Goal: Task Accomplishment & Management: Complete application form

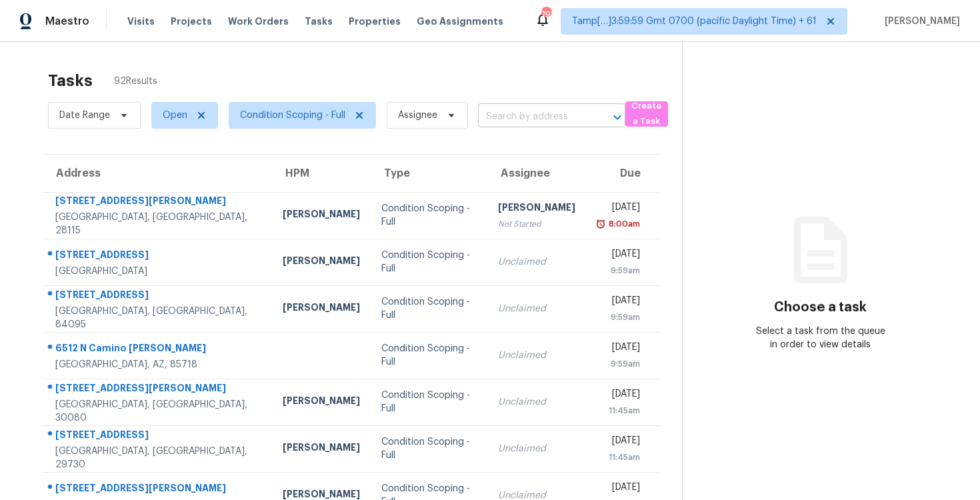
click at [491, 127] on body "Maestro Visits Projects Work Orders Tasks Properties Geo Assignments 793 Tamp[……" at bounding box center [490, 250] width 980 height 500
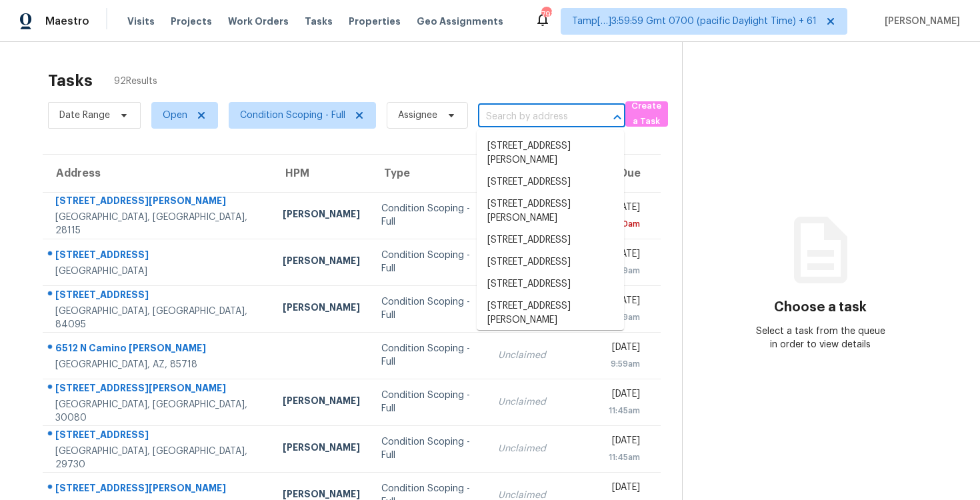
paste input "13930 Evelina, San Antonio, TX 78253"
type input "13930 Evelina, San Antonio, TX 78253"
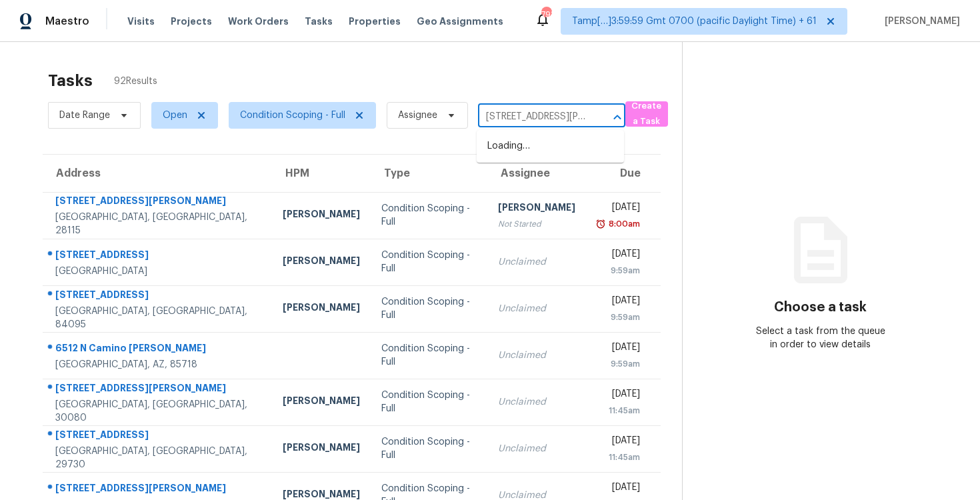
scroll to position [0, 62]
click at [533, 153] on li "13930 Evelina, San Antonio, TX 78253" at bounding box center [550, 153] width 147 height 36
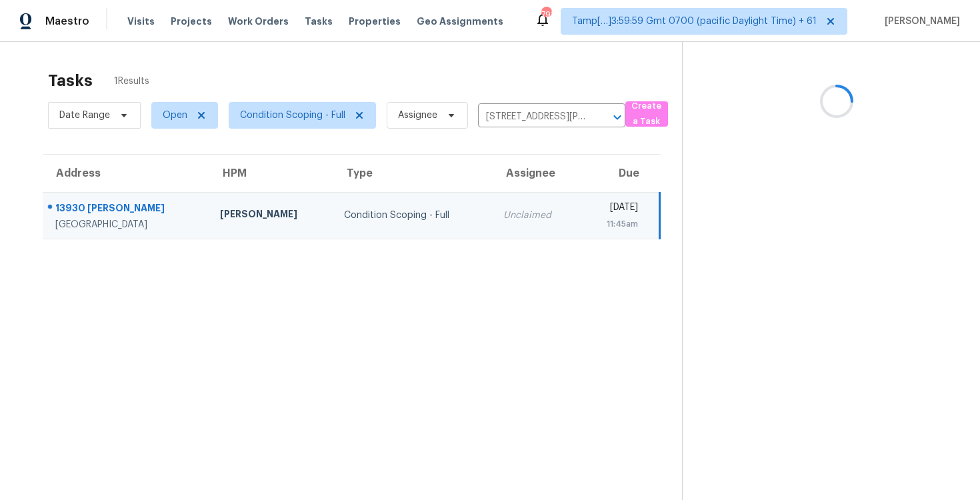
click at [580, 223] on td "Wed, Sep 3rd 2025 11:45am" at bounding box center [620, 215] width 80 height 47
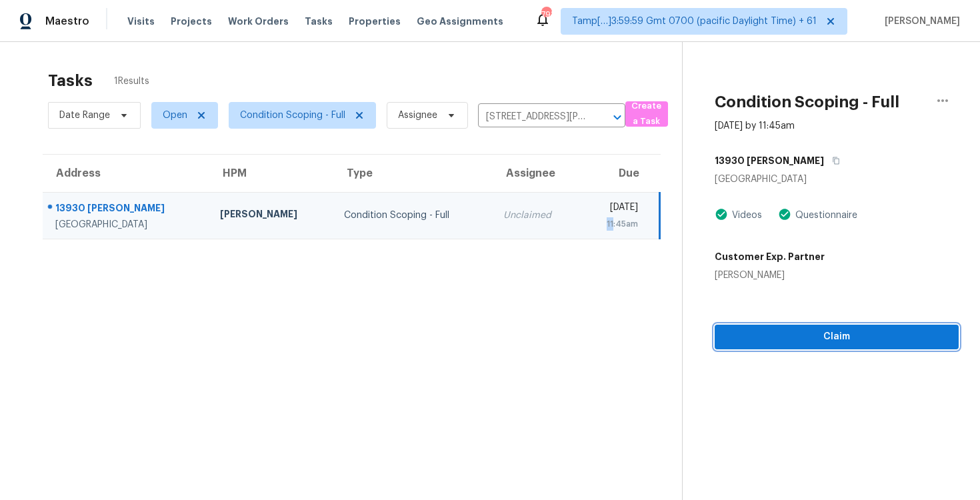
click at [804, 325] on button "Claim" at bounding box center [837, 337] width 244 height 25
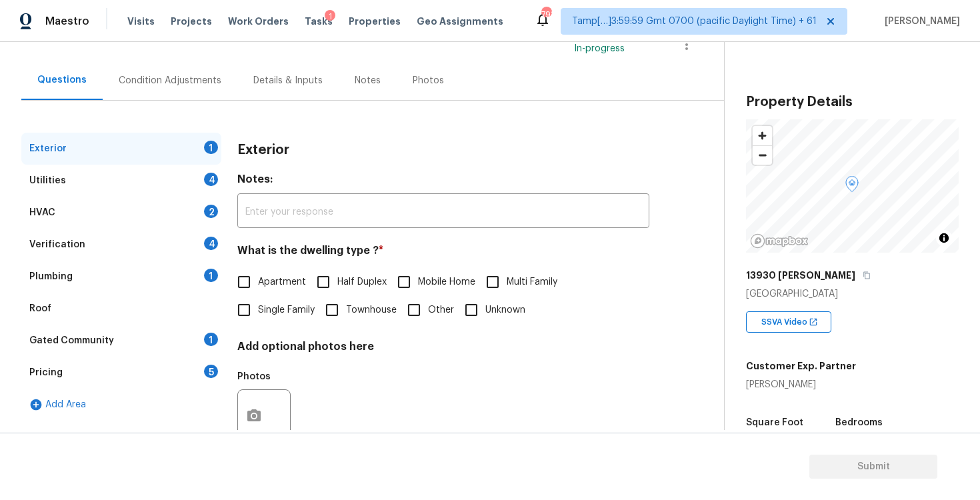
scroll to position [99, 0]
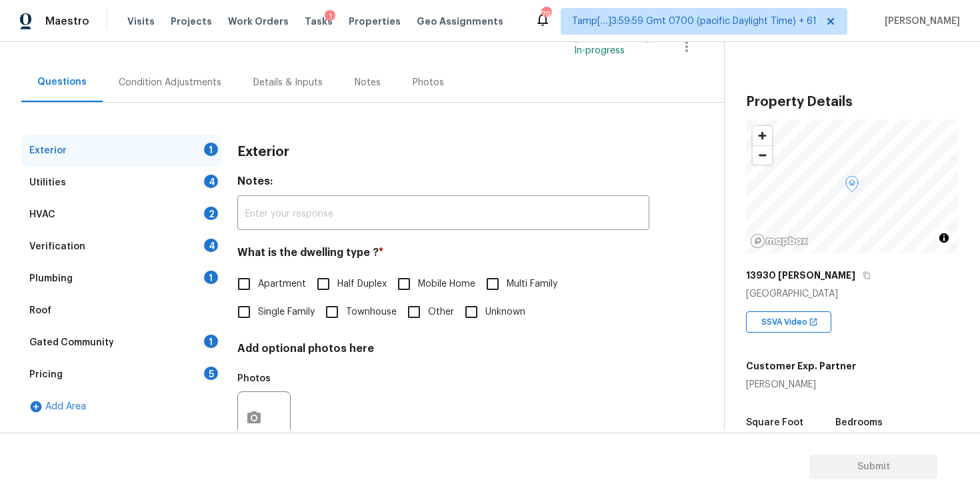
click at [274, 310] on span "Single Family" at bounding box center [286, 312] width 57 height 14
click at [258, 310] on input "Single Family" at bounding box center [244, 312] width 28 height 28
checkbox input "true"
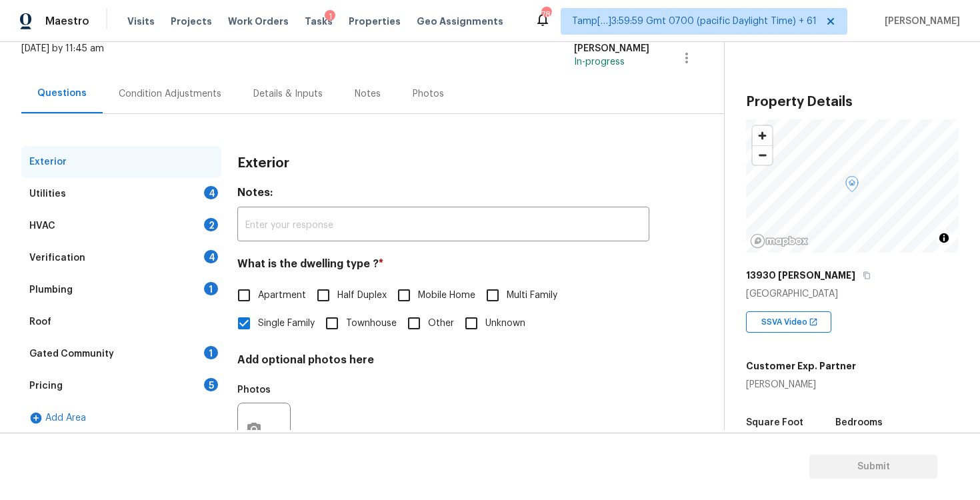
scroll to position [49, 0]
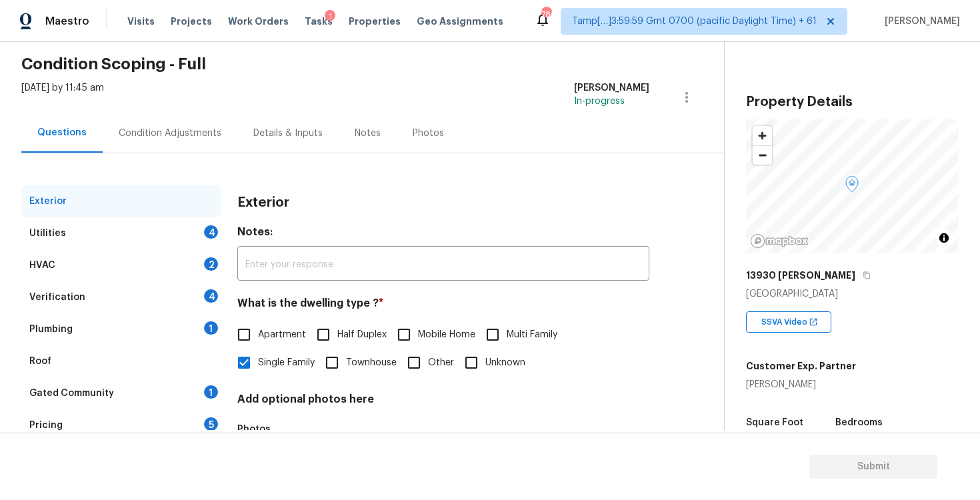
click at [199, 149] on div "Condition Adjustments" at bounding box center [170, 132] width 135 height 39
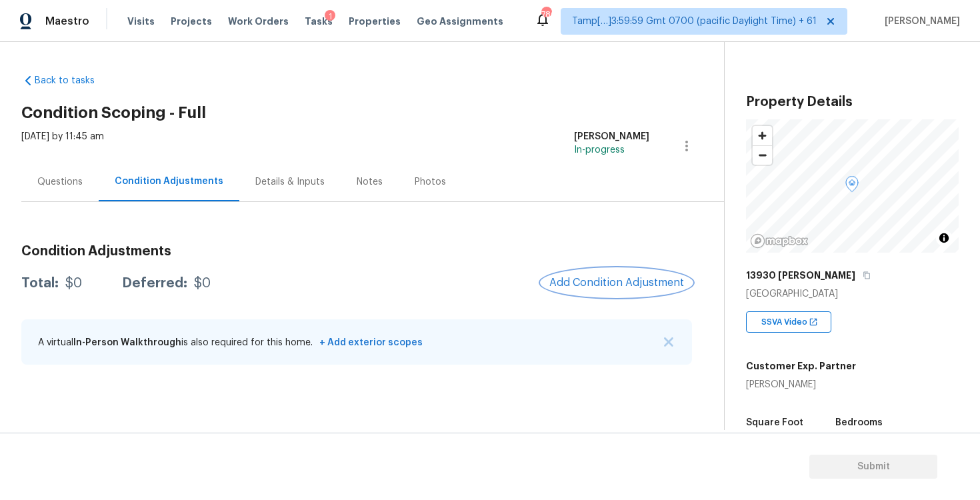
click at [608, 280] on span "Add Condition Adjustment" at bounding box center [617, 283] width 135 height 12
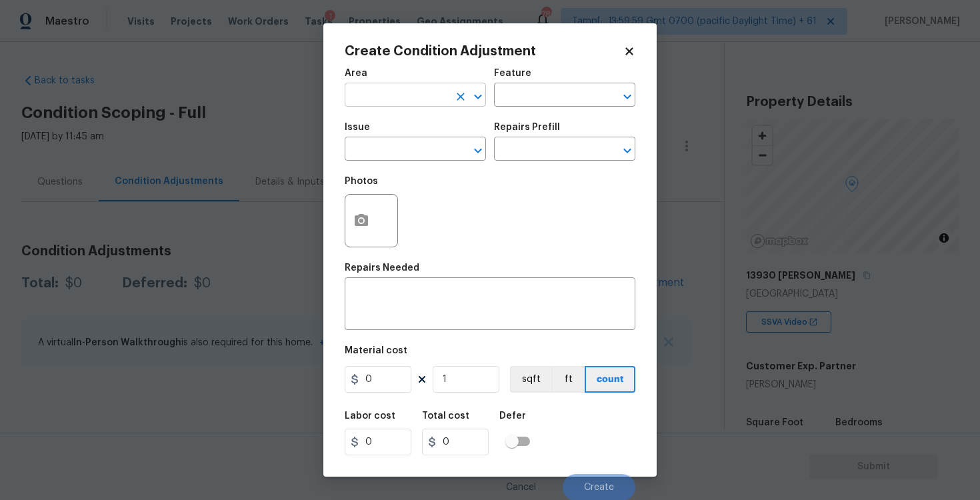
click at [418, 91] on input "text" at bounding box center [397, 96] width 104 height 21
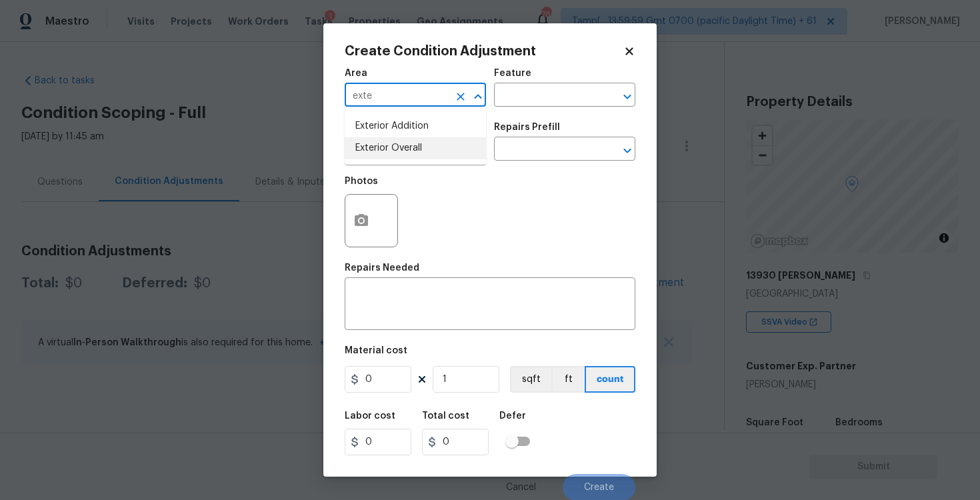
click at [423, 151] on li "Exterior Overall" at bounding box center [415, 148] width 141 height 22
type input "Exterior Overall"
click at [423, 151] on input "text" at bounding box center [397, 150] width 104 height 21
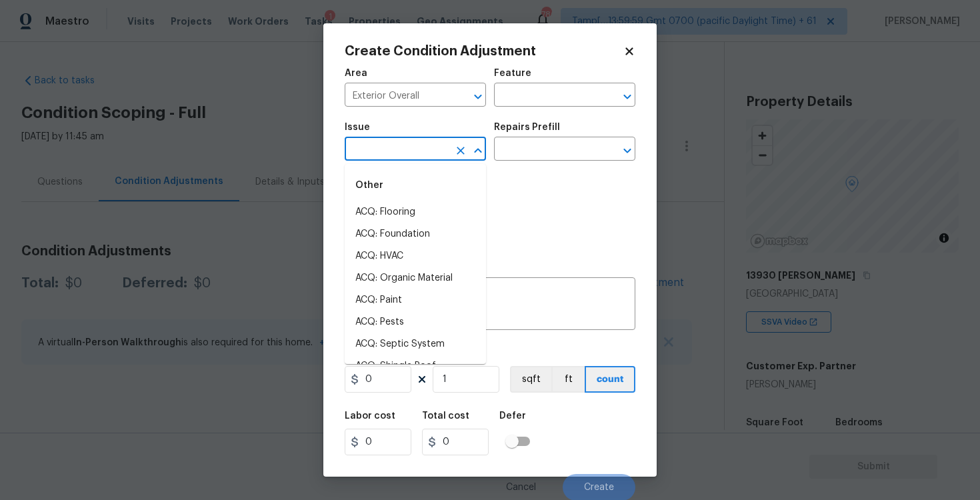
click at [423, 151] on input "text" at bounding box center [397, 150] width 104 height 21
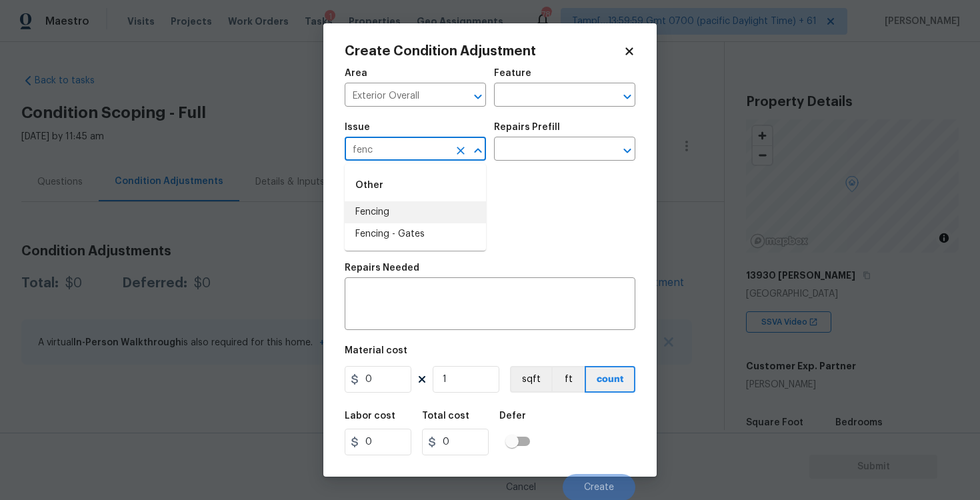
click at [432, 217] on li "Fencing" at bounding box center [415, 212] width 141 height 22
type input "Fencing"
click at [441, 306] on textarea at bounding box center [490, 305] width 275 height 28
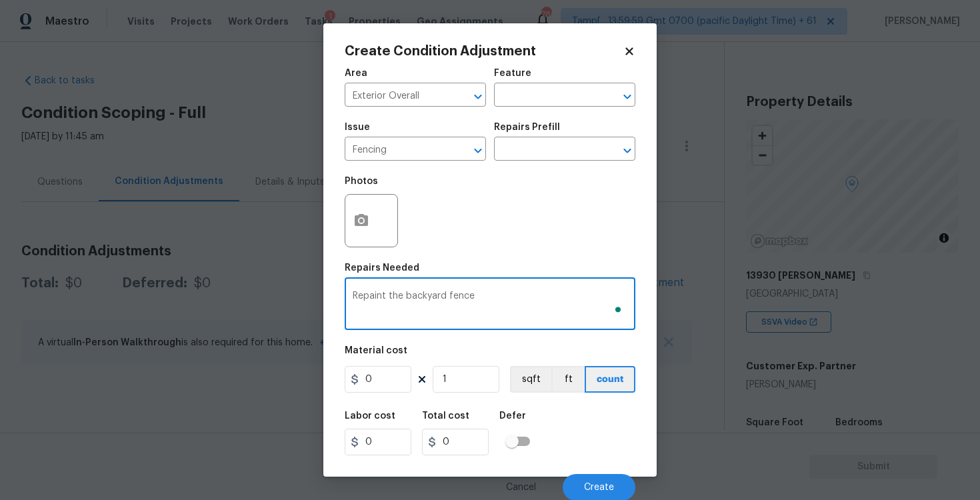
type textarea "Repaint the backyard fence"
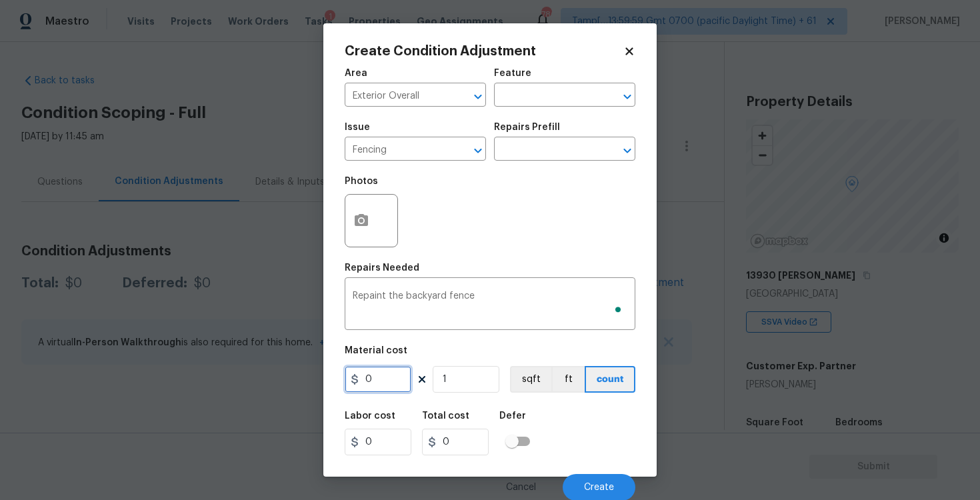
click at [387, 375] on input "0" at bounding box center [378, 379] width 67 height 27
type input "800"
click at [361, 275] on div "Repairs Needed" at bounding box center [490, 271] width 291 height 17
type input "800"
click at [357, 216] on icon "button" at bounding box center [361, 220] width 13 height 12
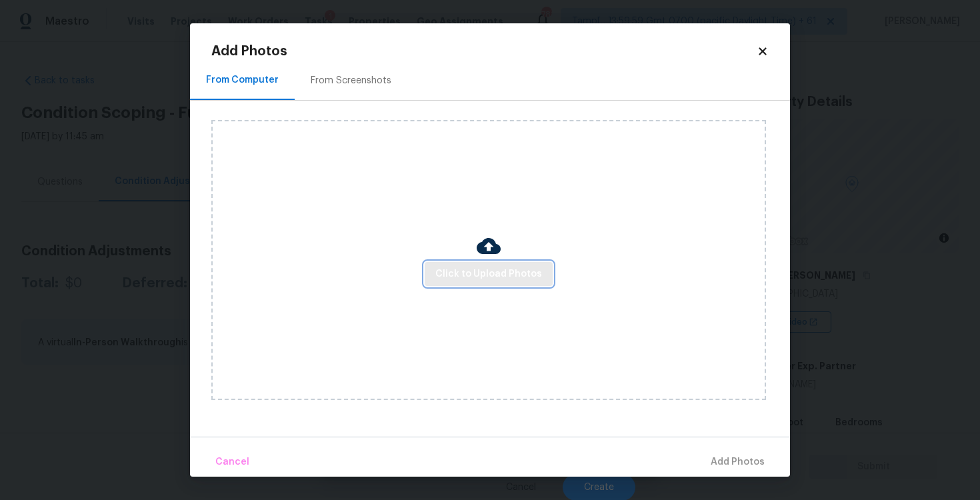
click at [478, 271] on span "Click to Upload Photos" at bounding box center [488, 274] width 107 height 17
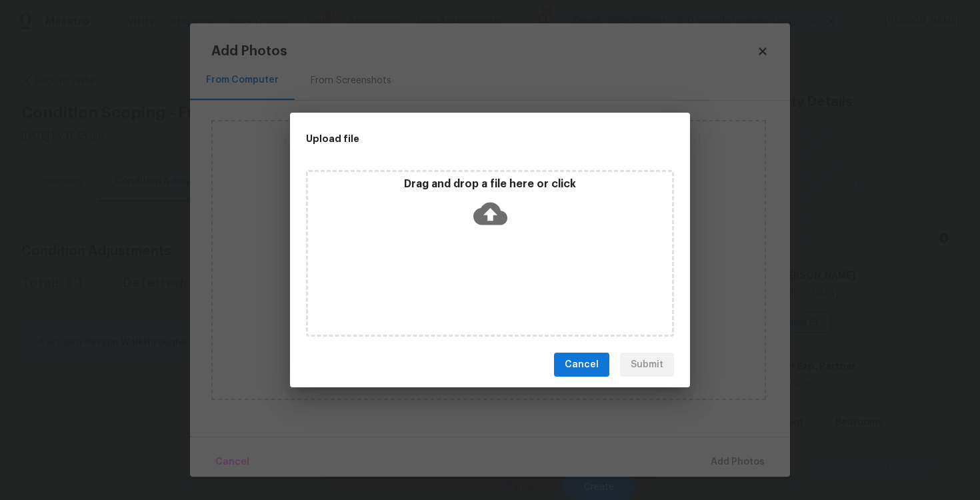
click at [481, 229] on icon at bounding box center [491, 214] width 34 height 34
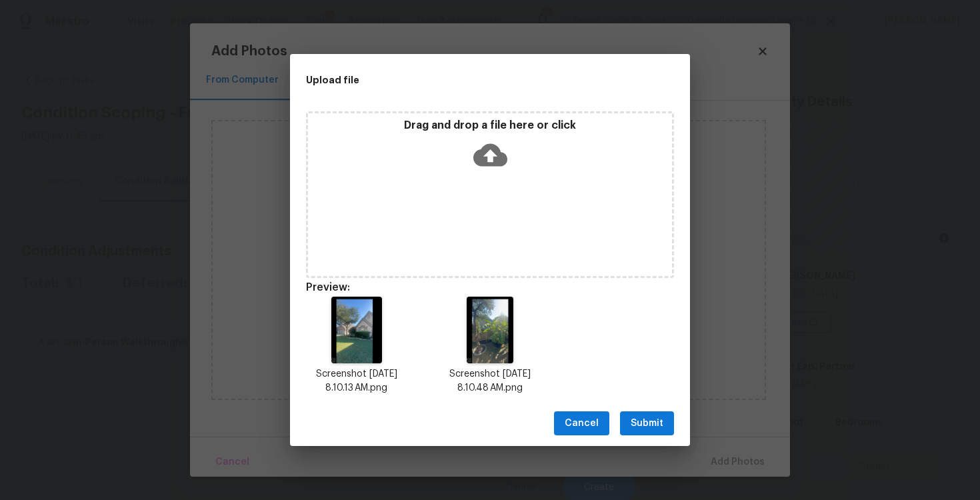
scroll to position [11, 0]
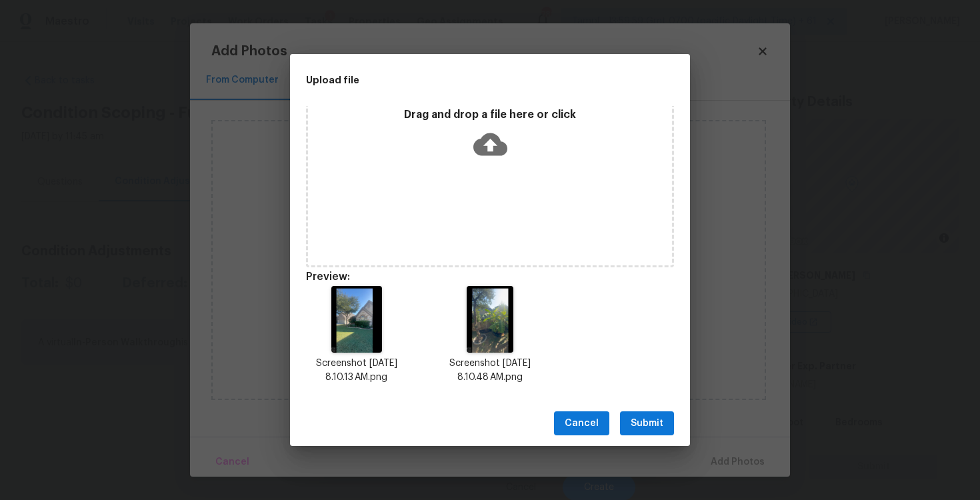
click at [654, 429] on span "Submit" at bounding box center [647, 423] width 33 height 17
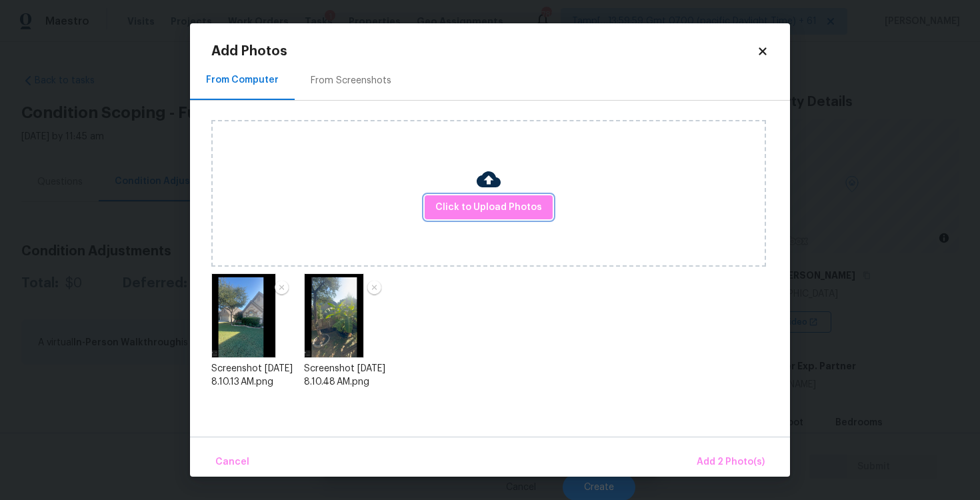
scroll to position [0, 0]
click at [732, 452] on button "Add 2 Photo(s)" at bounding box center [731, 462] width 79 height 29
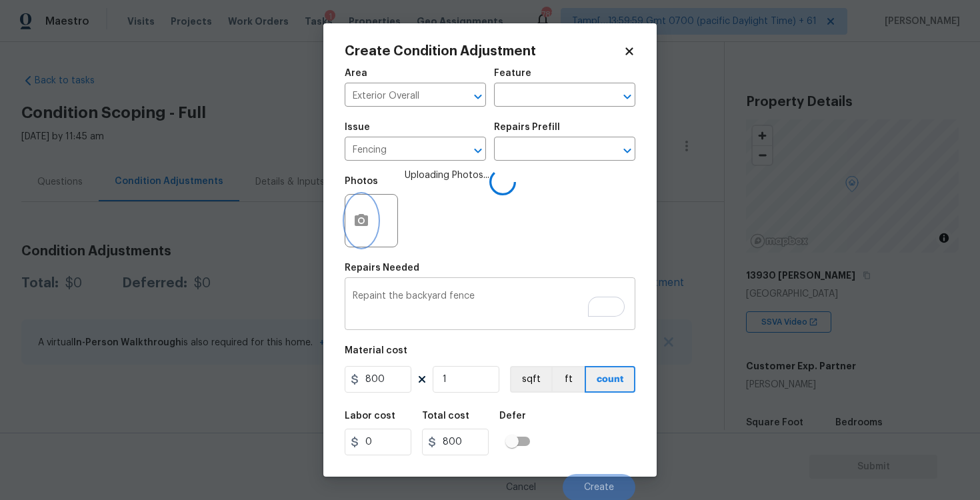
scroll to position [1, 0]
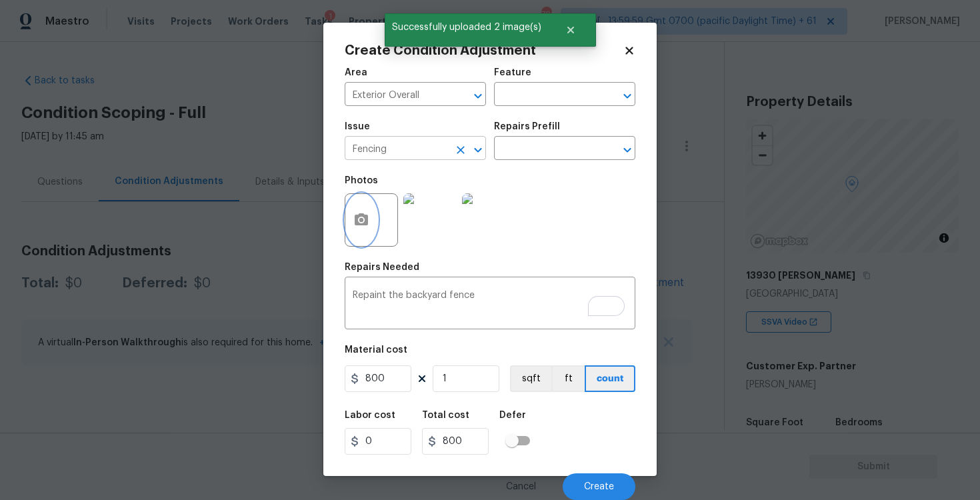
click at [458, 159] on div "Fencing ​" at bounding box center [415, 149] width 141 height 21
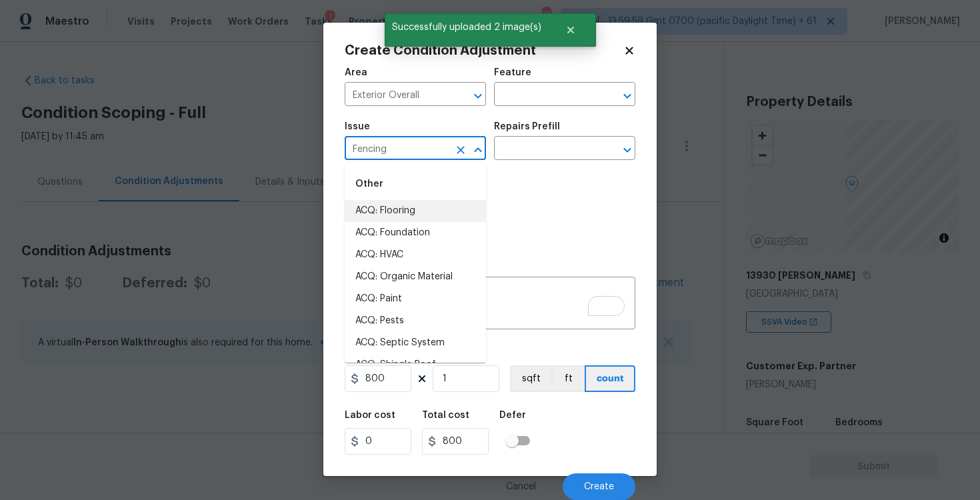
click at [456, 150] on icon "Clear" at bounding box center [460, 149] width 13 height 13
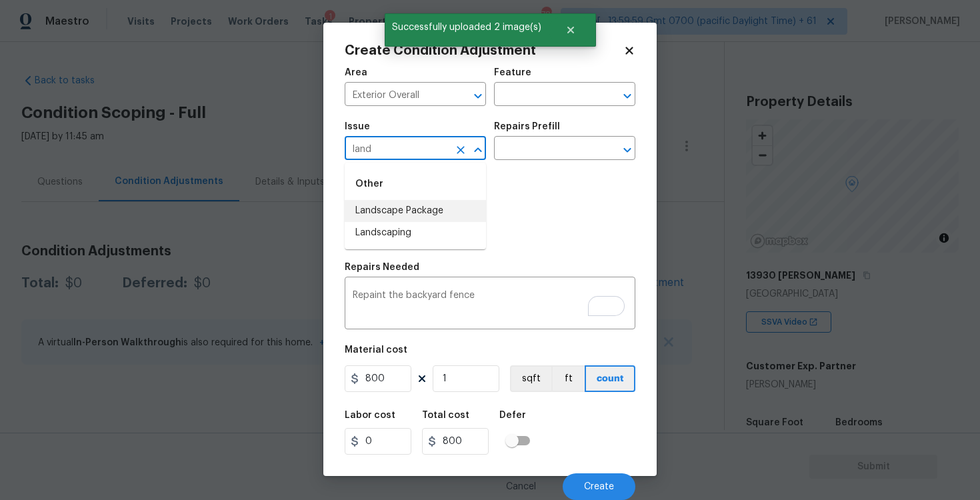
click at [462, 211] on li "Landscape Package" at bounding box center [415, 211] width 141 height 22
type input "Landscape Package"
click at [536, 155] on input "text" at bounding box center [546, 149] width 104 height 21
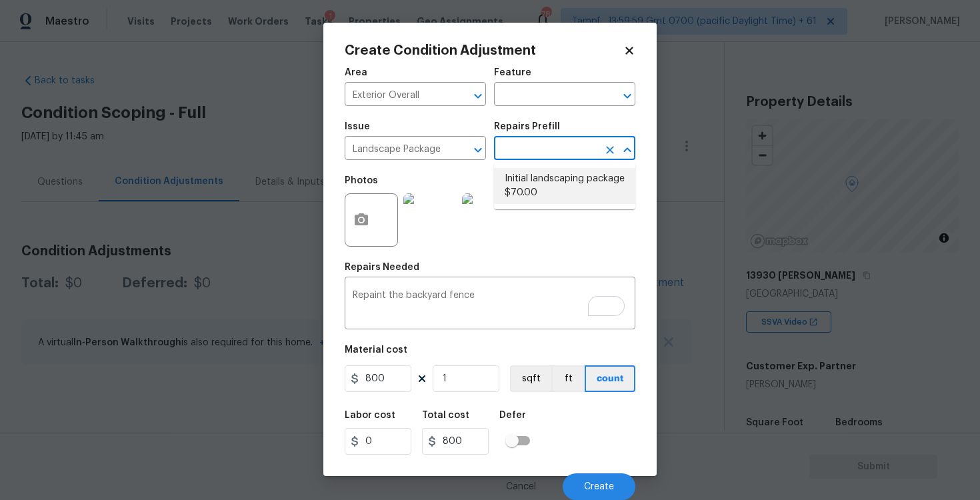
click at [536, 183] on li "Initial landscaping package $70.00" at bounding box center [564, 186] width 141 height 36
type input "Home Readiness Packages"
type textarea "Mowing of grass up to 6" in height. Mow, edge along driveways & sidewalks, trim…"
type input "70"
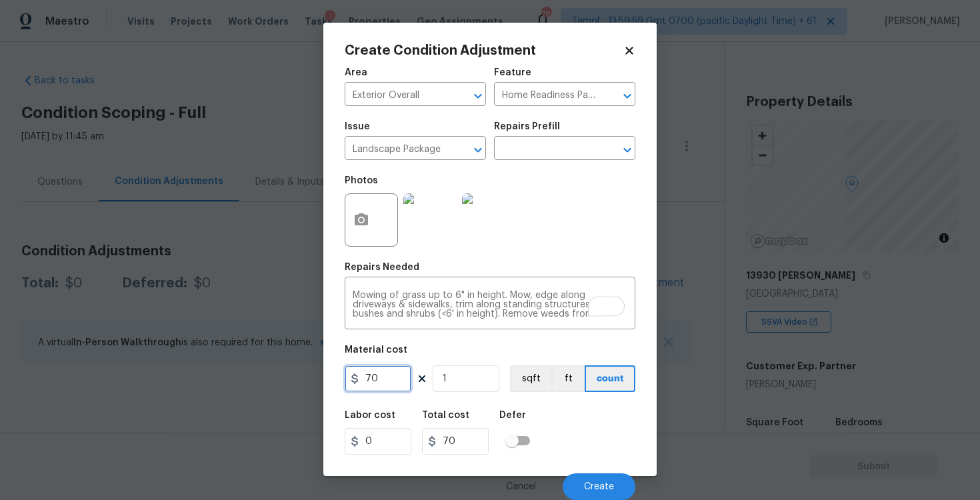
click at [396, 389] on input "70" at bounding box center [378, 378] width 67 height 27
type input "750"
click at [578, 413] on div "Labor cost 0 Total cost 750 Defer" at bounding box center [490, 433] width 291 height 60
click at [594, 472] on div "Cancel Create" at bounding box center [490, 481] width 291 height 37
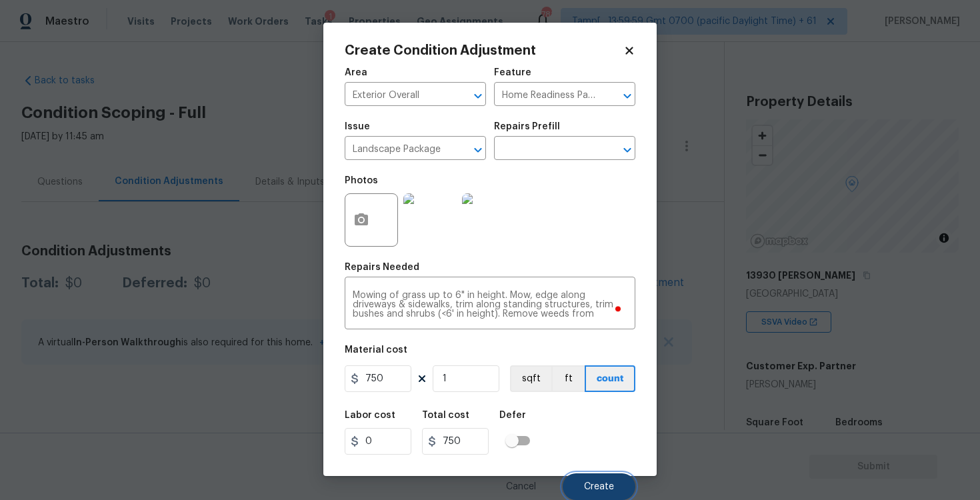
click at [594, 486] on span "Create" at bounding box center [599, 487] width 30 height 10
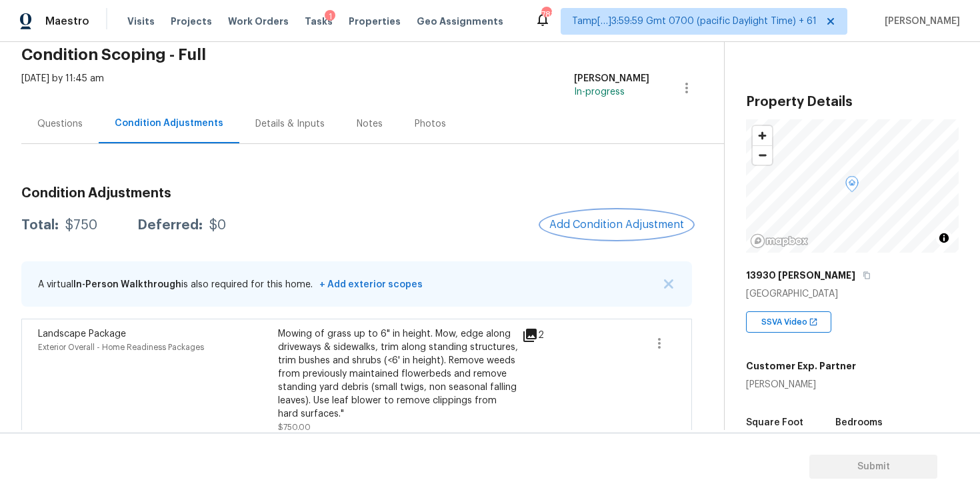
scroll to position [63, 0]
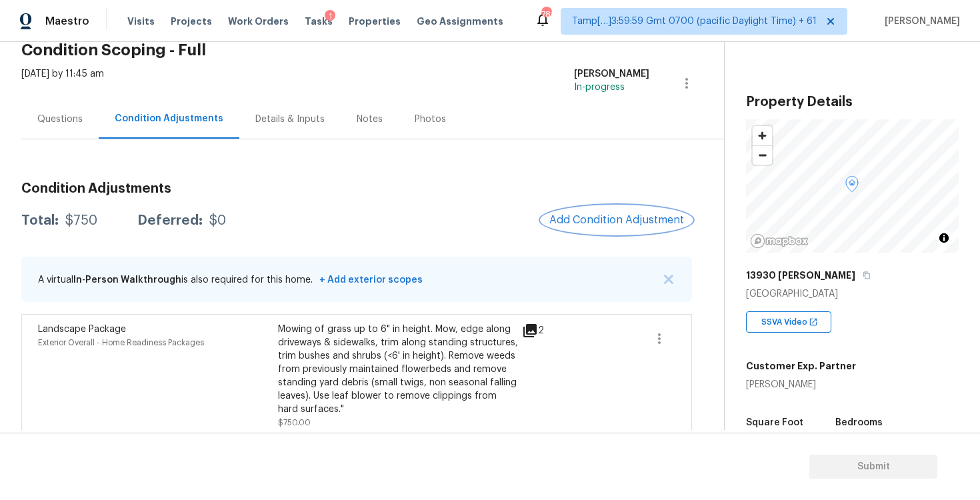
click at [591, 227] on button "Add Condition Adjustment" at bounding box center [617, 220] width 151 height 28
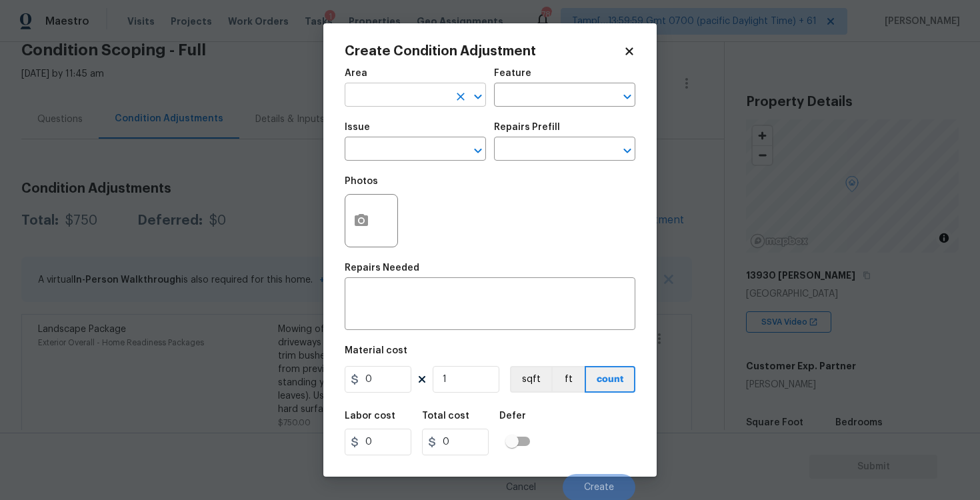
click at [397, 98] on input "text" at bounding box center [397, 96] width 104 height 21
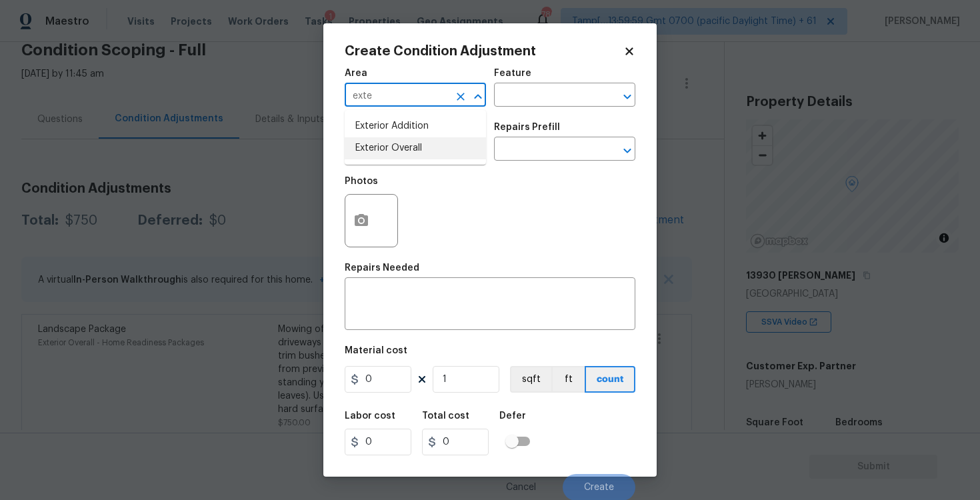
click at [391, 145] on li "Exterior Overall" at bounding box center [415, 148] width 141 height 22
type input "Exterior Overall"
click at [391, 145] on input "text" at bounding box center [397, 150] width 104 height 21
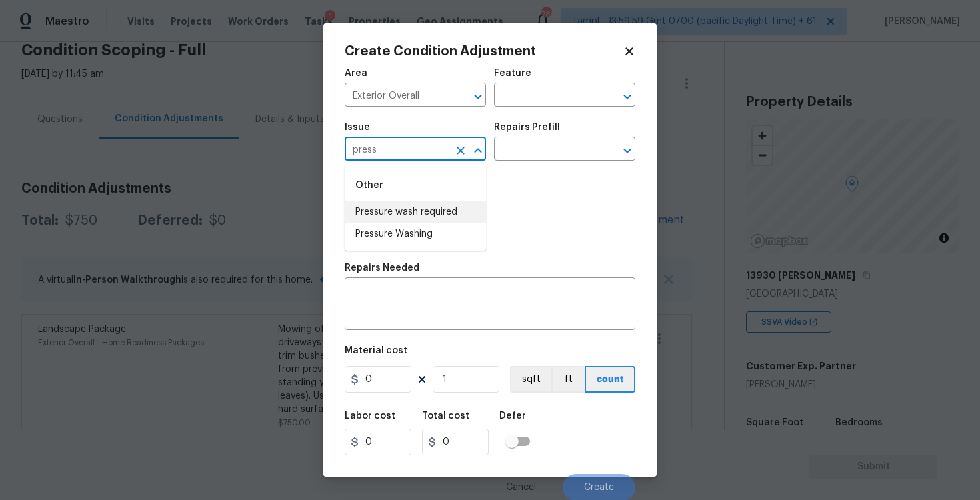
click at [397, 205] on li "Pressure wash required" at bounding box center [415, 212] width 141 height 22
type input "Pressure wash required"
click at [527, 144] on input "text" at bounding box center [546, 150] width 104 height 21
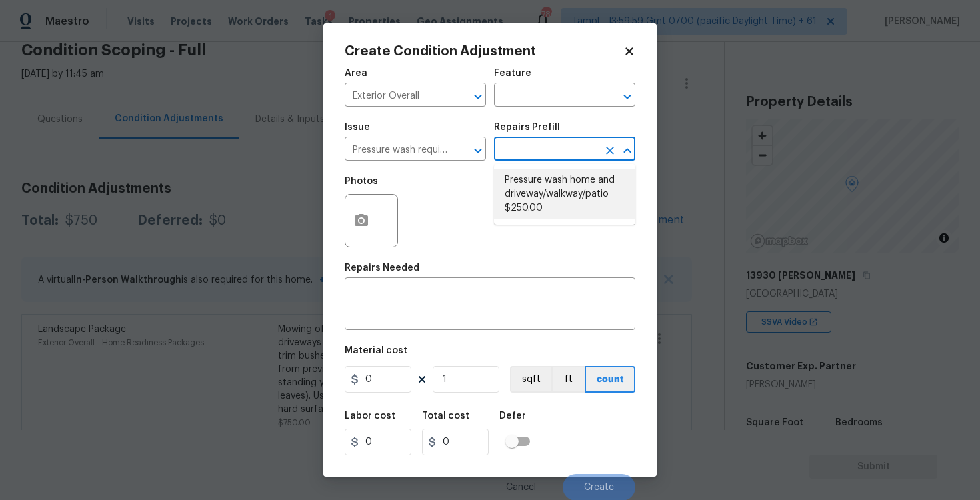
click at [536, 189] on li "Pressure wash home and driveway/walkway/patio $250.00" at bounding box center [564, 194] width 141 height 50
type textarea "Pressure wash home, driveway, walkways/sidewalks and patio. Must use a surface …"
type input "250"
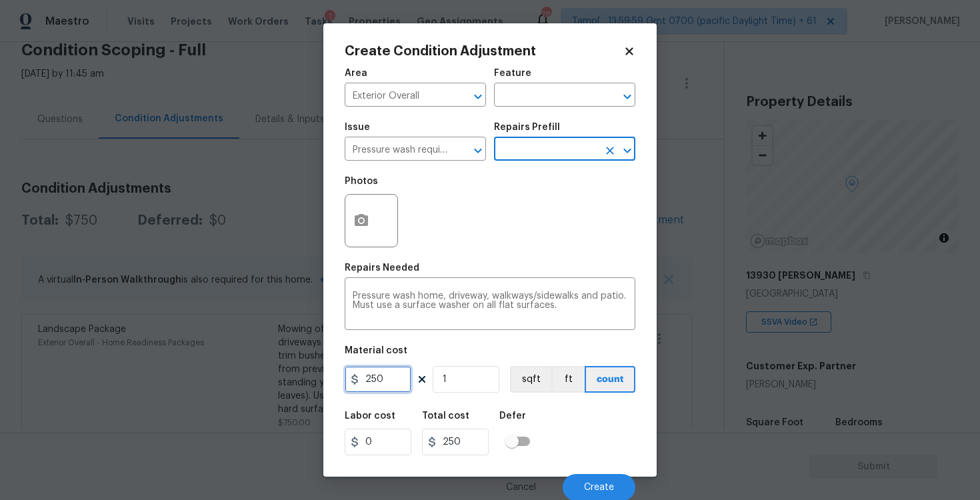
click at [400, 373] on input "250" at bounding box center [378, 379] width 67 height 27
type input "400"
click at [565, 415] on div "Labor cost 0 Total cost 400 Defer" at bounding box center [490, 433] width 291 height 60
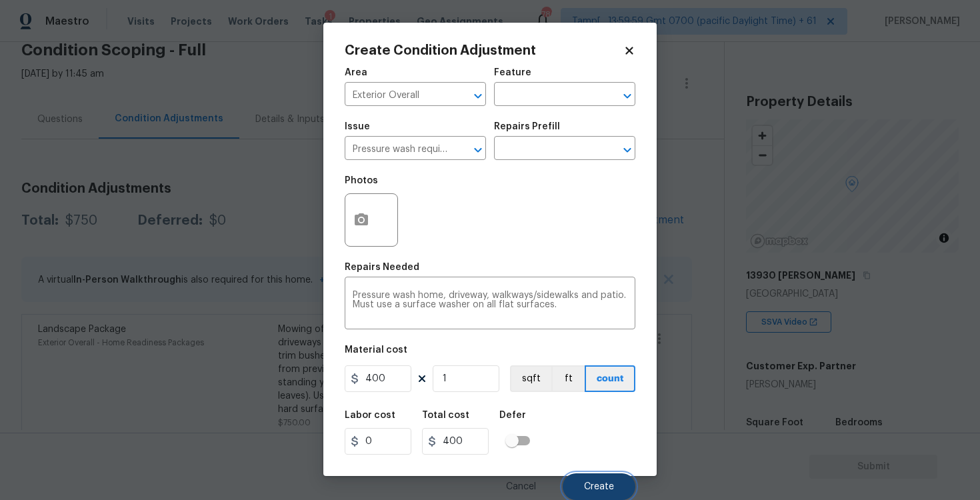
click at [598, 479] on button "Create" at bounding box center [599, 487] width 73 height 27
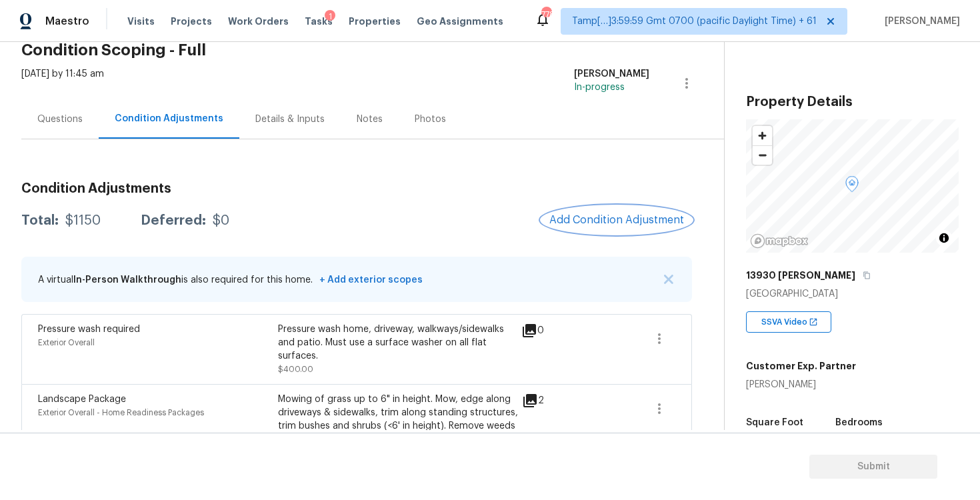
scroll to position [145, 0]
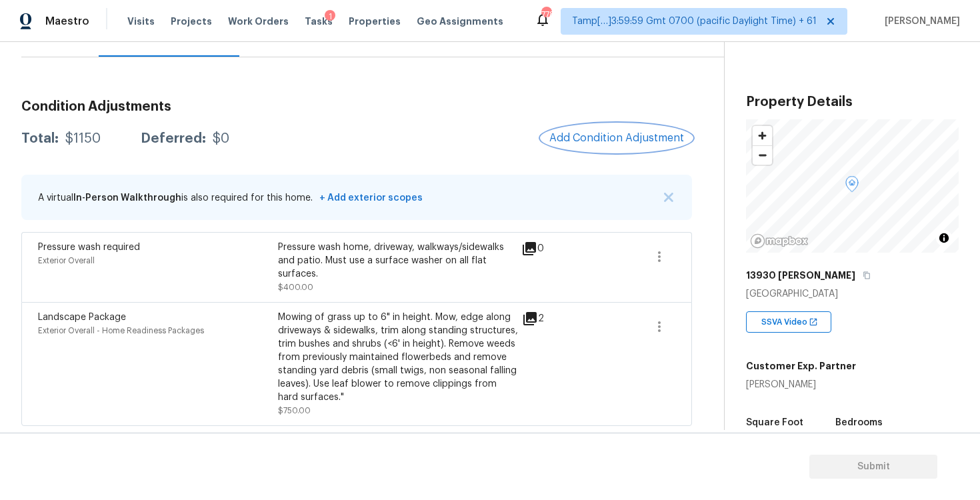
click at [589, 135] on span "Add Condition Adjustment" at bounding box center [617, 138] width 135 height 12
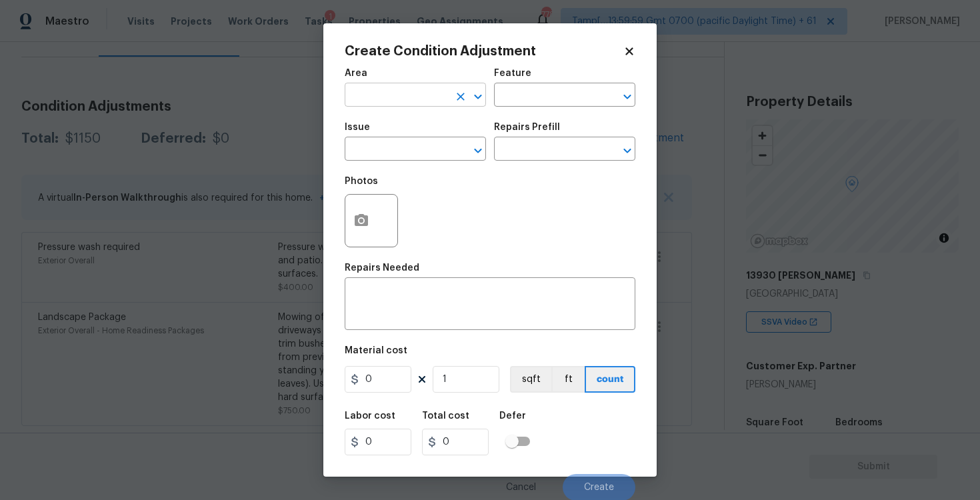
click at [425, 95] on input "text" at bounding box center [397, 96] width 104 height 21
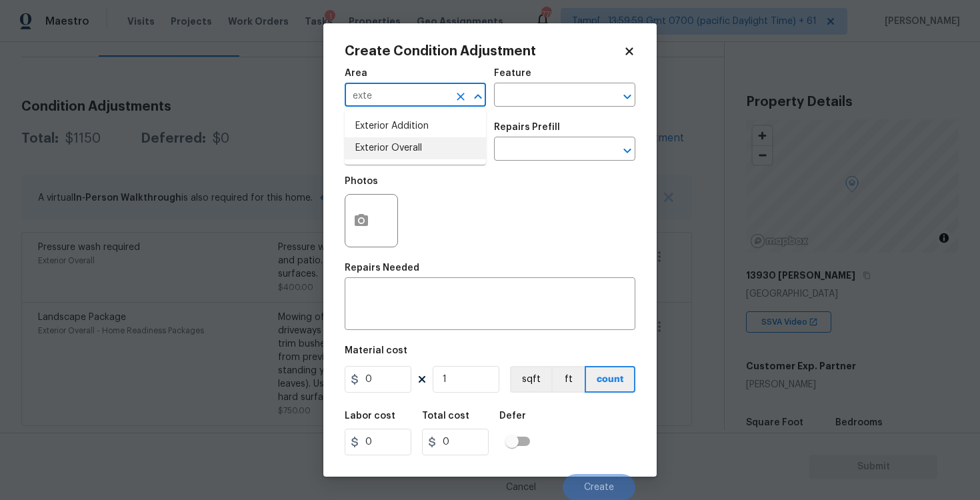
click at [439, 157] on li "Exterior Overall" at bounding box center [415, 148] width 141 height 22
type input "Exterior Overall"
click at [439, 157] on input "text" at bounding box center [397, 150] width 104 height 21
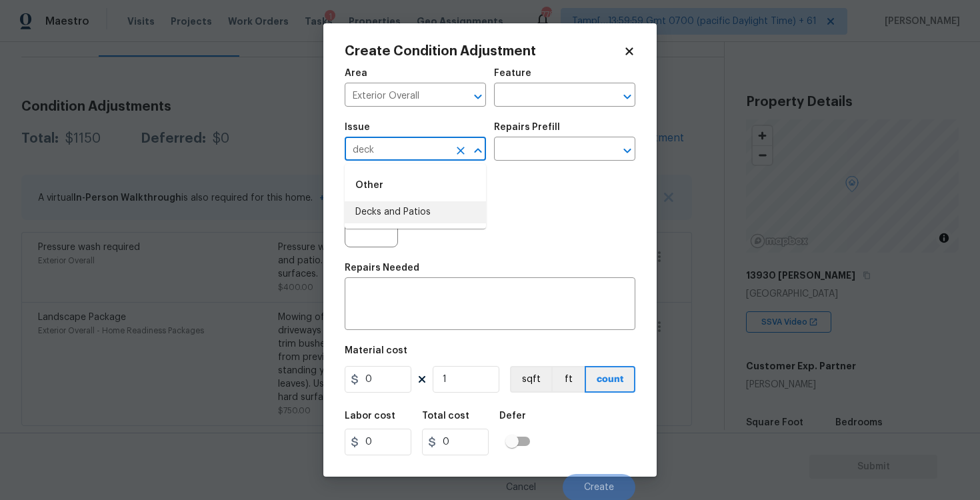
click at [432, 215] on li "Decks and Patios" at bounding box center [415, 212] width 141 height 22
type input "Decks and Patios"
click at [544, 140] on input "text" at bounding box center [546, 150] width 104 height 21
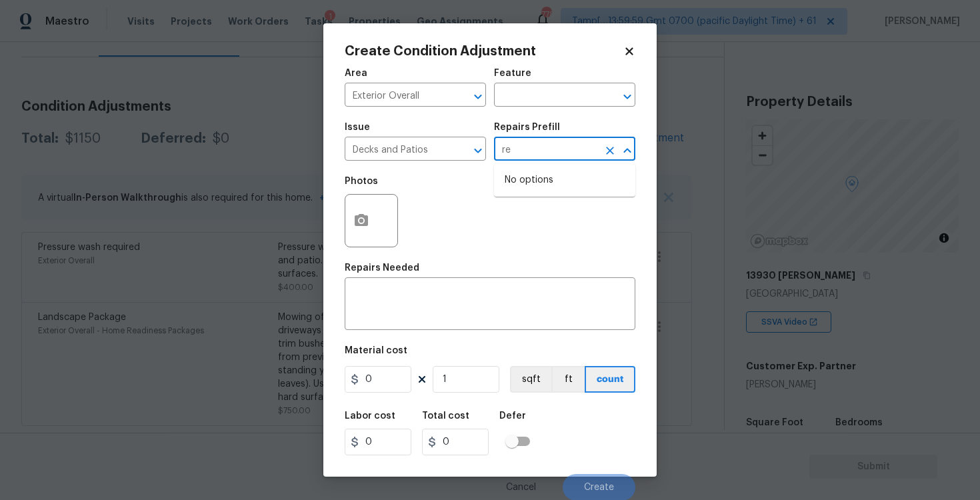
type input "r"
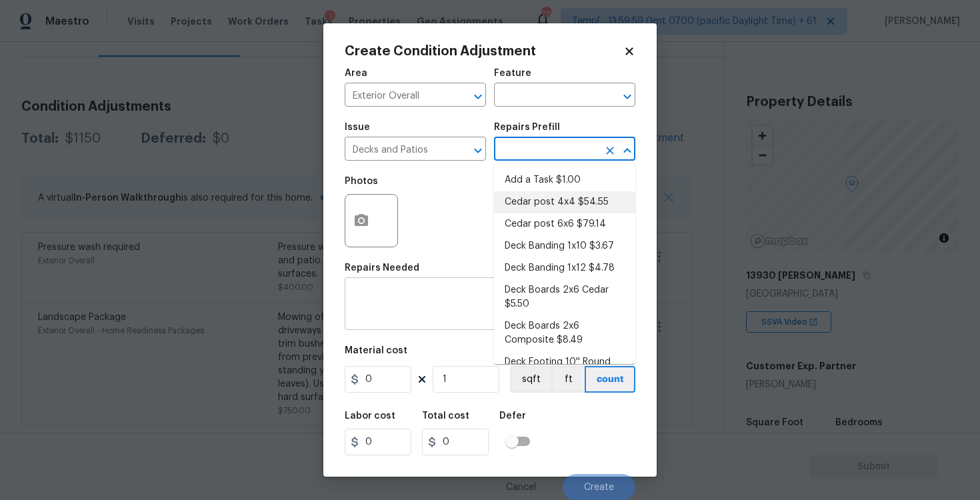
click at [460, 292] on textarea at bounding box center [490, 305] width 275 height 28
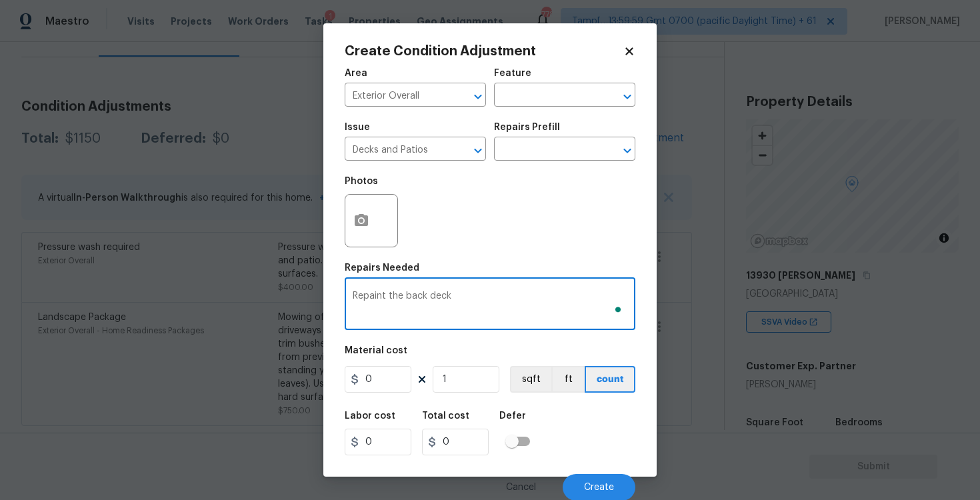
type textarea "Repaint the back deck"
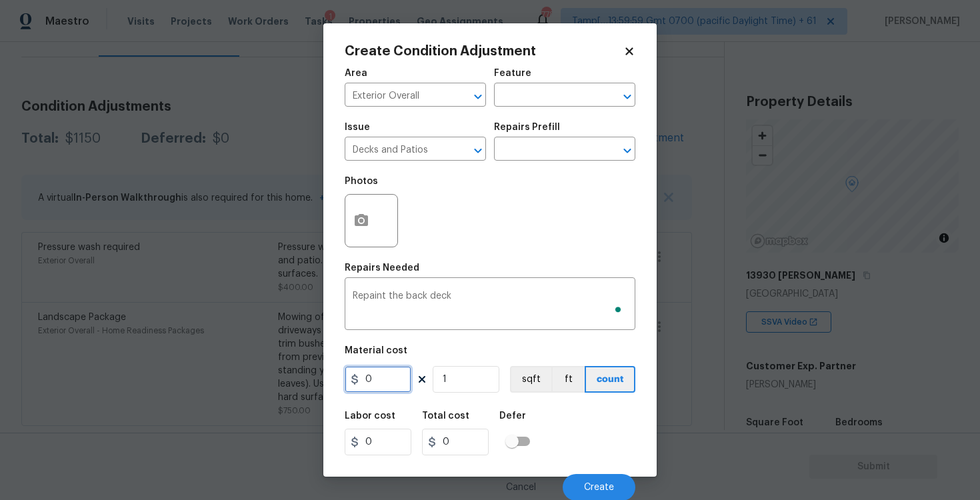
click at [395, 379] on input "0" at bounding box center [378, 379] width 67 height 27
type input "600"
click at [369, 225] on button "button" at bounding box center [361, 221] width 32 height 52
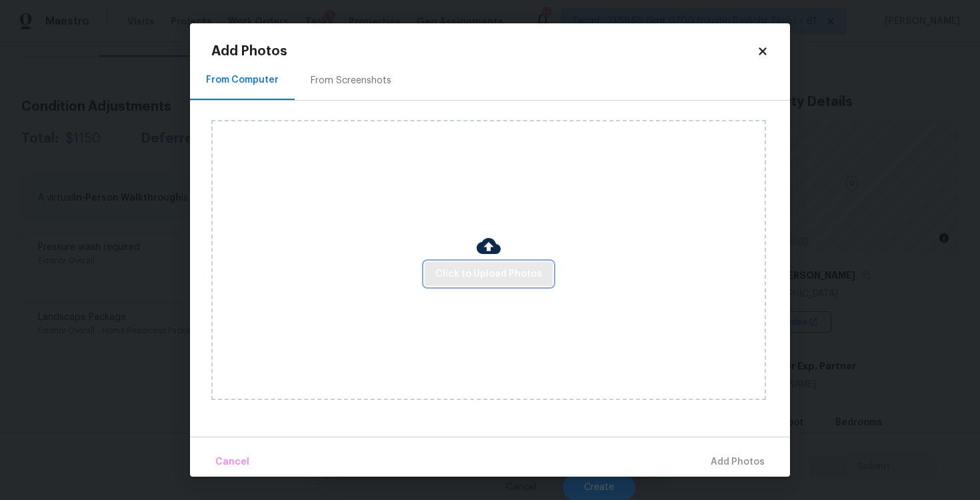
click at [485, 285] on button "Click to Upload Photos" at bounding box center [489, 274] width 128 height 25
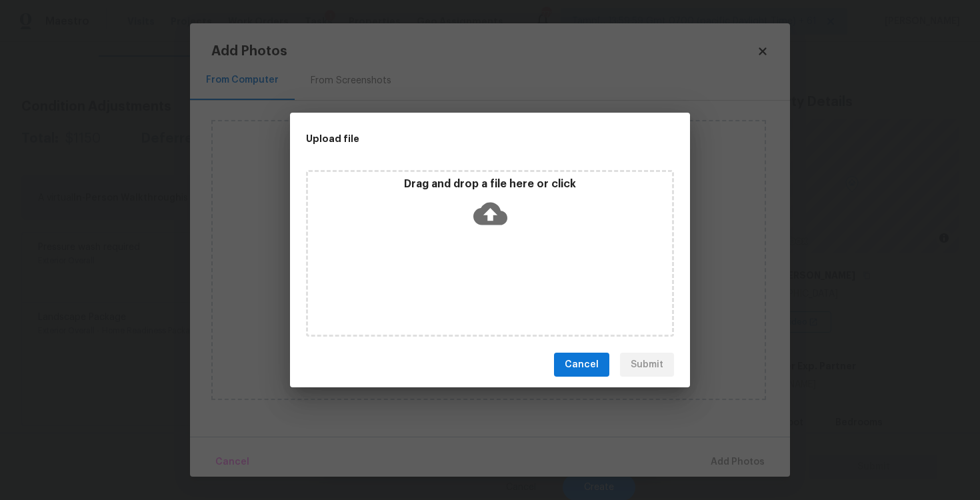
click at [486, 227] on icon at bounding box center [491, 214] width 34 height 34
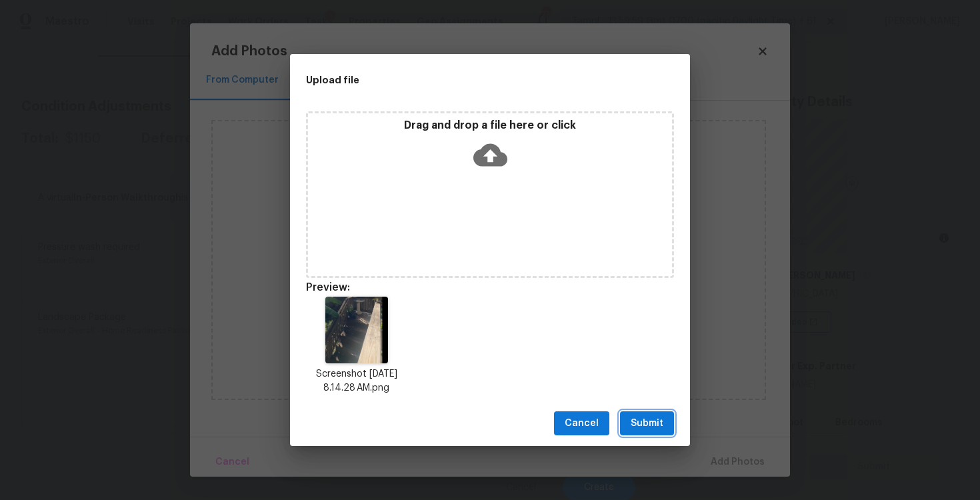
click at [654, 414] on button "Submit" at bounding box center [647, 423] width 54 height 25
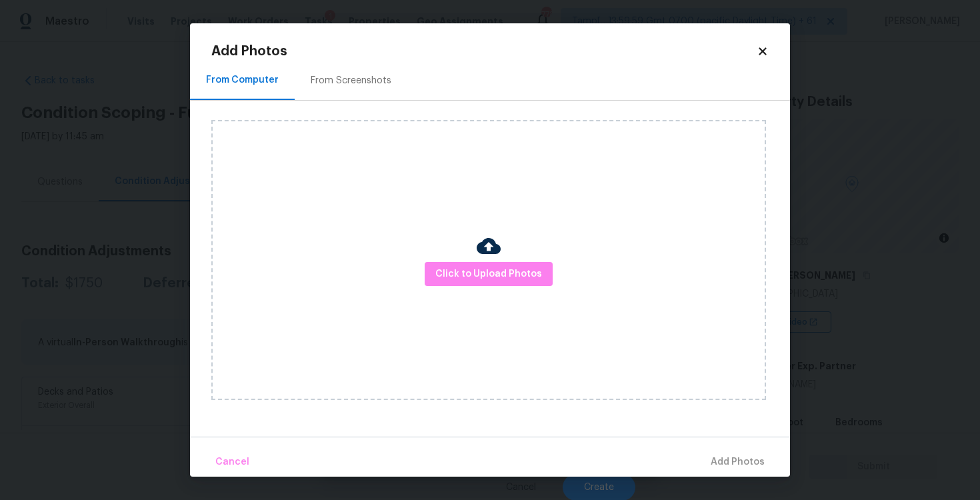
scroll to position [112, 0]
click at [485, 259] on div at bounding box center [489, 248] width 24 height 28
click at [491, 268] on span "Click to Upload Photos" at bounding box center [488, 274] width 107 height 17
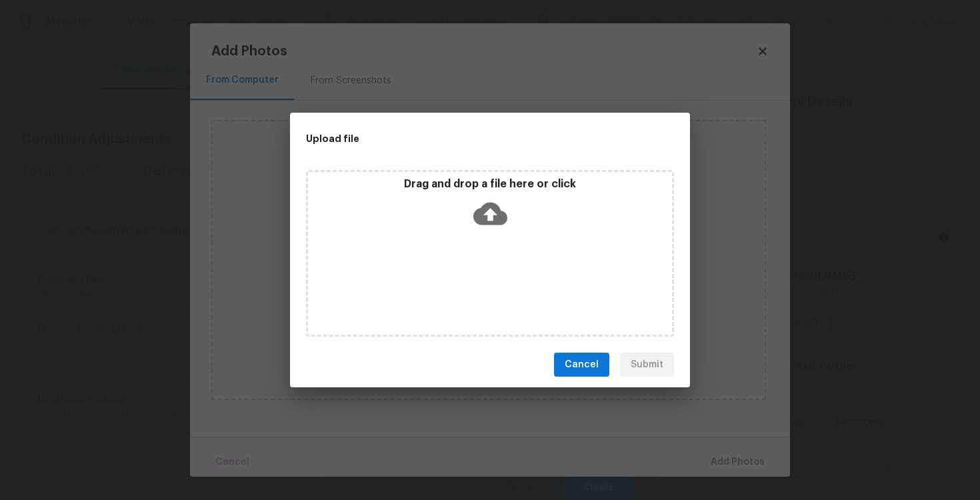
click at [489, 214] on icon at bounding box center [491, 214] width 34 height 34
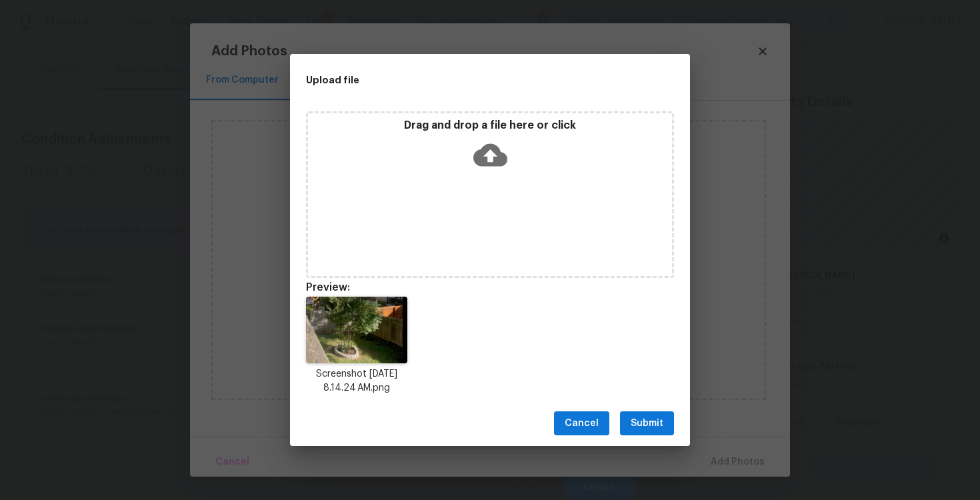
click at [640, 414] on button "Submit" at bounding box center [647, 423] width 54 height 25
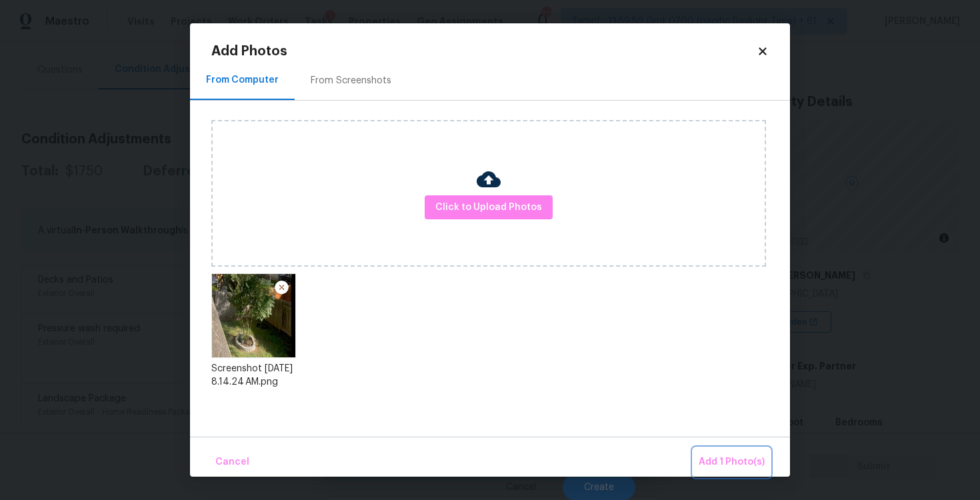
click at [716, 454] on button "Add 1 Photo(s)" at bounding box center [732, 462] width 77 height 29
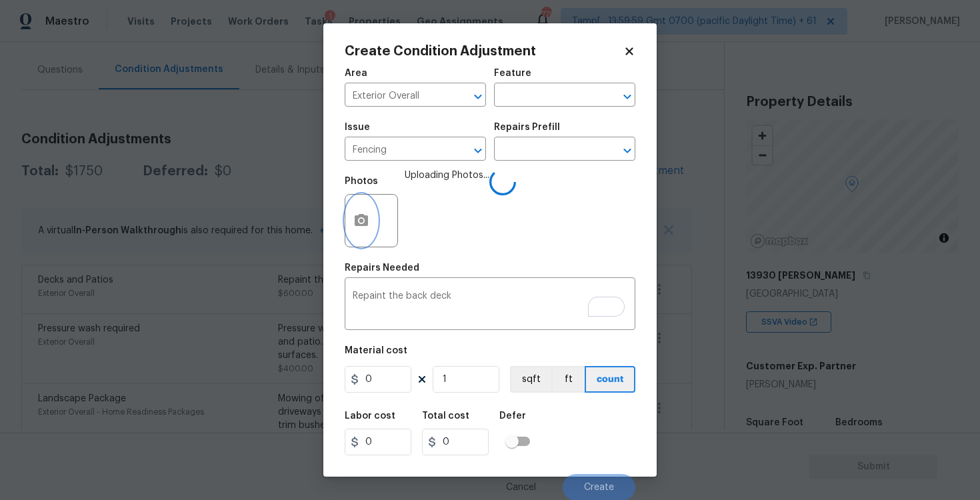
scroll to position [1, 0]
click at [474, 289] on div "Repaint the back deck x ​" at bounding box center [490, 304] width 291 height 49
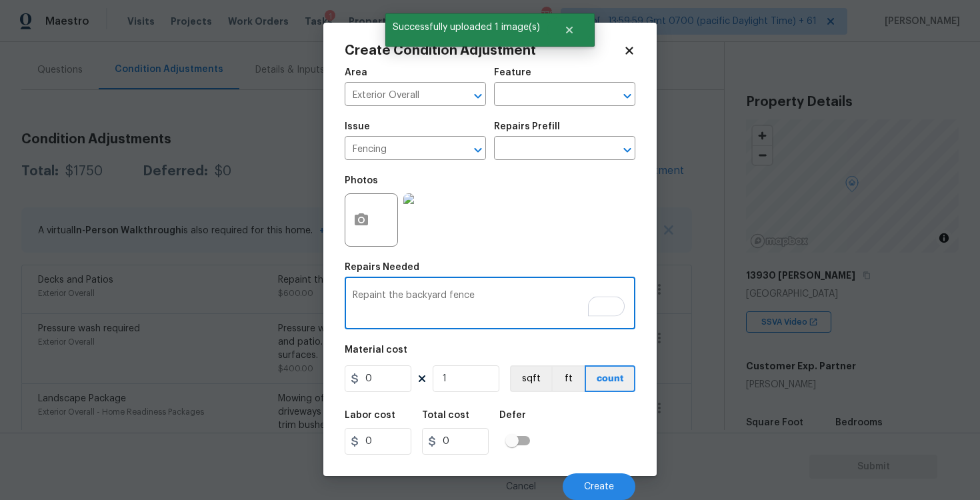
type textarea "Repaint the backyard fence"
click at [391, 374] on input "0" at bounding box center [378, 378] width 67 height 27
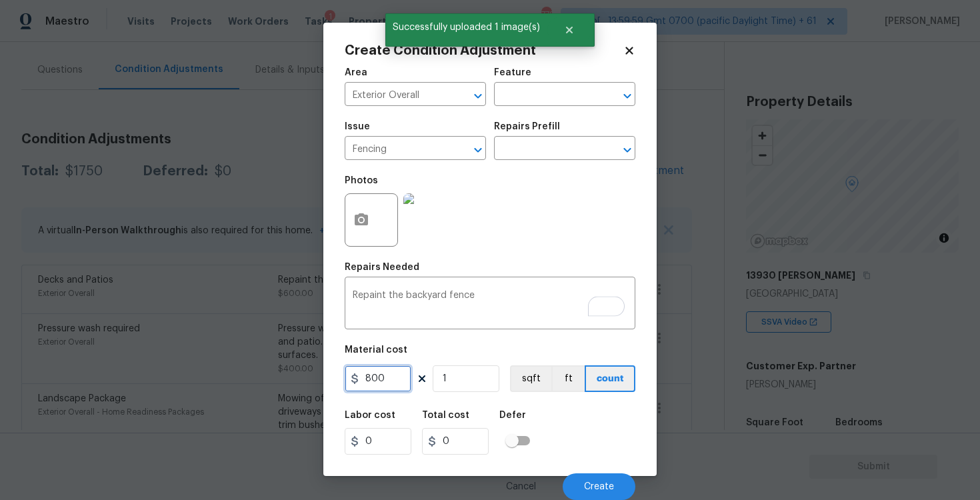
type input "800"
click at [568, 404] on div "Labor cost 0 Total cost 800 Defer" at bounding box center [490, 433] width 291 height 60
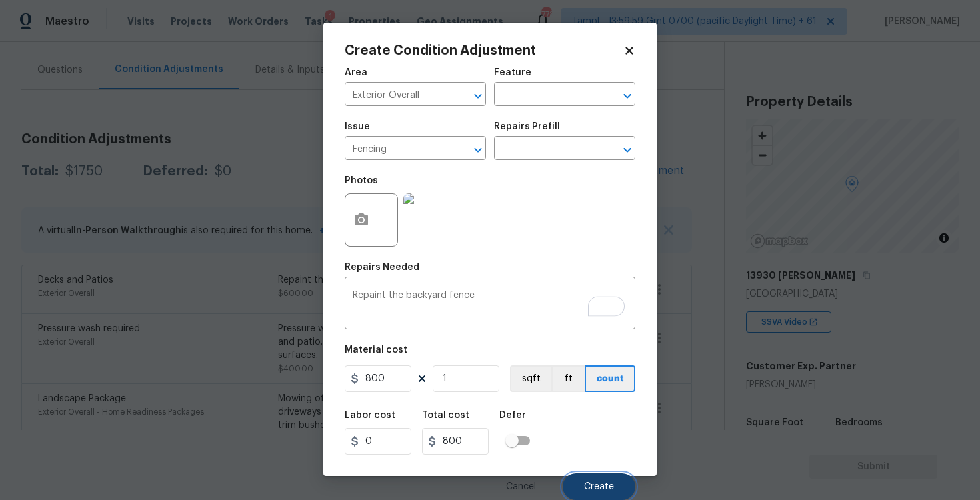
click at [601, 493] on button "Create" at bounding box center [599, 487] width 73 height 27
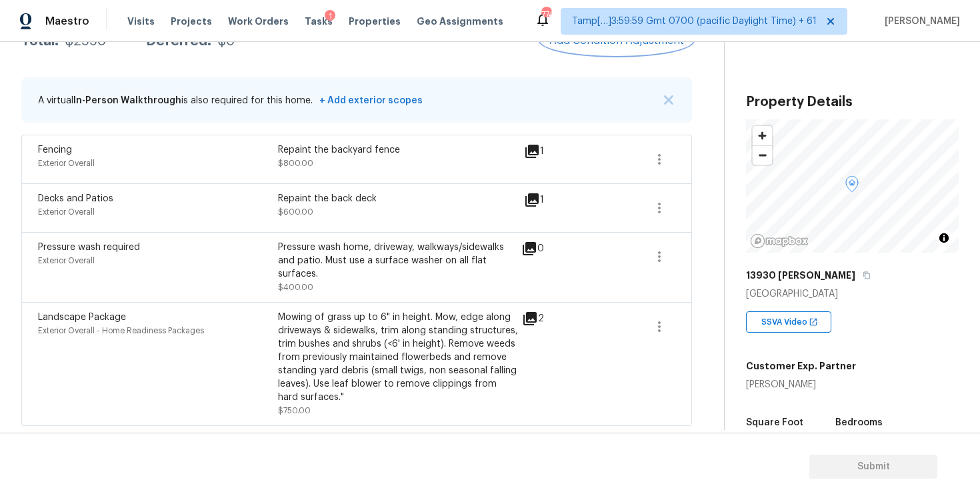
scroll to position [139, 0]
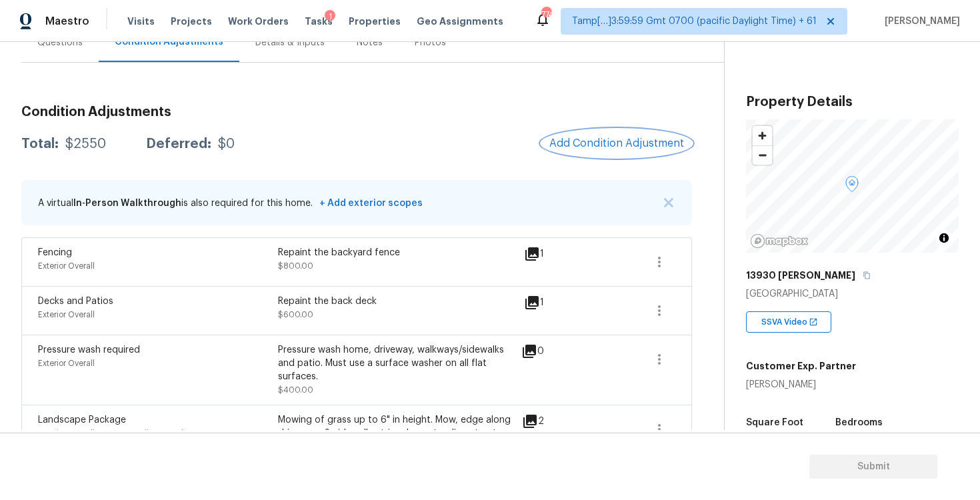
click at [602, 146] on span "Add Condition Adjustment" at bounding box center [617, 143] width 135 height 12
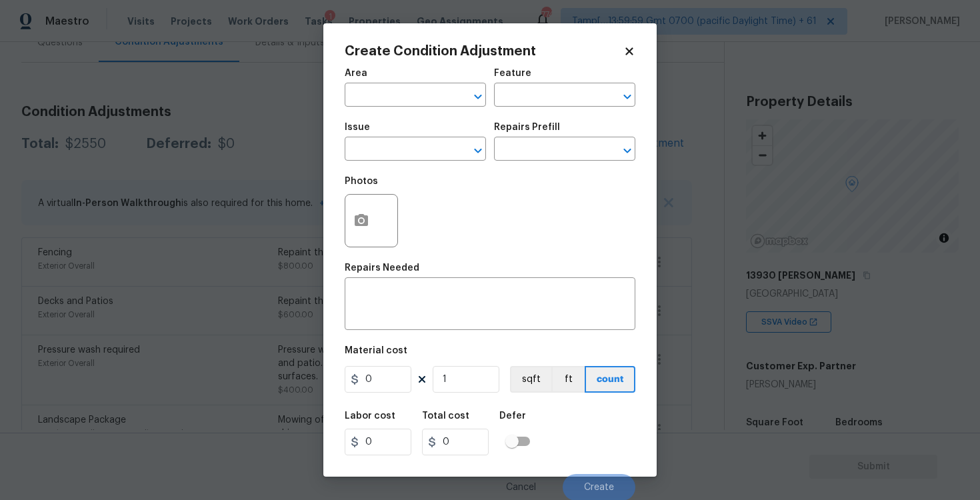
click at [419, 78] on div "Area" at bounding box center [415, 77] width 141 height 17
click at [419, 87] on input "text" at bounding box center [397, 96] width 104 height 21
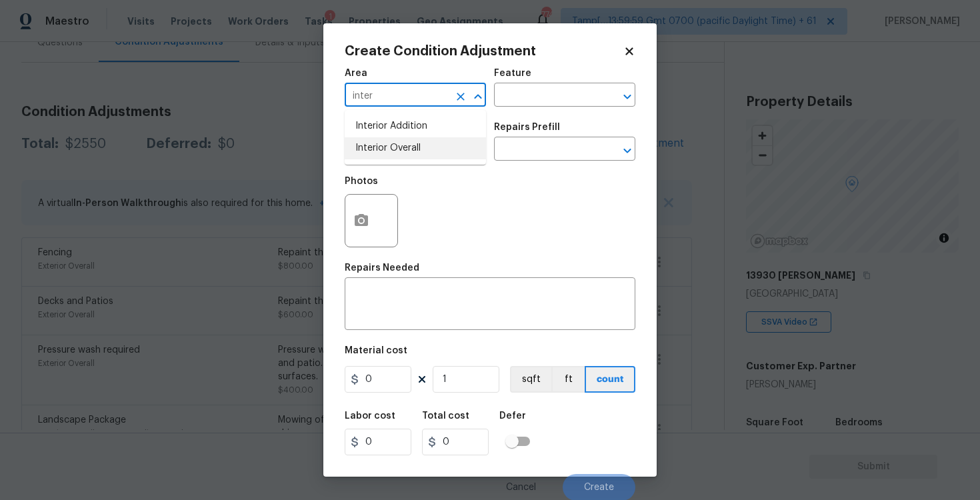
click at [421, 147] on li "Interior Overall" at bounding box center [415, 148] width 141 height 22
type input "Interior Overall"
click at [421, 147] on input "text" at bounding box center [397, 150] width 104 height 21
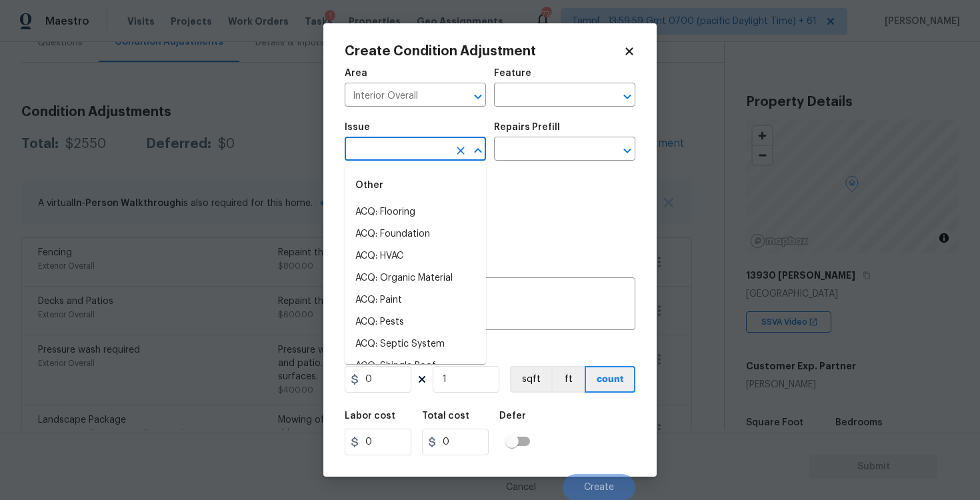
click at [393, 146] on input "text" at bounding box center [397, 150] width 104 height 21
click at [391, 197] on div "Other" at bounding box center [415, 185] width 141 height 32
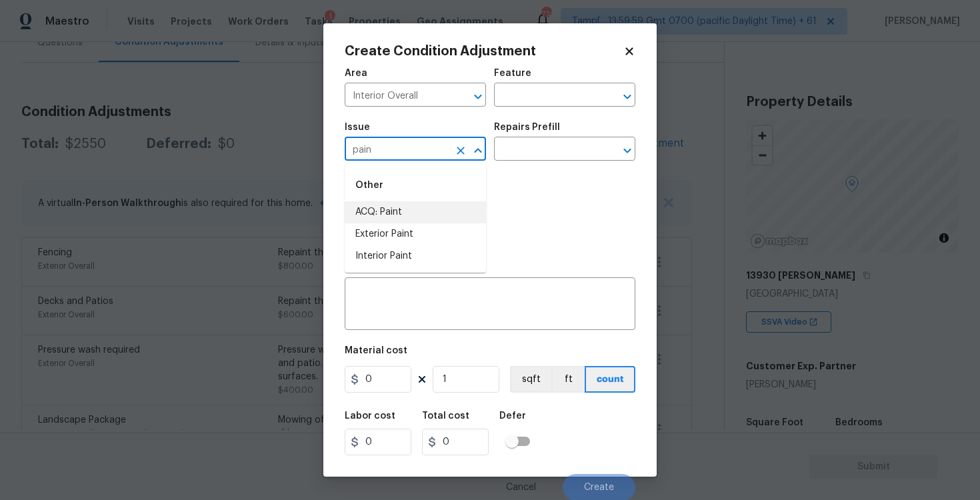
click at [393, 206] on li "ACQ: Paint" at bounding box center [415, 212] width 141 height 22
type input "ACQ: Paint"
click at [547, 132] on div "Repairs Prefill" at bounding box center [564, 131] width 141 height 17
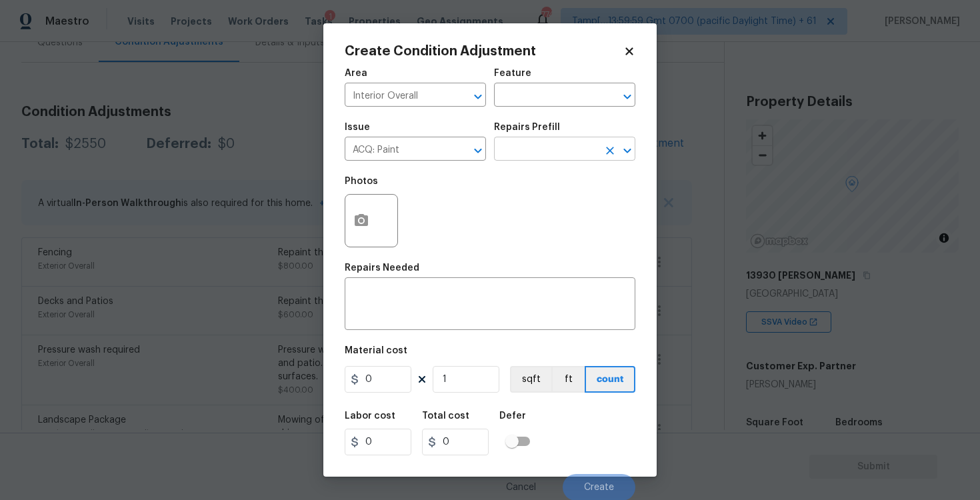
click at [546, 147] on input "text" at bounding box center [546, 150] width 104 height 21
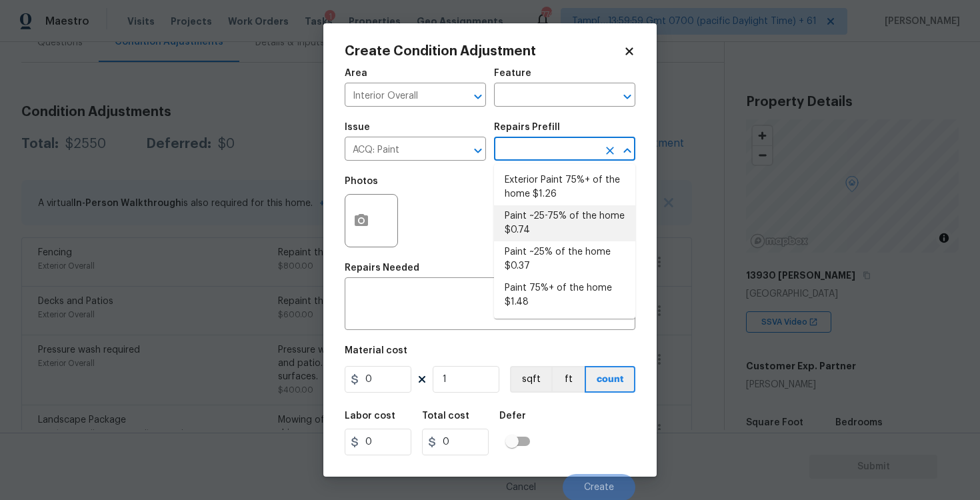
click at [542, 227] on li "Paint ~25-75% of the home $0.74" at bounding box center [564, 223] width 141 height 36
type input "Acquisition"
type textarea "Acquisition Scope: ~25 - 75% of the home needs interior paint"
type input "0.74"
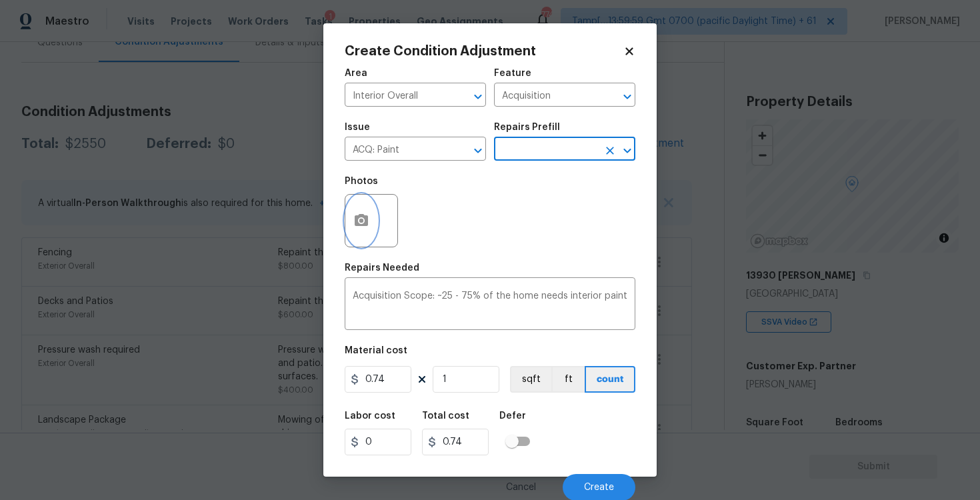
click at [360, 217] on icon "button" at bounding box center [361, 220] width 13 height 12
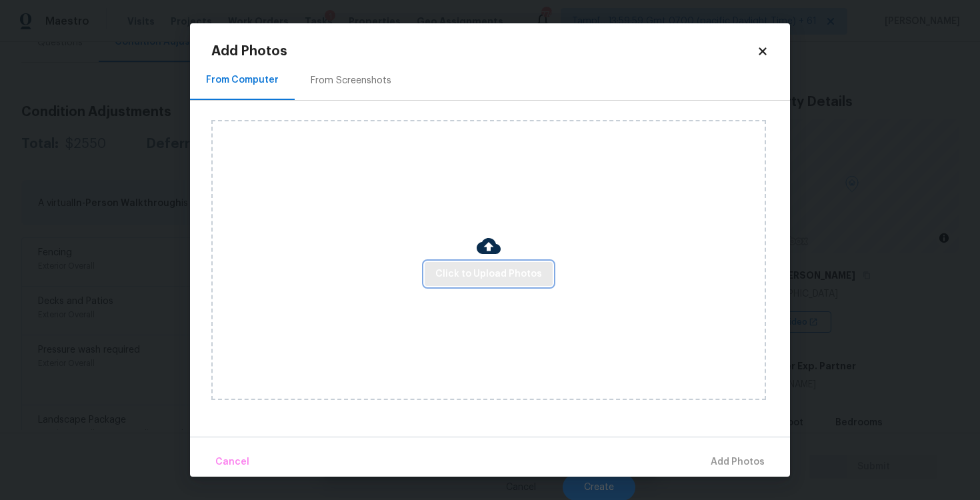
click at [452, 282] on button "Click to Upload Photos" at bounding box center [489, 274] width 128 height 25
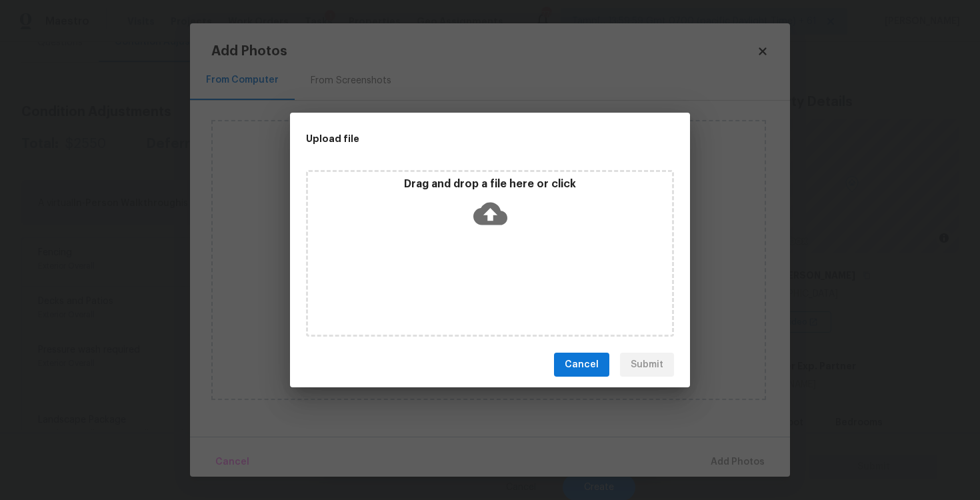
click at [479, 190] on p "Drag and drop a file here or click" at bounding box center [490, 184] width 364 height 14
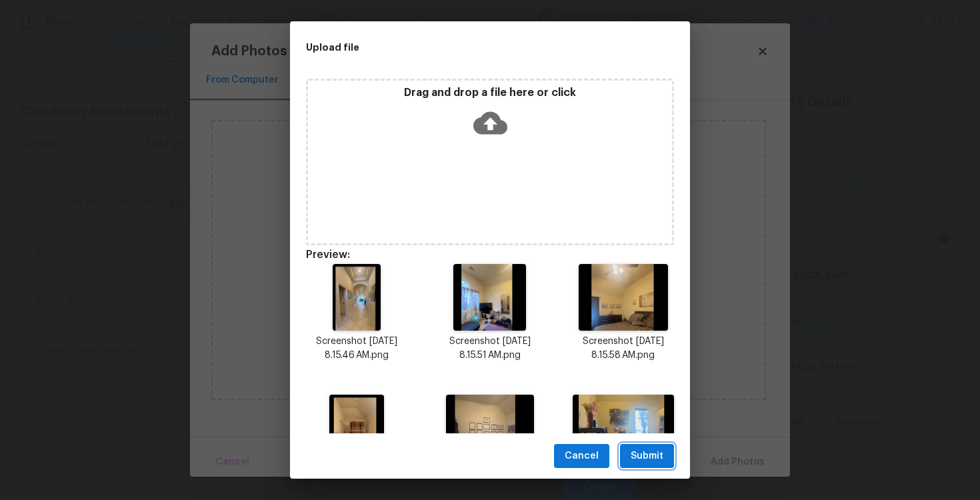
click at [654, 446] on button "Submit" at bounding box center [647, 456] width 54 height 25
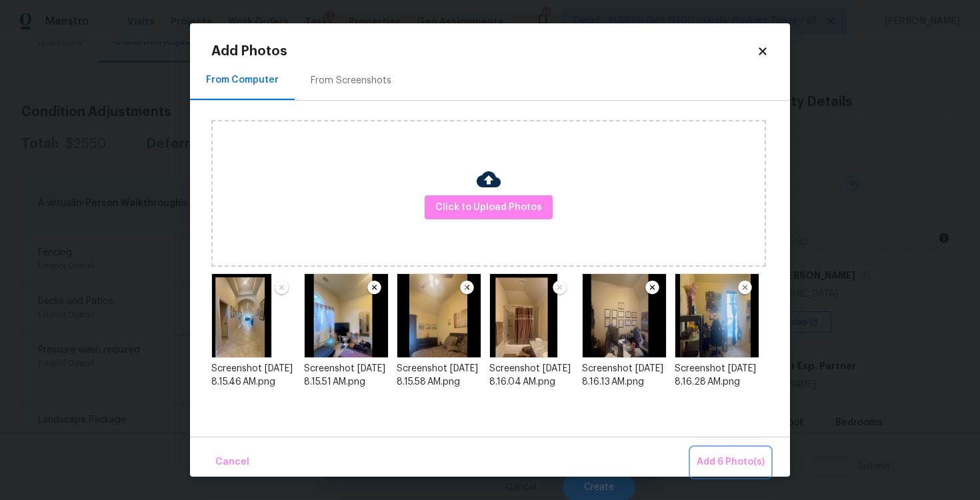
click at [756, 465] on span "Add 6 Photo(s)" at bounding box center [731, 462] width 68 height 17
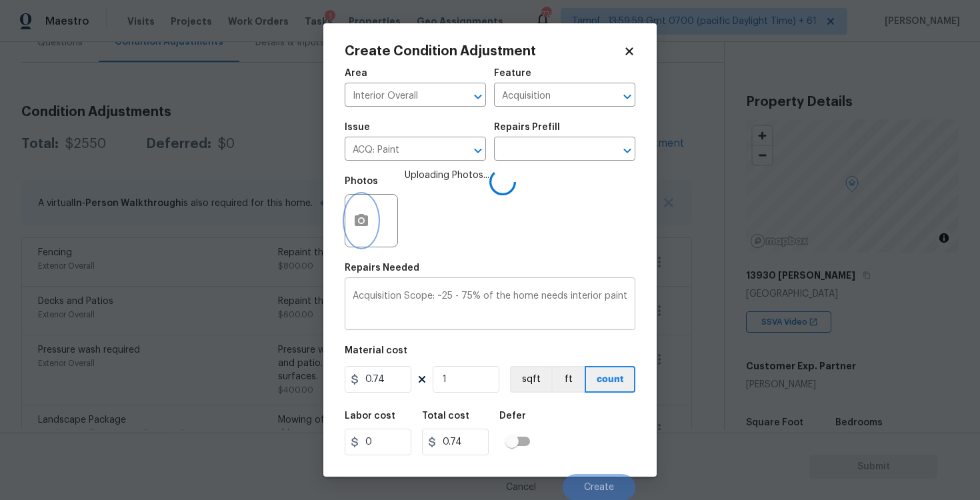
scroll to position [1, 0]
click at [489, 369] on input "1" at bounding box center [466, 378] width 67 height 27
type input "0"
paste input "text"
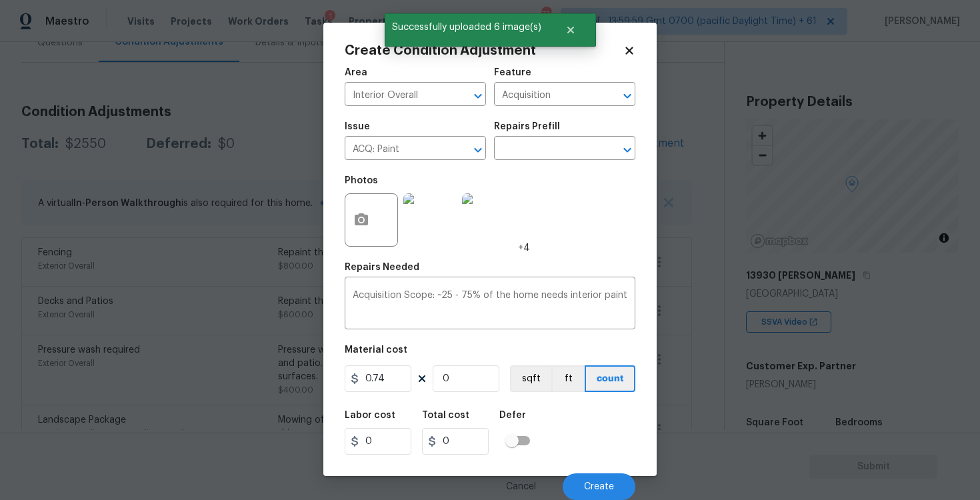
click at [456, 393] on figure "Material cost 0.74 0 sqft ft count" at bounding box center [490, 369] width 291 height 49
click at [458, 384] on input "0" at bounding box center [466, 378] width 67 height 27
paste input "3008"
type input "3008"
type input "2225.92"
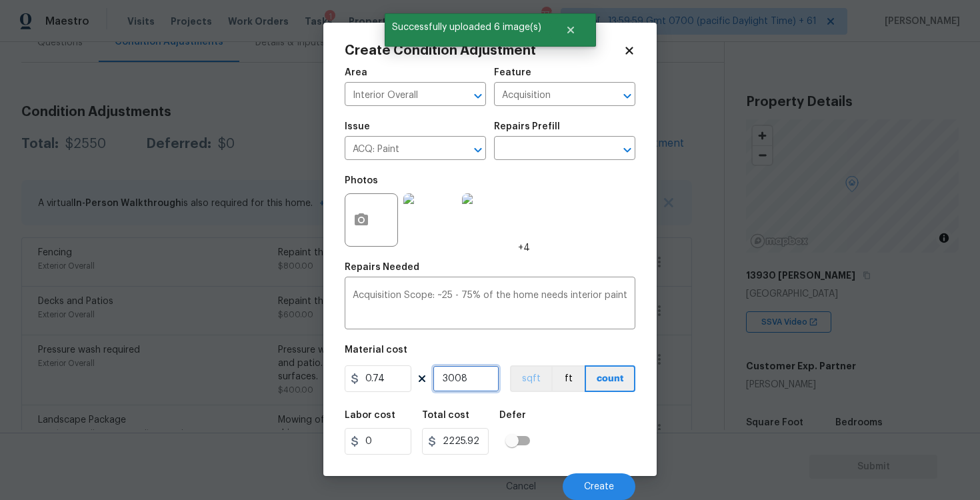
type input "3008"
click at [526, 386] on button "sqft" at bounding box center [530, 378] width 41 height 27
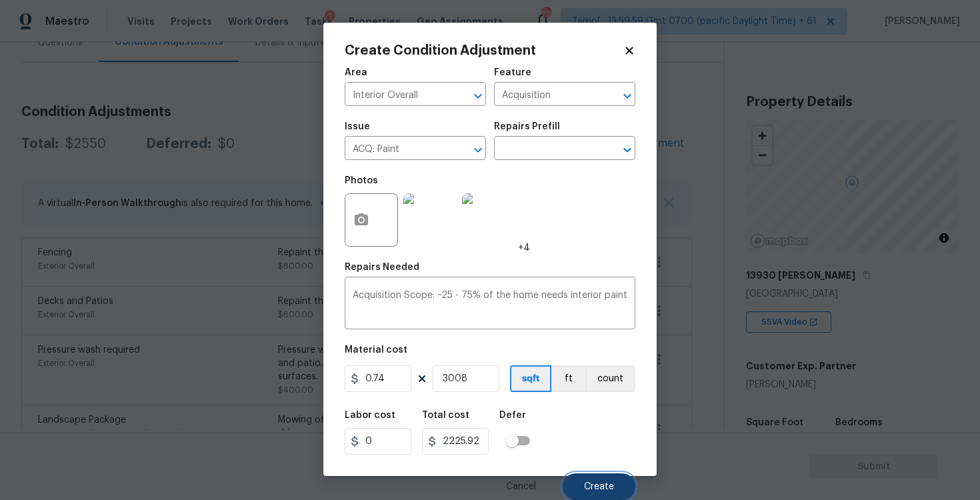
click at [594, 483] on span "Create" at bounding box center [599, 487] width 30 height 10
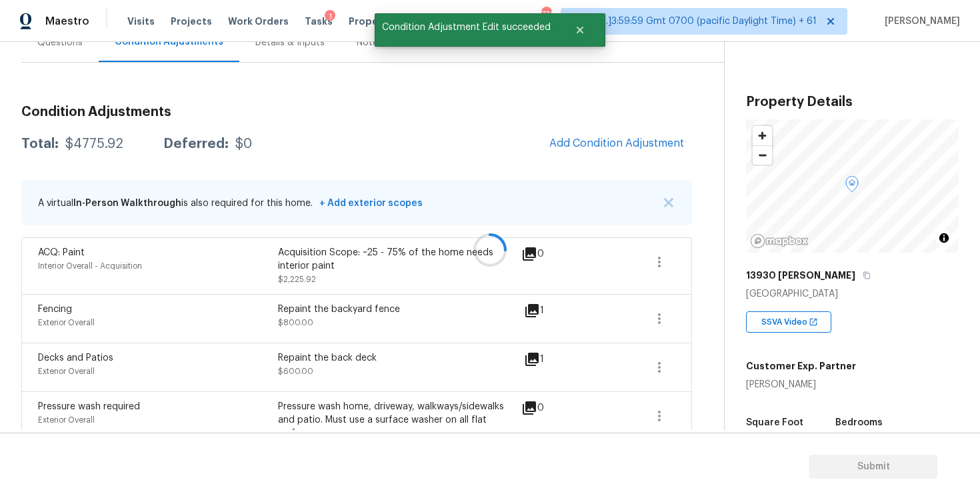
scroll to position [0, 0]
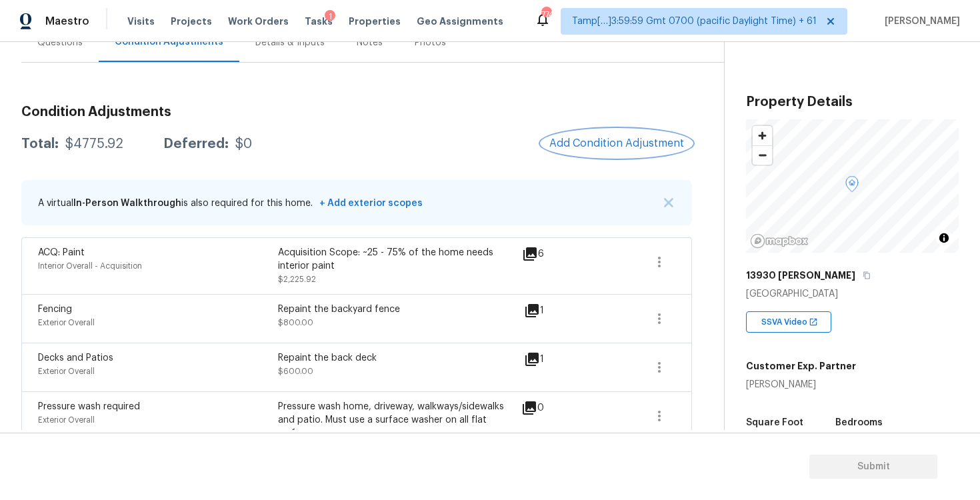
click at [607, 130] on button "Add Condition Adjustment" at bounding box center [617, 143] width 151 height 28
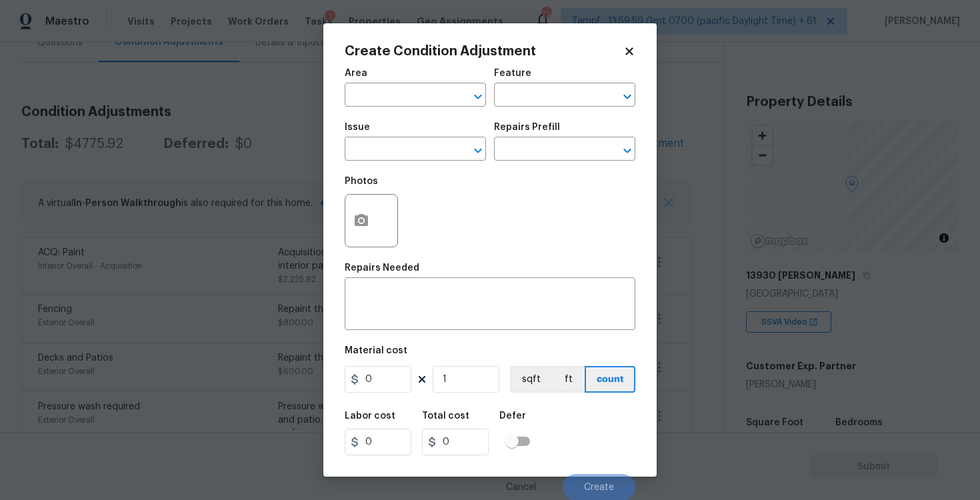
click at [417, 107] on span "Area ​" at bounding box center [415, 88] width 141 height 54
click at [417, 103] on input "text" at bounding box center [397, 96] width 104 height 21
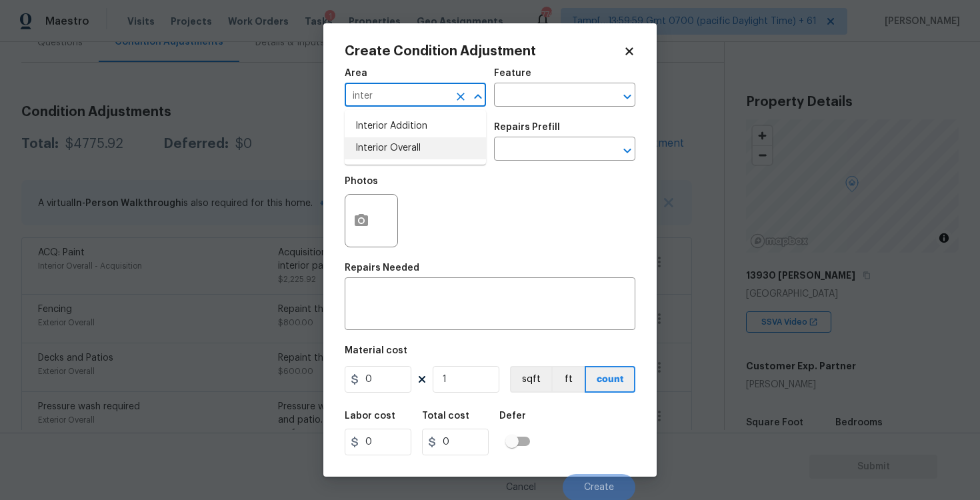
click at [418, 149] on li "Interior Overall" at bounding box center [415, 148] width 141 height 22
type input "Interior Overall"
click at [418, 149] on input "text" at bounding box center [397, 150] width 104 height 21
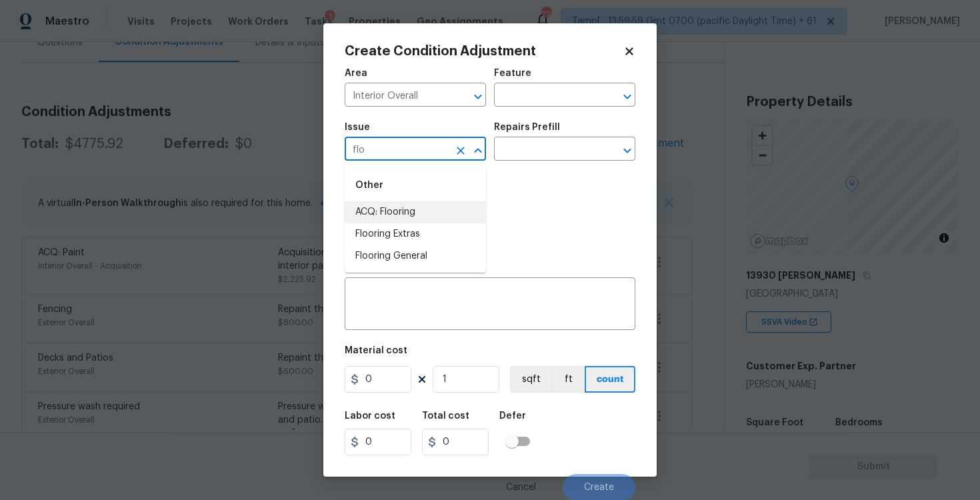
click at [425, 217] on li "ACQ: Flooring" at bounding box center [415, 212] width 141 height 22
type input "ACQ: Flooring"
click at [527, 151] on input "text" at bounding box center [546, 150] width 104 height 21
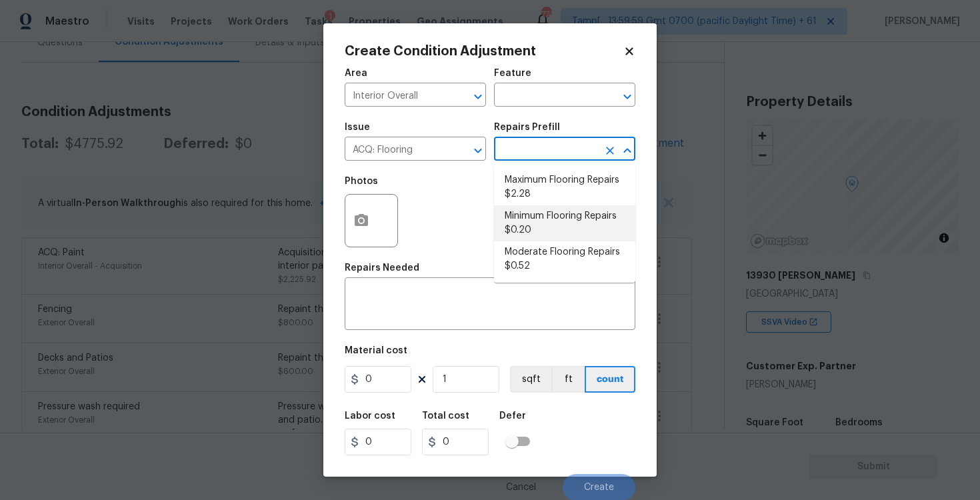
click at [546, 214] on li "Minimum Flooring Repairs $0.20" at bounding box center [564, 223] width 141 height 36
type input "Acquisition"
type textarea "Acquisition Scope: Minimum flooring repairs"
type input "0.2"
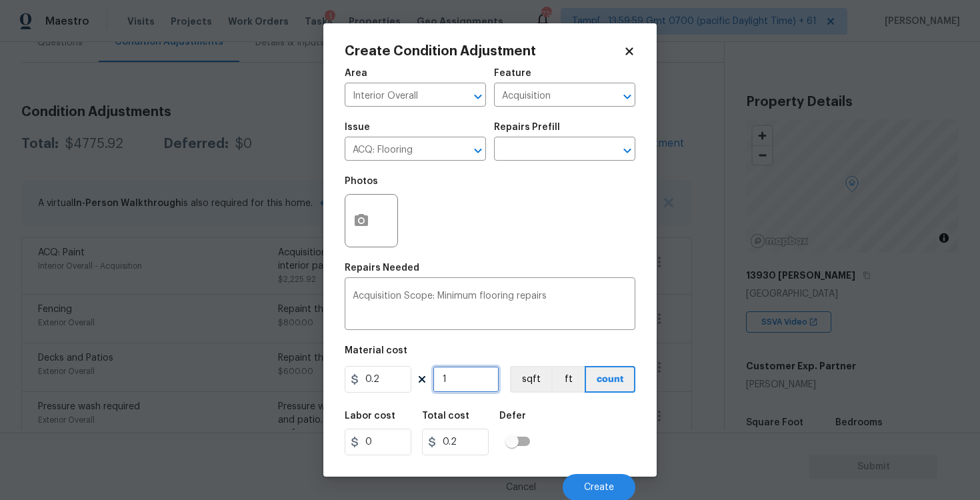
click at [488, 383] on input "1" at bounding box center [466, 379] width 67 height 27
type input "0"
paste input "3008"
type input "3008"
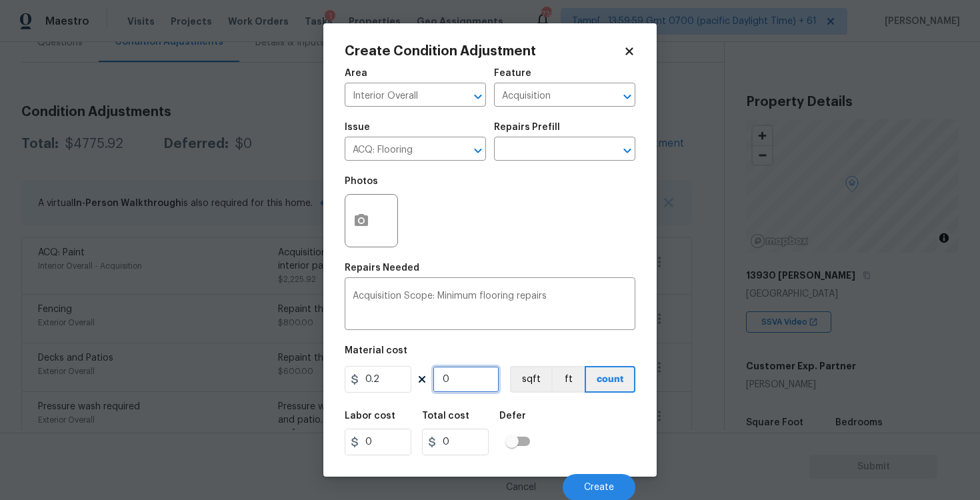
type input "601.6"
type input "3008"
click at [541, 377] on button "sqft" at bounding box center [530, 379] width 41 height 27
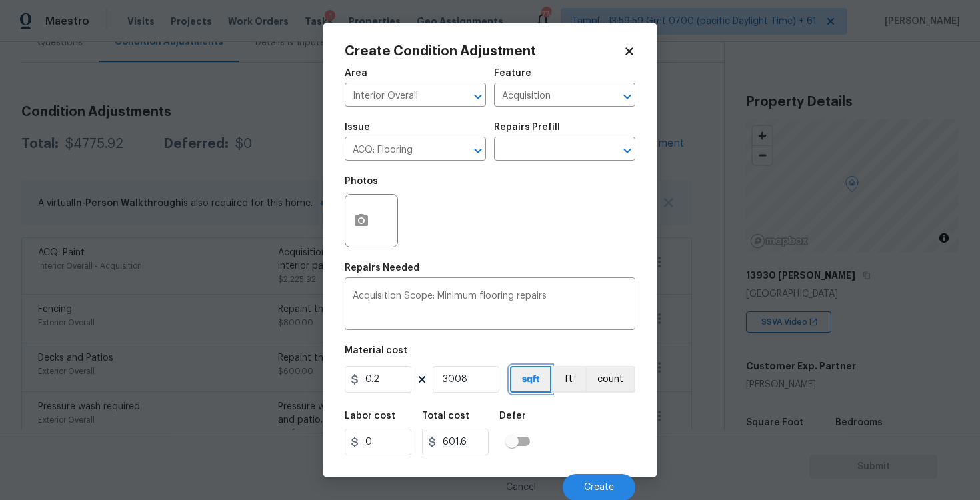
scroll to position [1, 0]
click at [590, 476] on button "Create" at bounding box center [599, 487] width 73 height 27
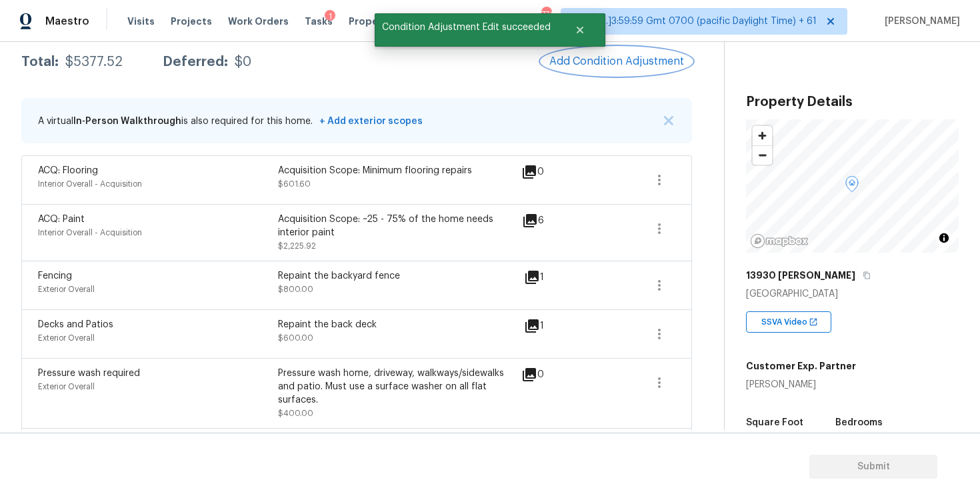
scroll to position [193, 0]
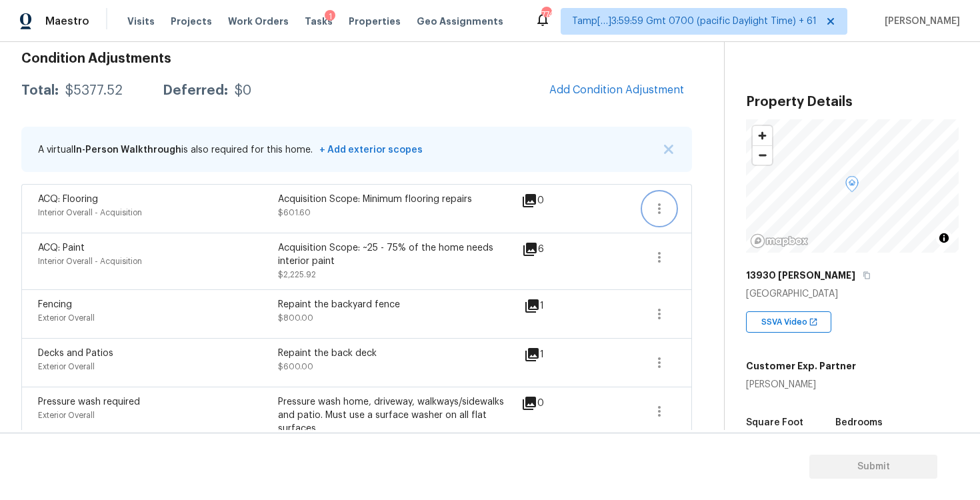
click at [652, 211] on icon "button" at bounding box center [660, 209] width 16 height 16
click at [690, 211] on div "Edit" at bounding box center [736, 205] width 104 height 13
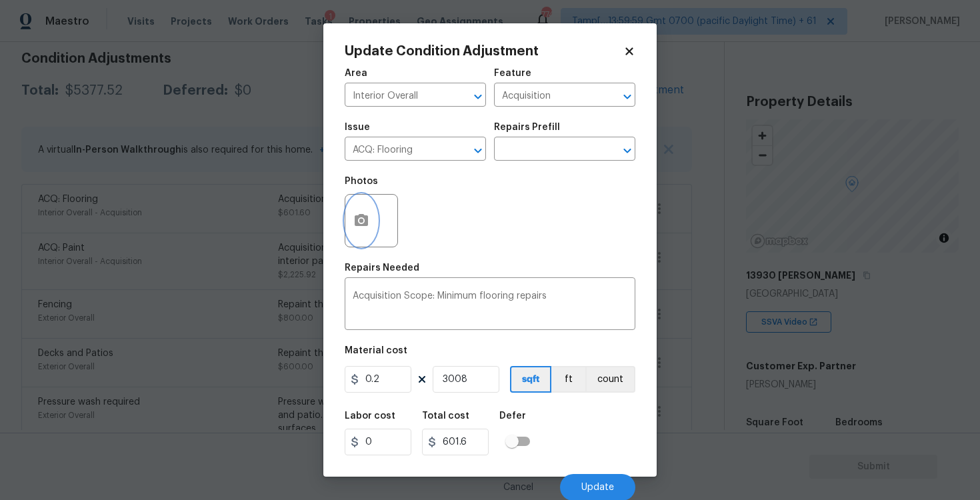
click at [349, 236] on button "button" at bounding box center [361, 221] width 32 height 52
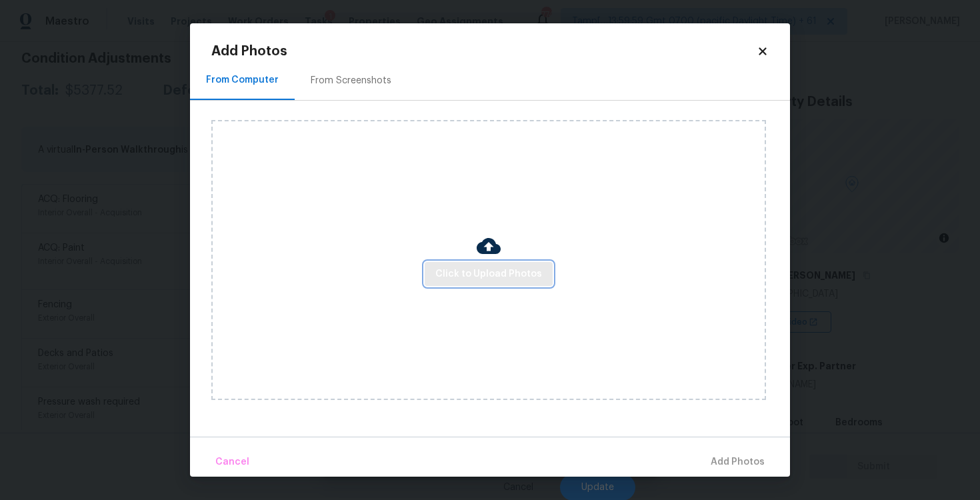
click at [506, 281] on span "Click to Upload Photos" at bounding box center [488, 274] width 107 height 17
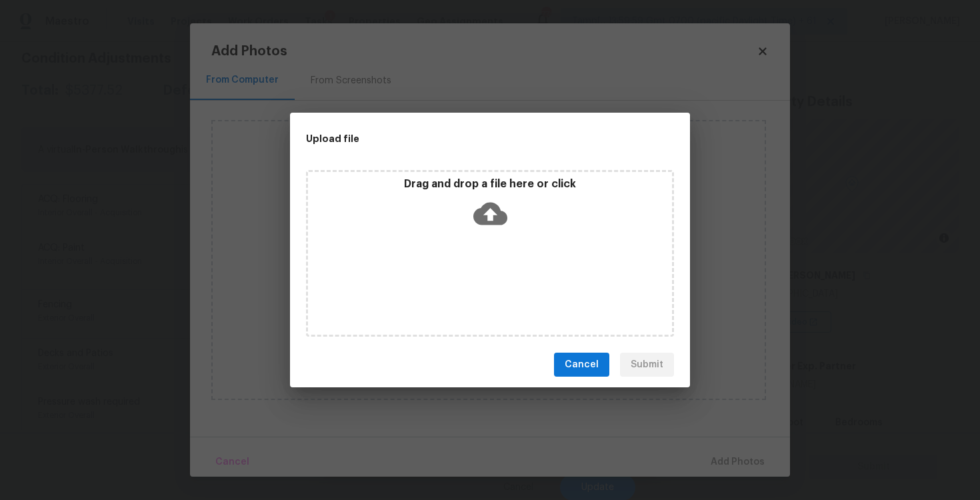
click at [487, 199] on icon at bounding box center [491, 214] width 34 height 34
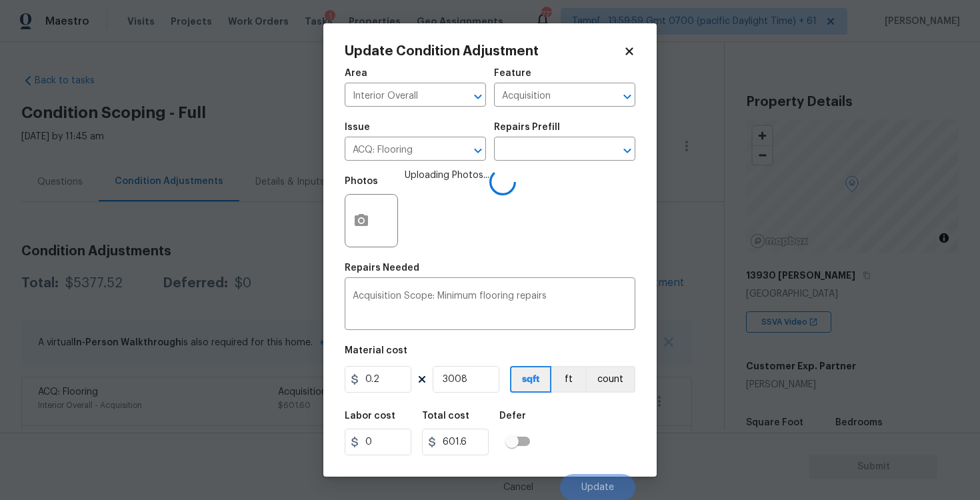
scroll to position [193, 0]
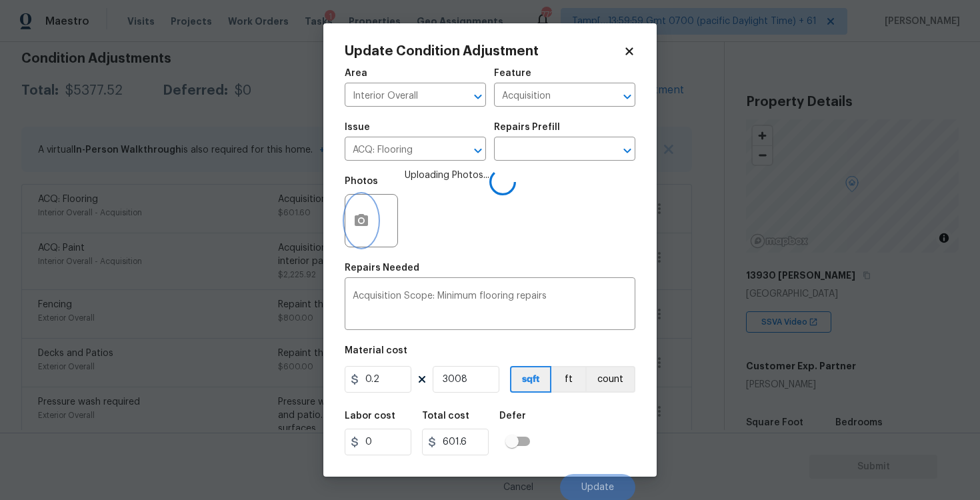
click at [375, 211] on button "button" at bounding box center [361, 221] width 32 height 52
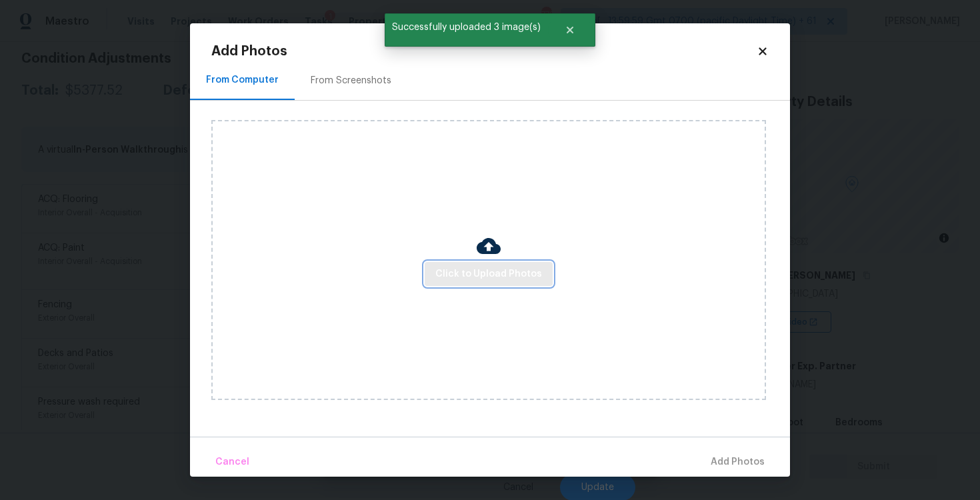
click at [497, 279] on span "Click to Upload Photos" at bounding box center [488, 274] width 107 height 17
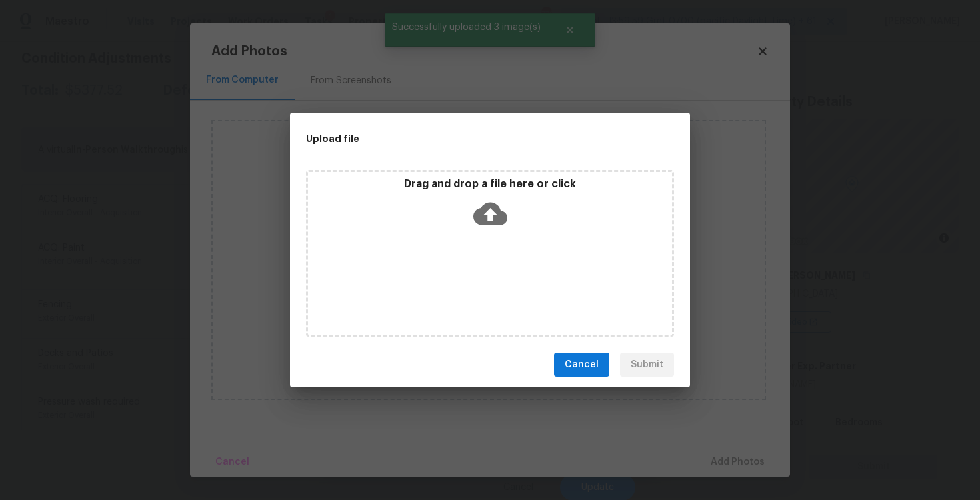
click at [474, 205] on icon at bounding box center [491, 214] width 34 height 34
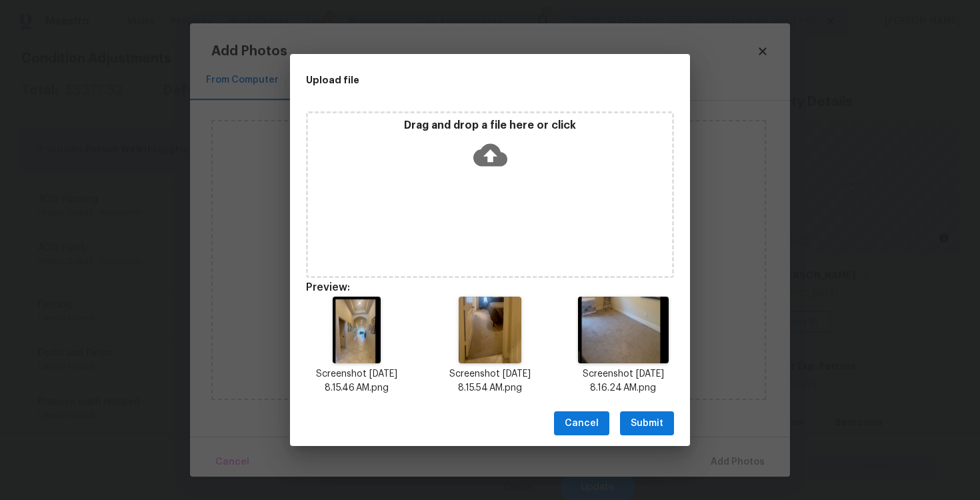
scroll to position [11, 0]
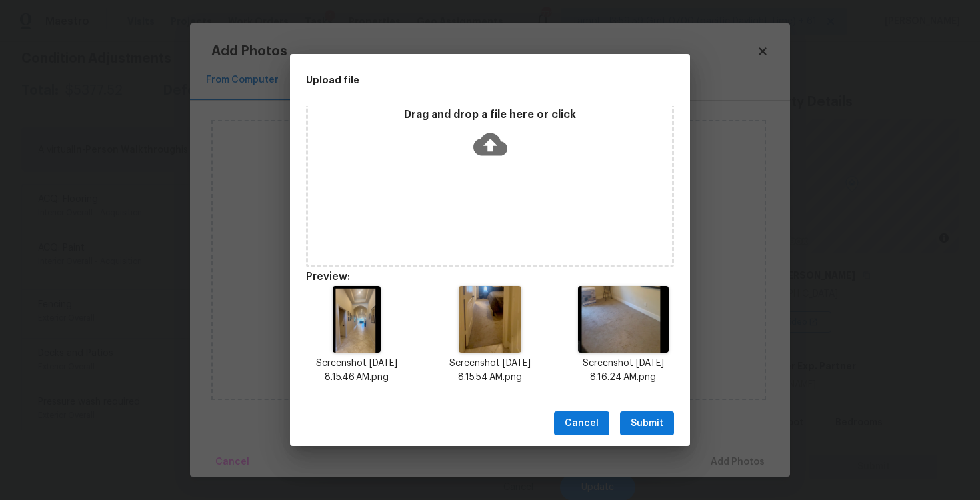
click at [646, 419] on span "Submit" at bounding box center [647, 423] width 33 height 17
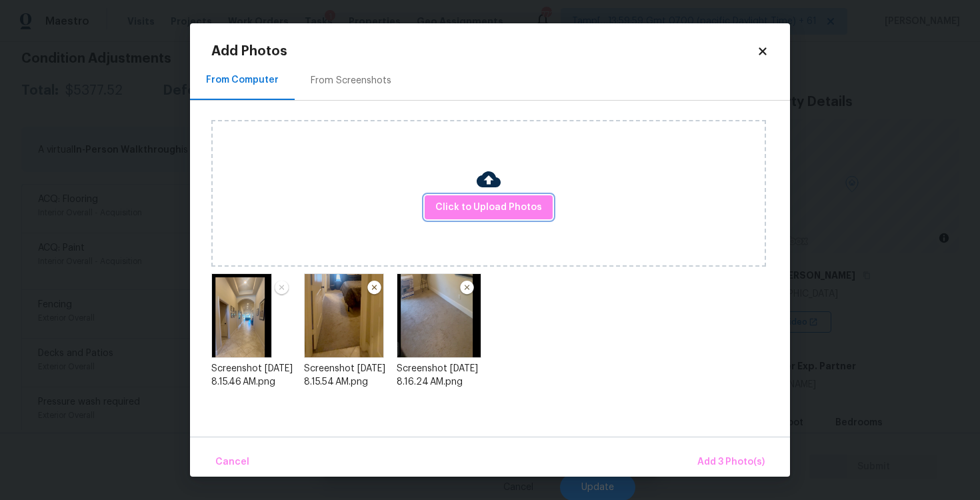
scroll to position [0, 0]
click at [709, 454] on span "Add 3 Photo(s)" at bounding box center [731, 462] width 67 height 17
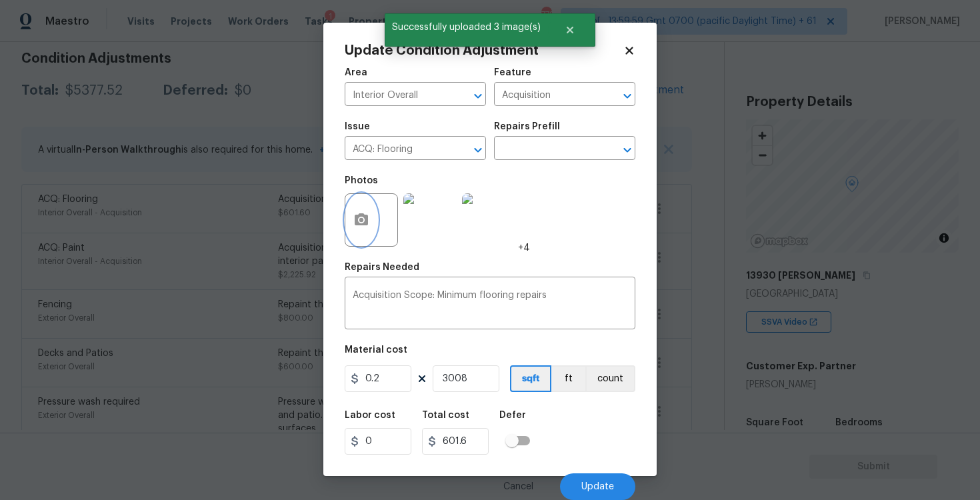
scroll to position [1, 0]
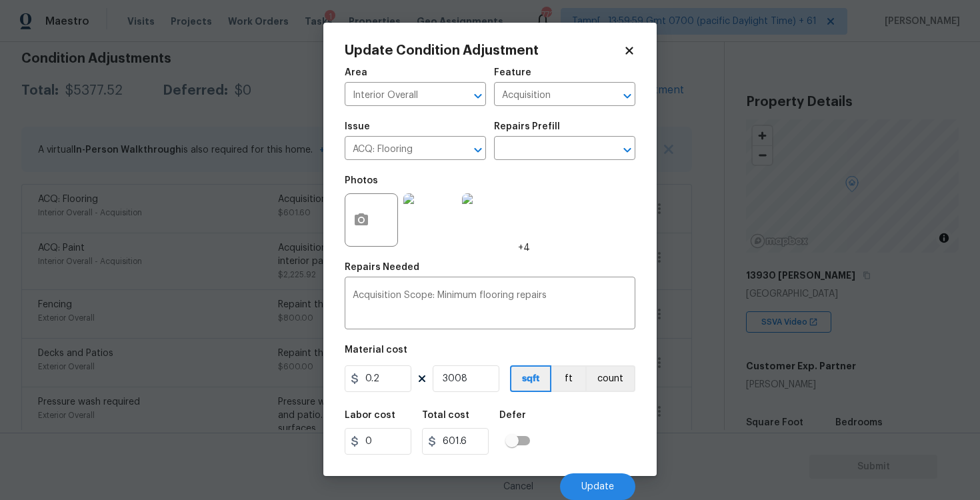
click at [605, 469] on div "Cancel Update" at bounding box center [490, 481] width 291 height 37
click at [605, 478] on button "Update" at bounding box center [597, 487] width 75 height 27
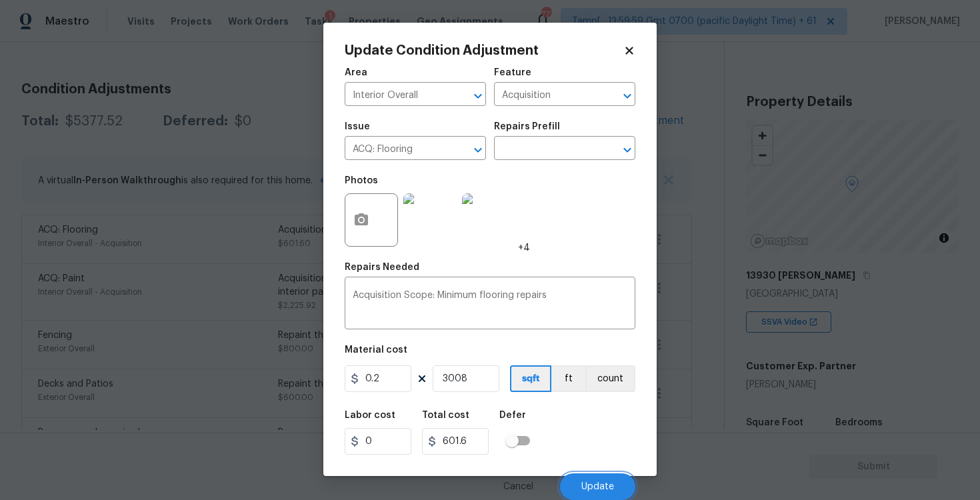
scroll to position [0, 0]
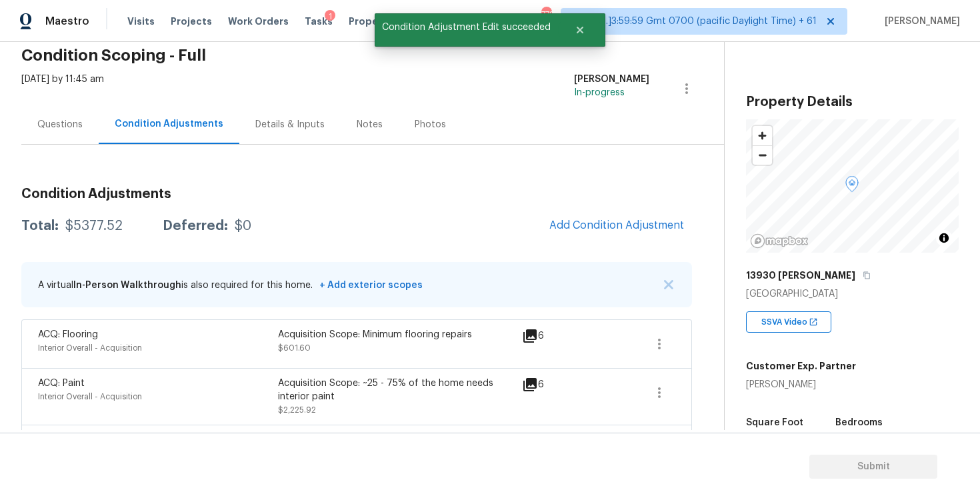
click at [96, 126] on div "Questions" at bounding box center [59, 124] width 77 height 39
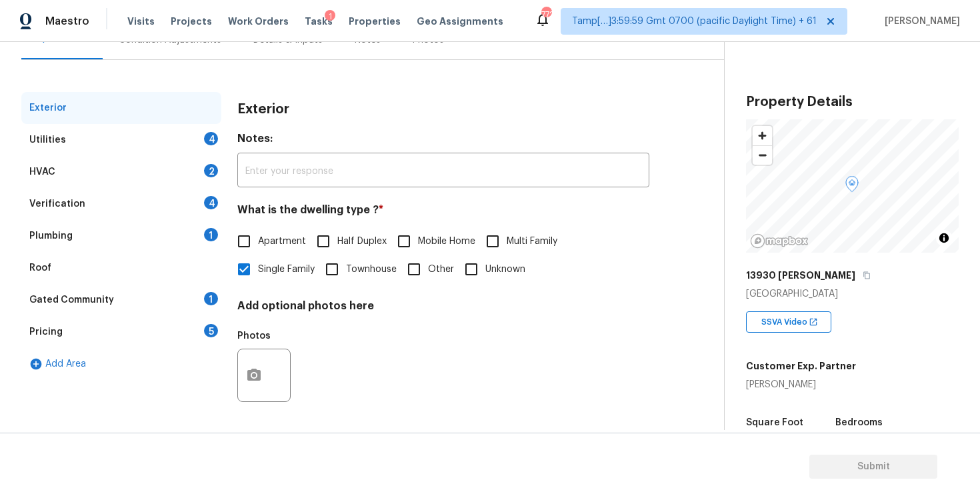
click at [188, 147] on div "Utilities 4" at bounding box center [121, 140] width 200 height 32
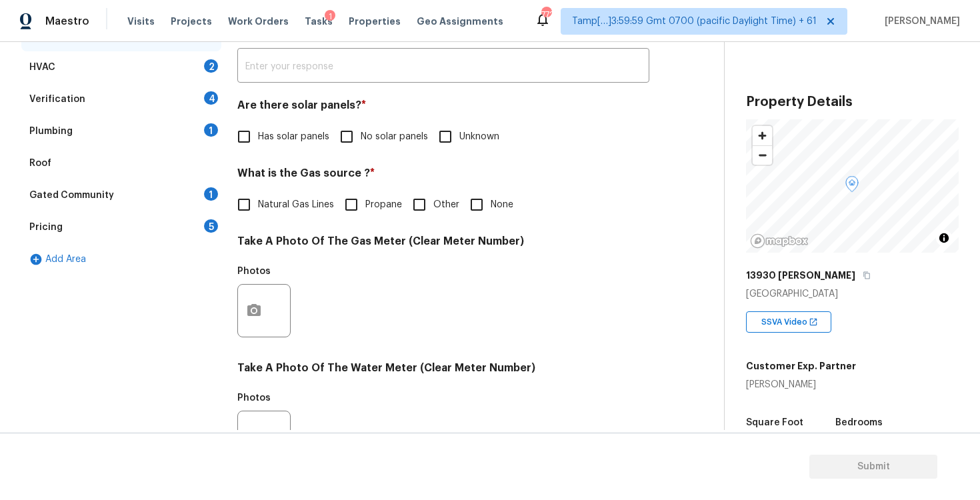
scroll to position [246, 0]
click at [343, 119] on div "Are there solar panels? * Has solar panels No solar panels Unknown" at bounding box center [443, 125] width 412 height 52
click at [345, 131] on input "No solar panels" at bounding box center [347, 137] width 28 height 28
checkbox input "true"
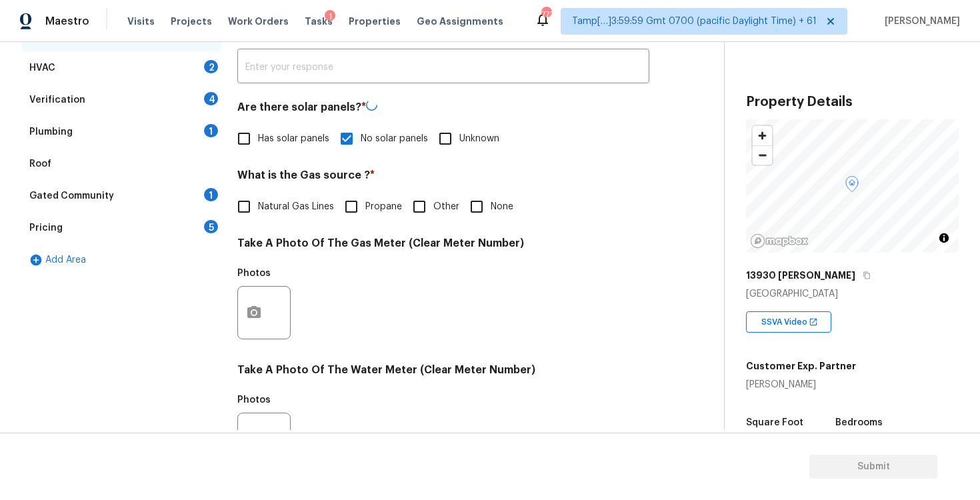
click at [458, 201] on span "Other" at bounding box center [446, 207] width 26 height 14
click at [433, 201] on input "Other" at bounding box center [419, 207] width 28 height 28
checkbox input "true"
click at [473, 197] on input "None" at bounding box center [477, 207] width 28 height 28
checkbox input "true"
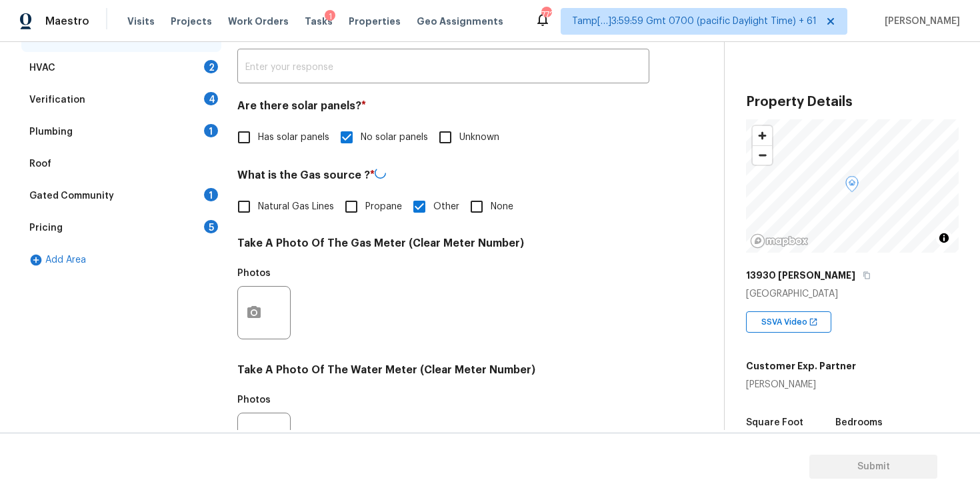
checkbox input "false"
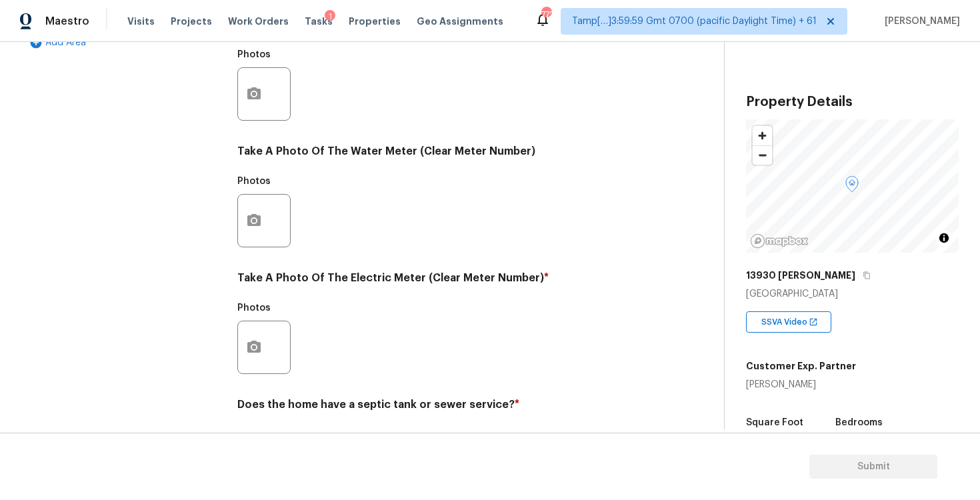
scroll to position [504, 0]
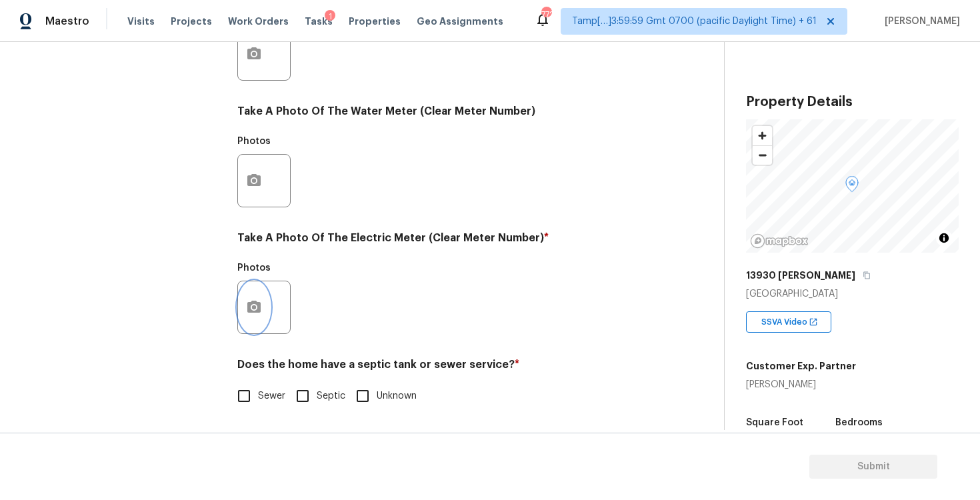
click at [261, 299] on button "button" at bounding box center [254, 307] width 32 height 52
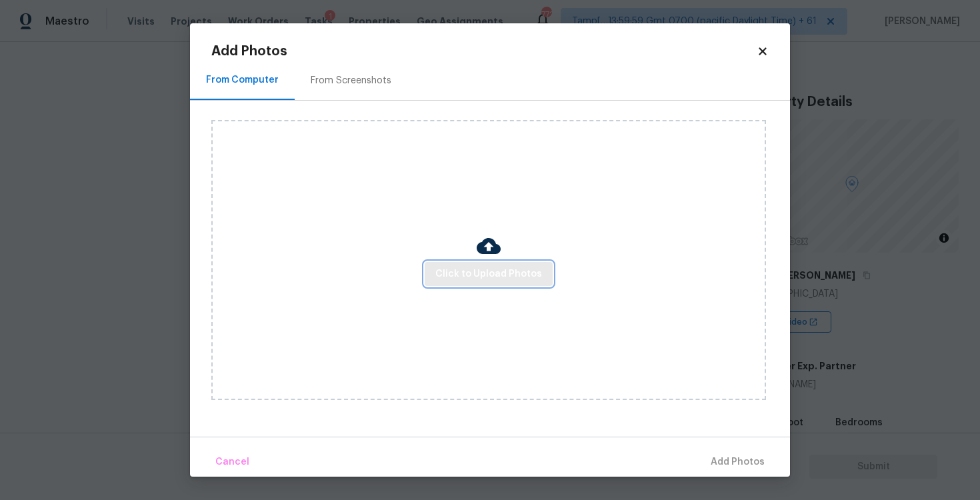
click at [476, 269] on span "Click to Upload Photos" at bounding box center [488, 274] width 107 height 17
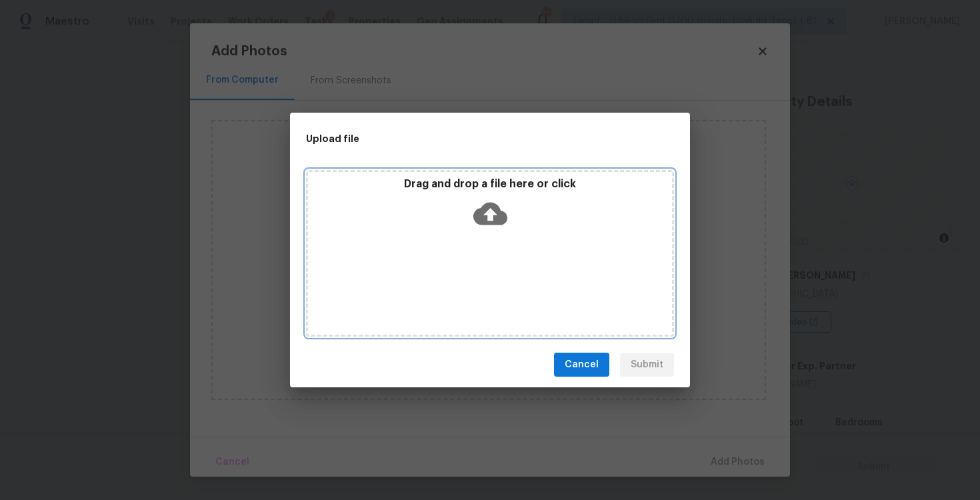
click at [504, 199] on icon at bounding box center [491, 214] width 34 height 34
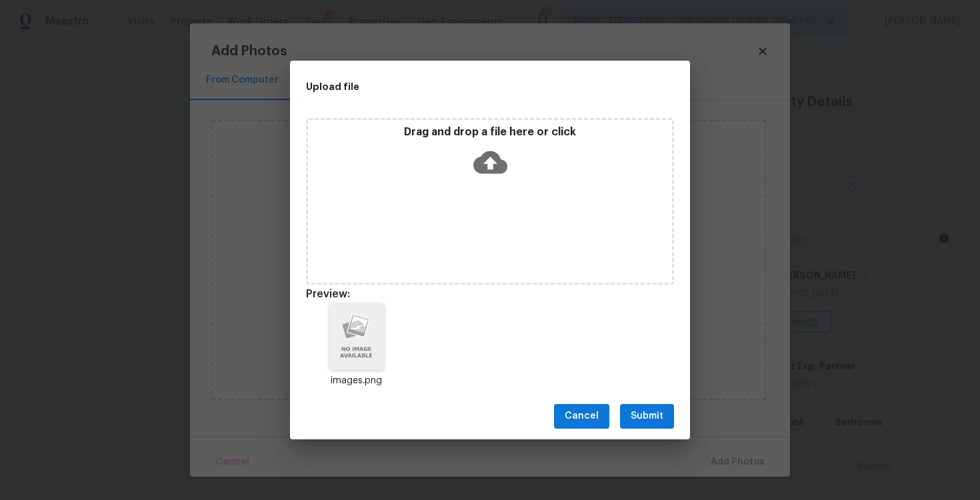
click at [660, 401] on div "Cancel Submit" at bounding box center [490, 416] width 400 height 46
click at [664, 421] on button "Submit" at bounding box center [647, 416] width 54 height 25
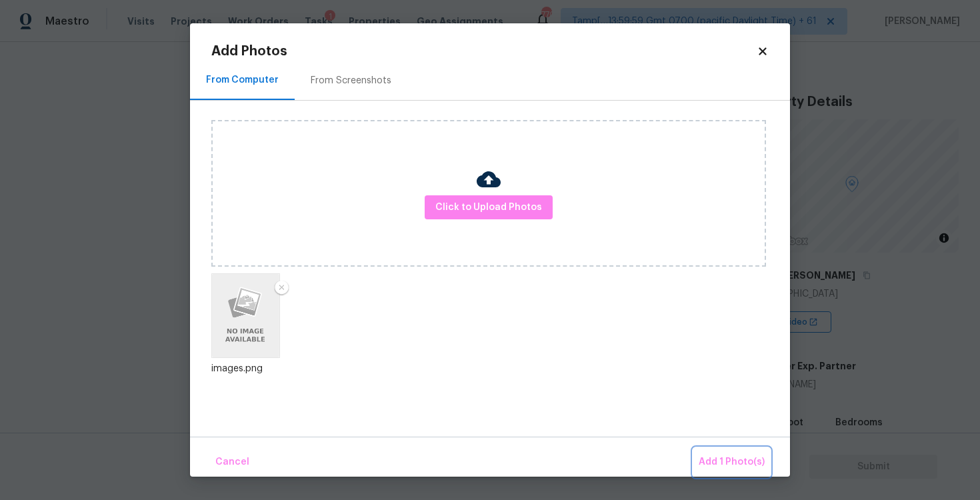
click at [731, 466] on span "Add 1 Photo(s)" at bounding box center [732, 462] width 66 height 17
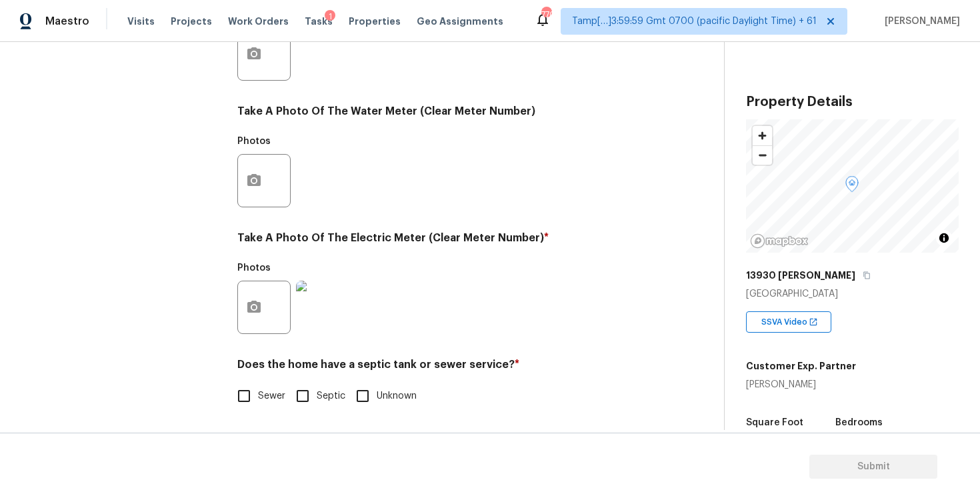
click at [274, 388] on label "Sewer" at bounding box center [257, 396] width 55 height 28
click at [258, 388] on input "Sewer" at bounding box center [244, 396] width 28 height 28
checkbox input "true"
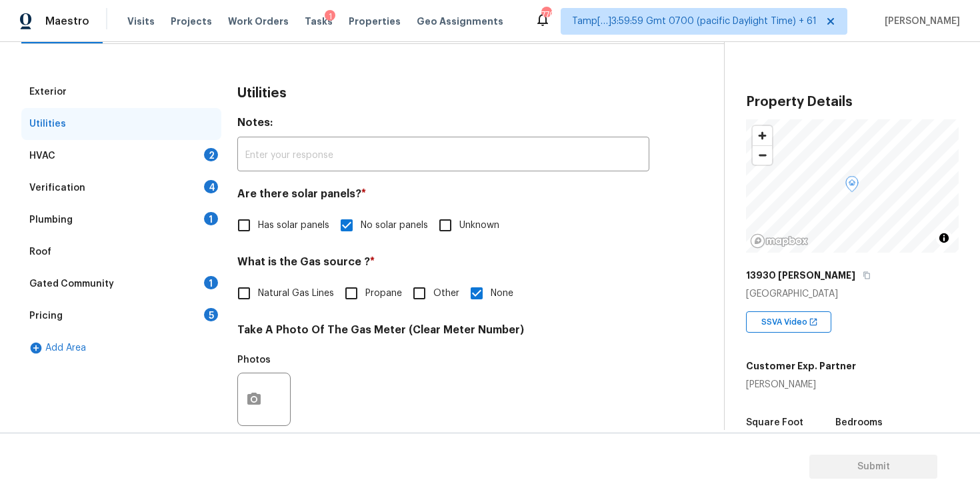
click at [165, 145] on div "HVAC 2" at bounding box center [121, 156] width 200 height 32
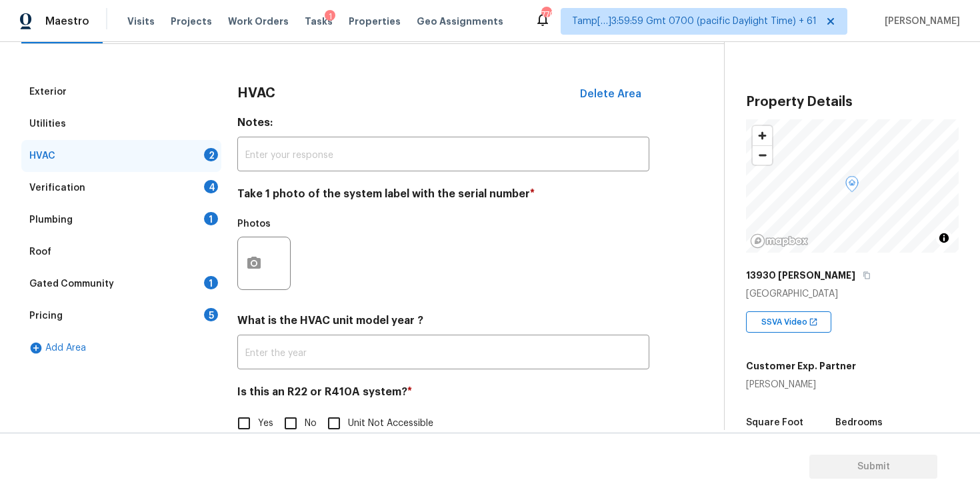
scroll to position [186, 0]
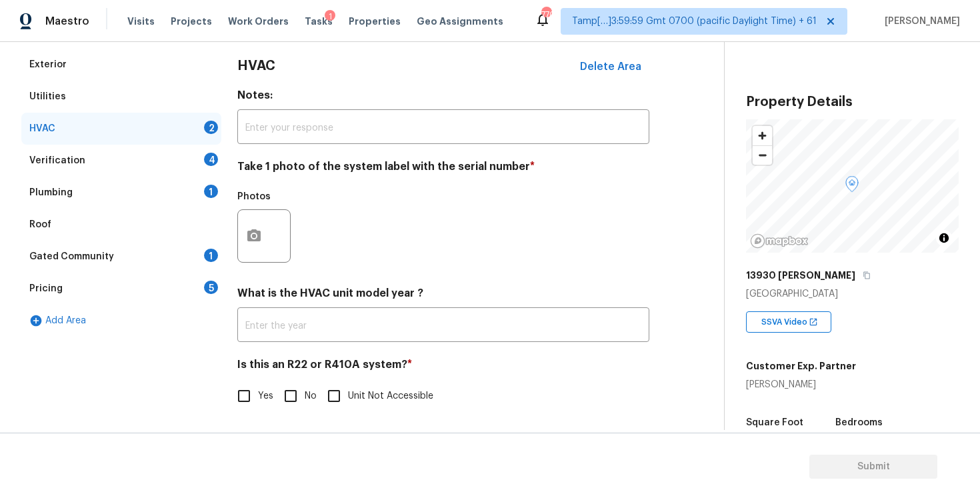
click at [234, 248] on div "Exterior Utilities HVAC 2 Verification 4 Plumbing 1 Roof Gated Community 1 Pric…" at bounding box center [356, 237] width 671 height 377
click at [255, 237] on circle "button" at bounding box center [254, 236] width 4 height 4
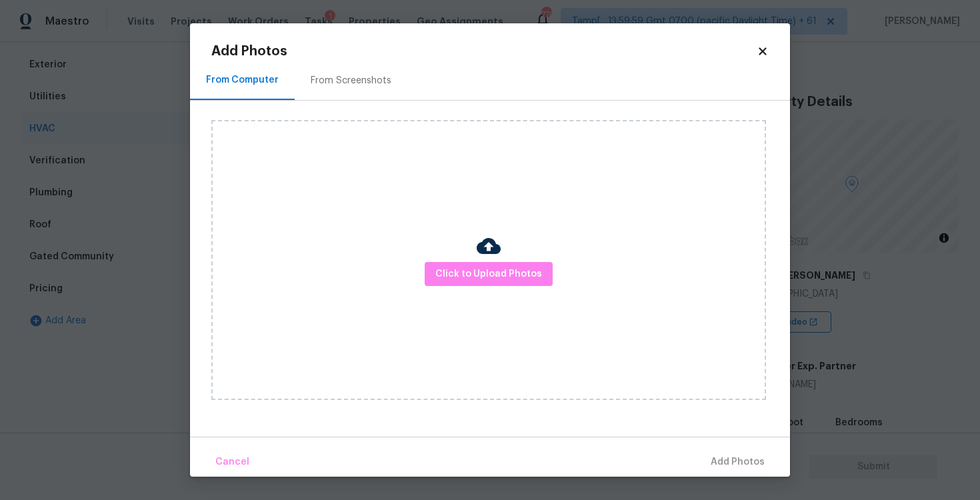
click at [484, 289] on div "Click to Upload Photos" at bounding box center [488, 260] width 555 height 280
click at [484, 274] on span "Click to Upload Photos" at bounding box center [488, 274] width 107 height 17
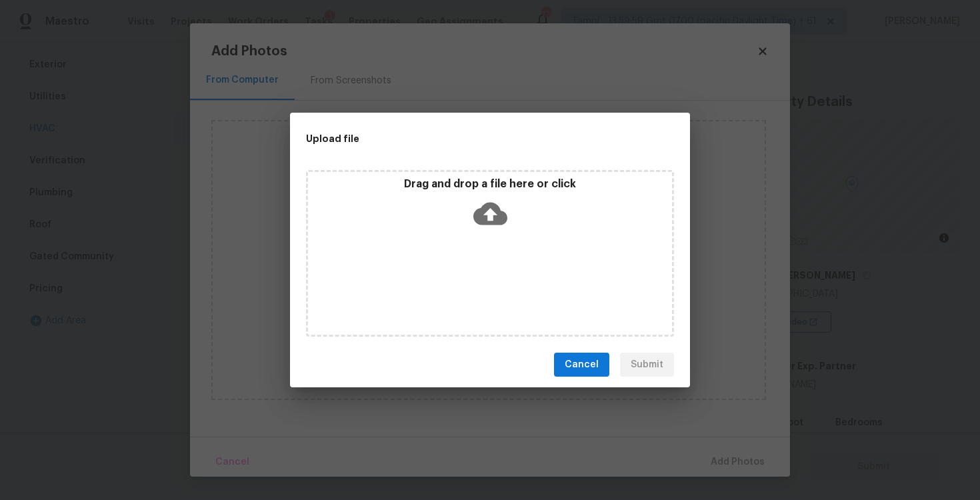
click at [482, 189] on p "Drag and drop a file here or click" at bounding box center [490, 184] width 364 height 14
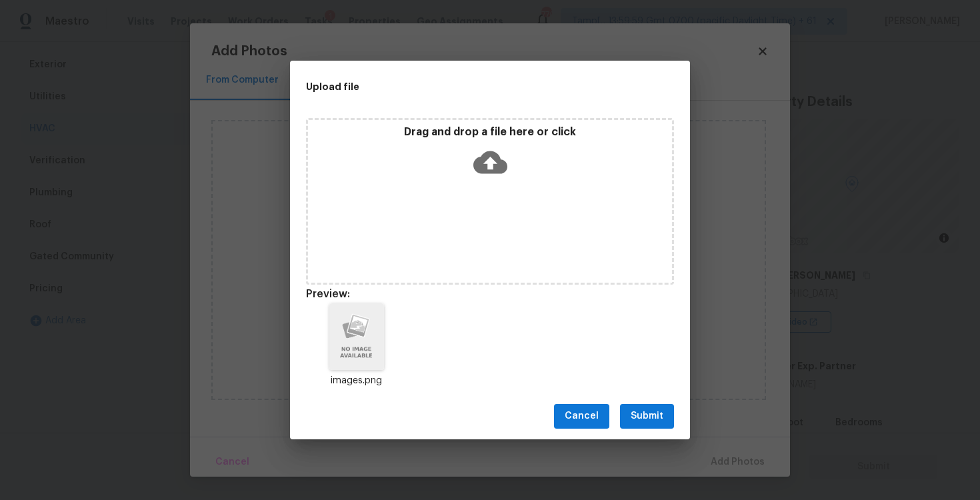
click at [646, 428] on div "Cancel Submit" at bounding box center [490, 416] width 400 height 46
click at [650, 413] on span "Submit" at bounding box center [647, 416] width 33 height 17
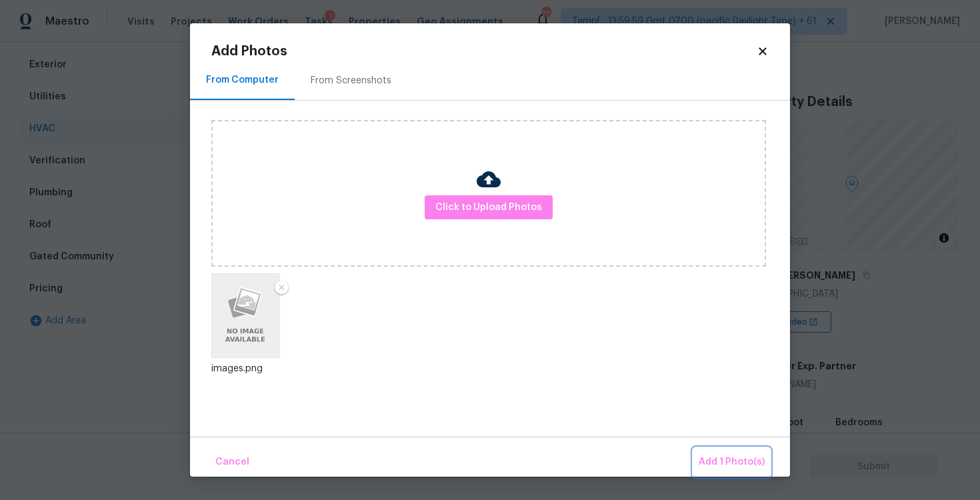
click at [736, 464] on span "Add 1 Photo(s)" at bounding box center [732, 462] width 66 height 17
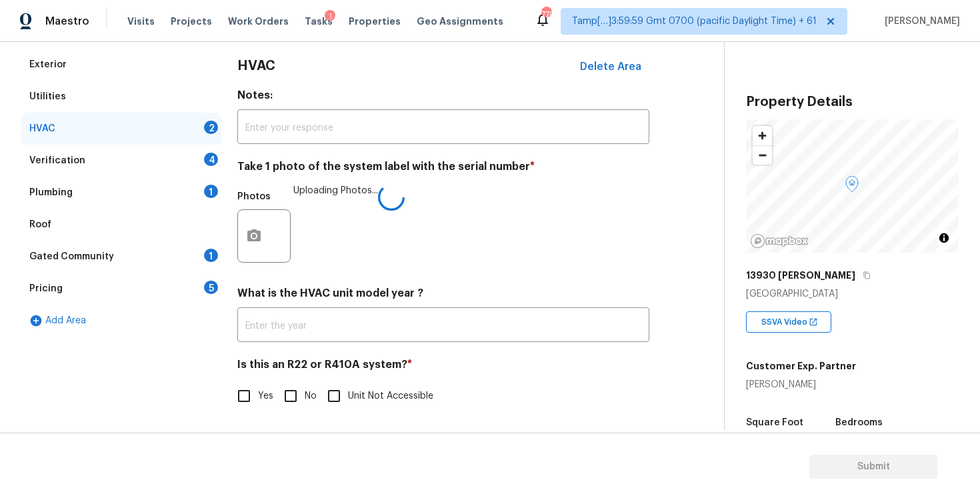
click at [298, 395] on input "No" at bounding box center [291, 396] width 28 height 28
checkbox input "true"
click at [189, 182] on div "Plumbing 1" at bounding box center [121, 193] width 200 height 32
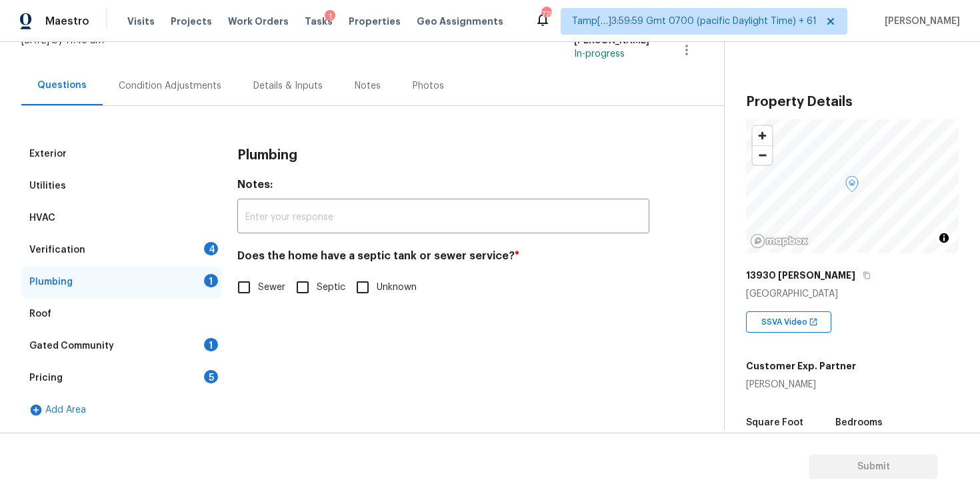
click at [223, 251] on div "Exterior Utilities HVAC Verification 4 Plumbing 1 Roof Gated Community 1 Pricin…" at bounding box center [356, 282] width 671 height 288
click at [204, 241] on div "Verification 4" at bounding box center [121, 250] width 200 height 32
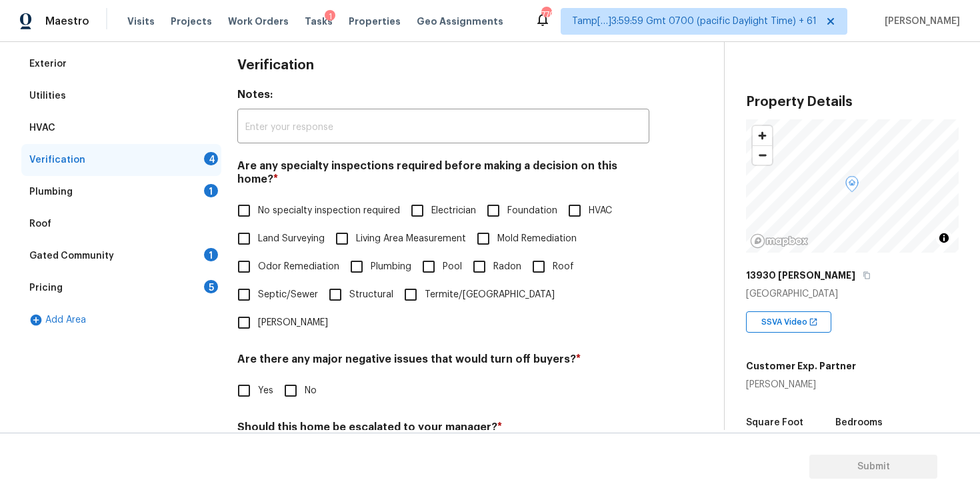
scroll to position [243, 0]
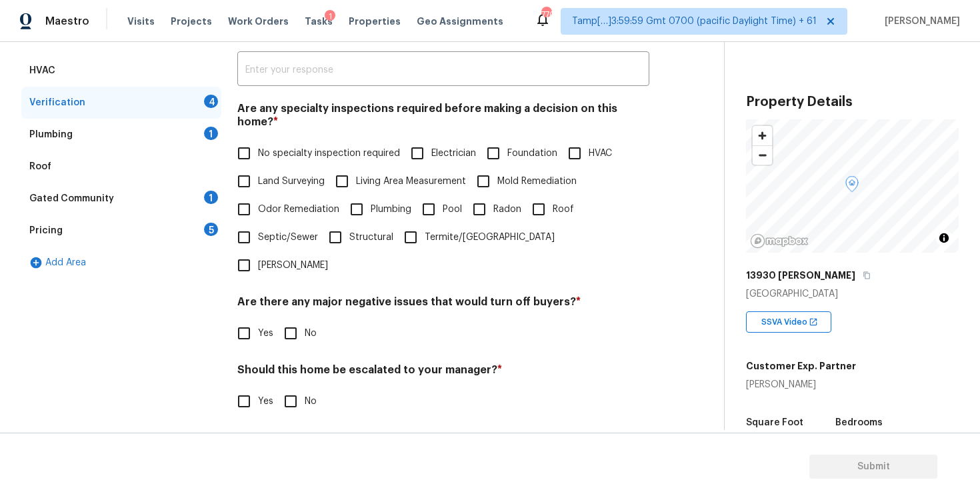
click at [277, 139] on label "No specialty inspection required" at bounding box center [315, 153] width 170 height 28
click at [258, 139] on input "No specialty inspection required" at bounding box center [244, 153] width 28 height 28
checkbox input "true"
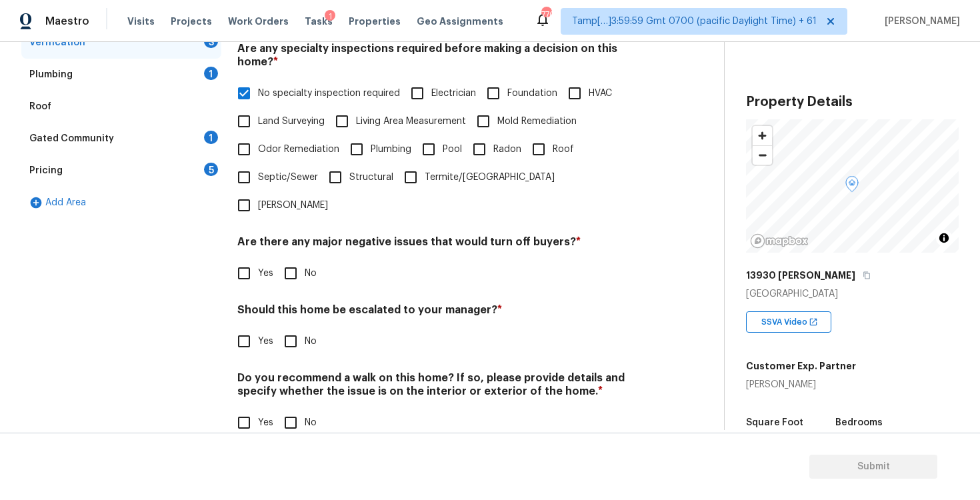
scroll to position [289, 0]
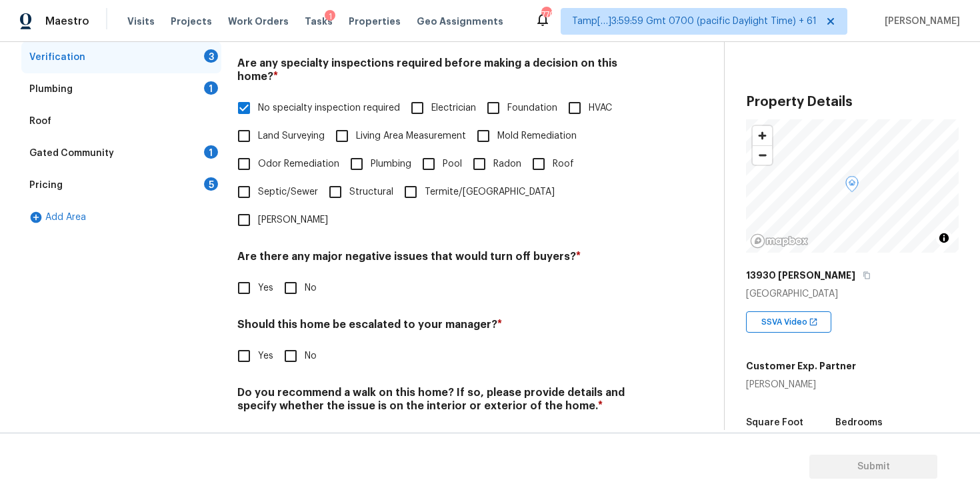
click at [303, 263] on div "Verification Notes: ​ Are any specialty inspections required before making a de…" at bounding box center [443, 206] width 412 height 522
click at [289, 274] on input "No" at bounding box center [291, 288] width 28 height 28
checkbox input "true"
click at [291, 343] on input "No" at bounding box center [291, 357] width 28 height 28
checkbox input "true"
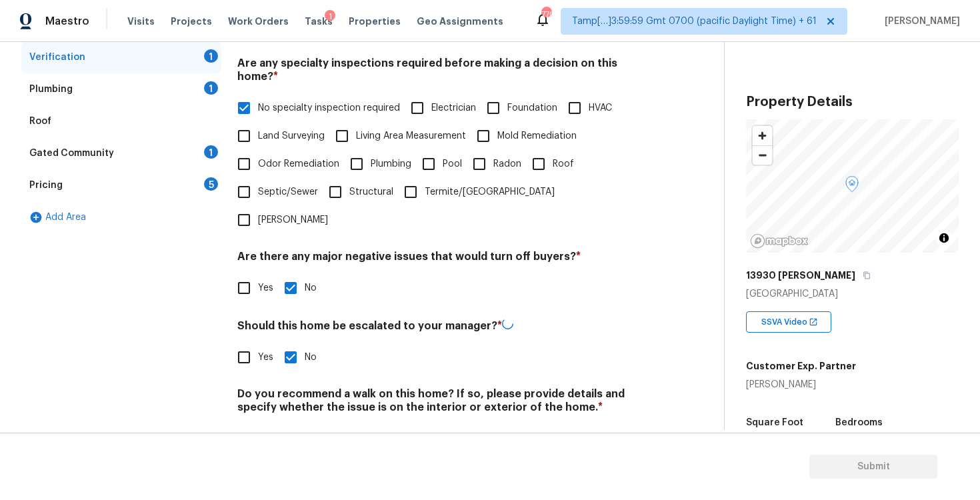
click at [292, 387] on h4 "Do you recommend a walk on this home? If so, please provide details and specify…" at bounding box center [443, 403] width 412 height 32
click at [293, 423] on input "No" at bounding box center [291, 437] width 28 height 28
checkbox input "true"
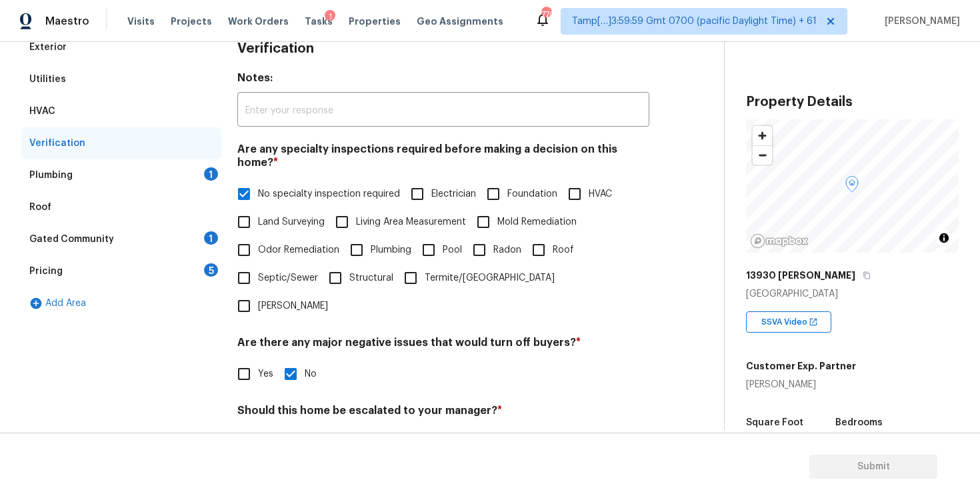
click at [179, 161] on div "Plumbing 1" at bounding box center [121, 175] width 200 height 32
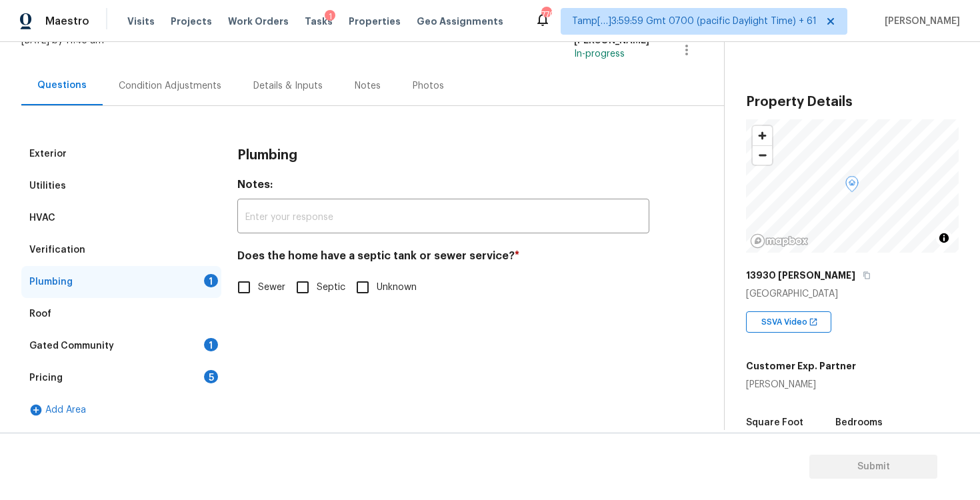
scroll to position [96, 0]
click at [241, 278] on input "Sewer" at bounding box center [244, 287] width 28 height 28
checkbox input "true"
click at [185, 351] on div "Gated Community 1" at bounding box center [121, 346] width 200 height 32
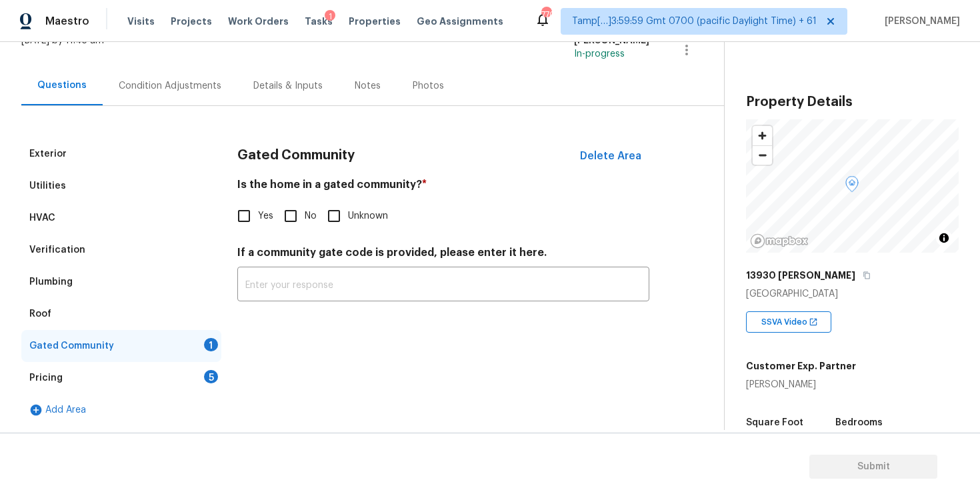
click at [296, 199] on div "Is the home in a gated community? * Yes No Unknown" at bounding box center [443, 204] width 412 height 52
click at [296, 215] on input "No" at bounding box center [291, 216] width 28 height 28
checkbox input "true"
click at [183, 379] on div "Pricing 5" at bounding box center [121, 378] width 200 height 32
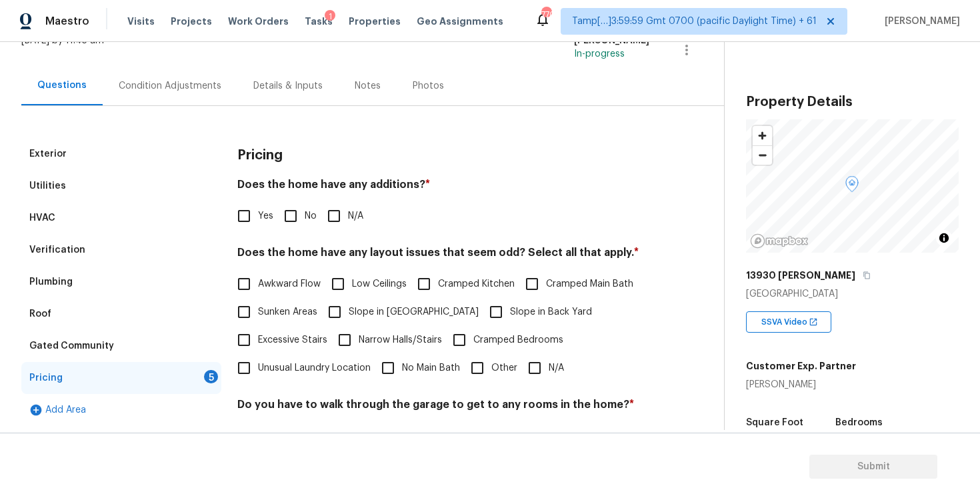
click at [281, 229] on input "No" at bounding box center [291, 216] width 28 height 28
checkbox input "true"
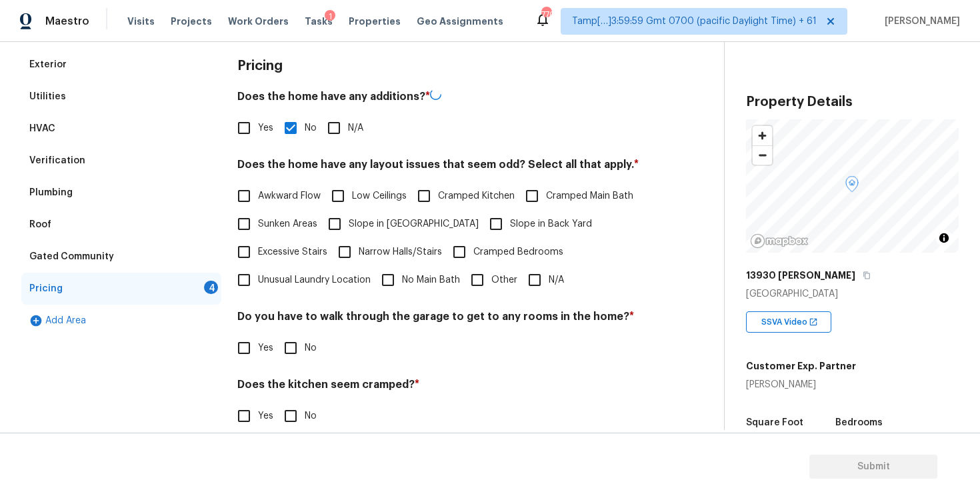
scroll to position [209, 0]
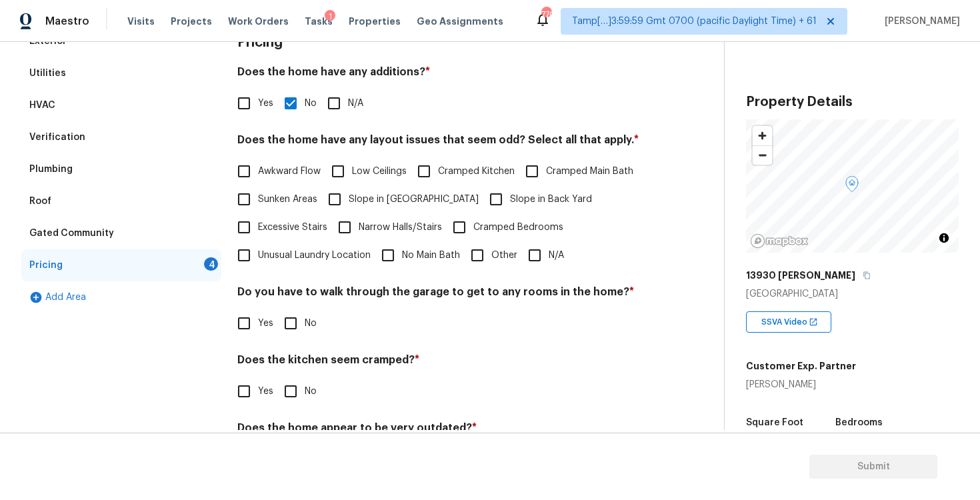
click at [510, 201] on span "Slope in Back Yard" at bounding box center [551, 200] width 82 height 14
click at [482, 201] on input "Slope in Back Yard" at bounding box center [496, 199] width 28 height 28
checkbox input "true"
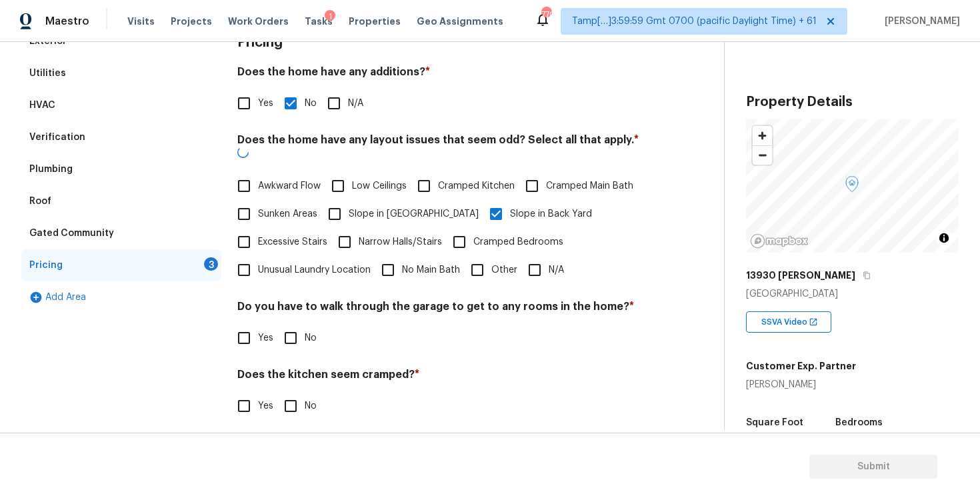
click at [392, 207] on span "Slope in Front Yard" at bounding box center [414, 214] width 130 height 14
click at [349, 200] on input "Slope in Front Yard" at bounding box center [335, 214] width 28 height 28
checkbox input "true"
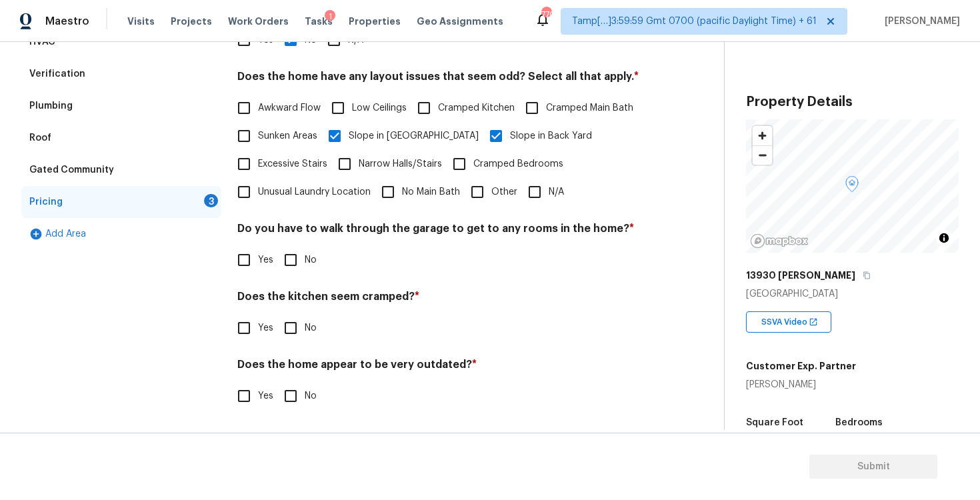
click at [306, 263] on span "No" at bounding box center [311, 260] width 12 height 14
click at [305, 263] on input "No" at bounding box center [291, 260] width 28 height 28
checkbox input "true"
click at [298, 321] on input "No" at bounding box center [291, 328] width 28 height 28
checkbox input "true"
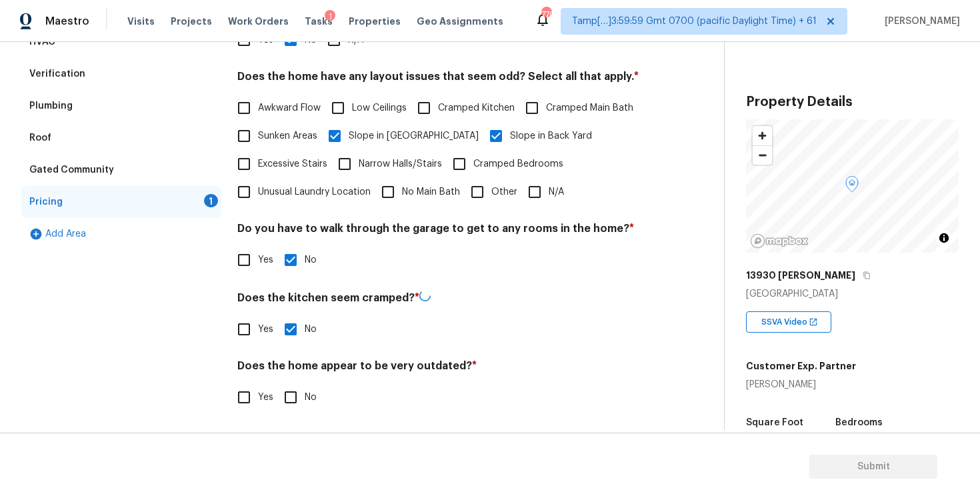
click at [295, 397] on input "No" at bounding box center [291, 397] width 28 height 28
checkbox input "true"
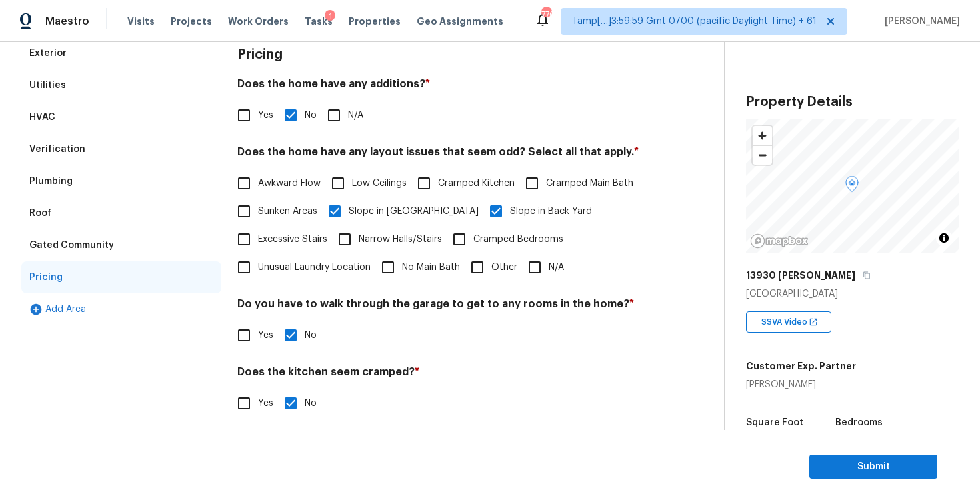
scroll to position [0, 0]
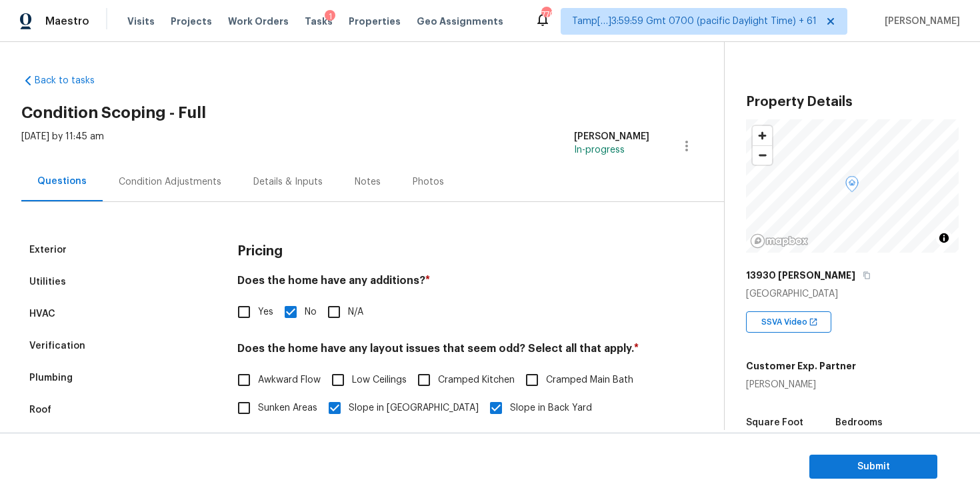
click at [149, 172] on div "Condition Adjustments" at bounding box center [170, 181] width 135 height 39
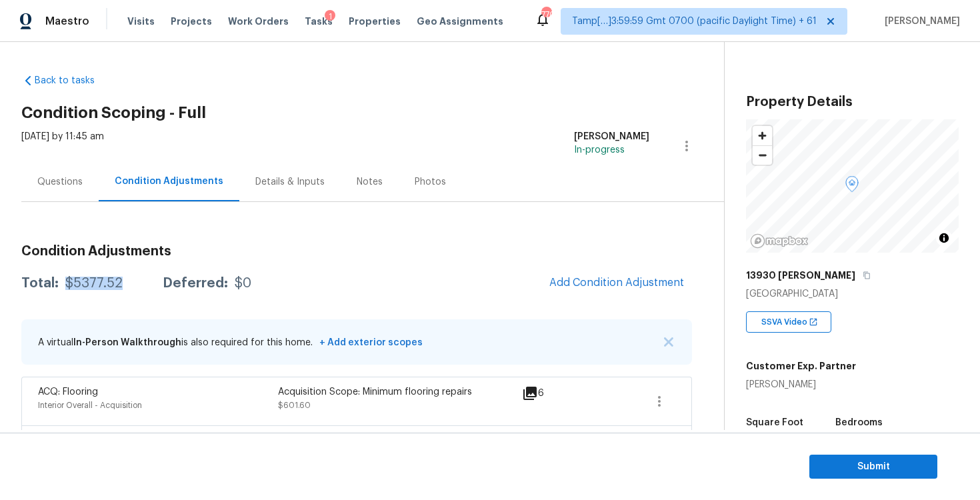
drag, startPoint x: 61, startPoint y: 282, endPoint x: 131, endPoint y: 282, distance: 70.0
click at [131, 282] on div "Total: $5377.52 Deferred: $0" at bounding box center [136, 283] width 230 height 13
copy div "$5377.52"
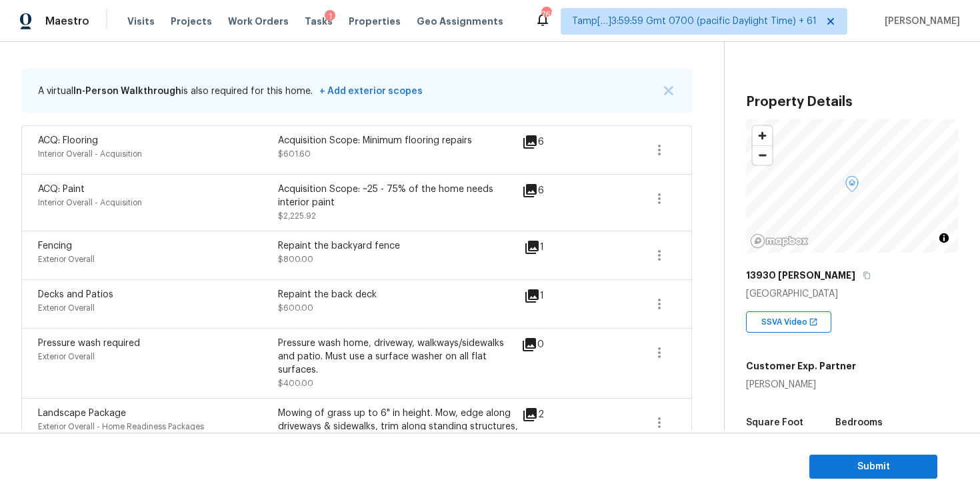
scroll to position [348, 0]
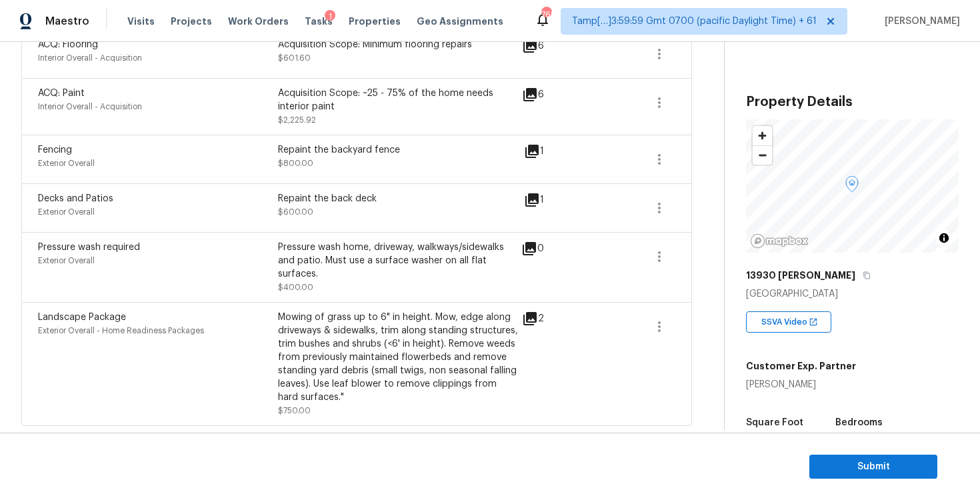
click at [316, 335] on div "Mowing of grass up to 6" in height. Mow, edge along driveways & sidewalks, trim…" at bounding box center [398, 357] width 240 height 93
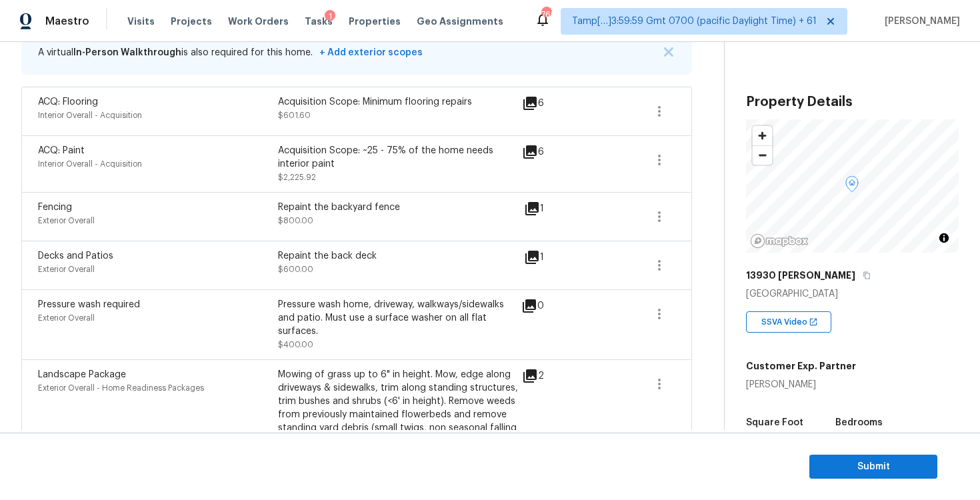
scroll to position [278, 0]
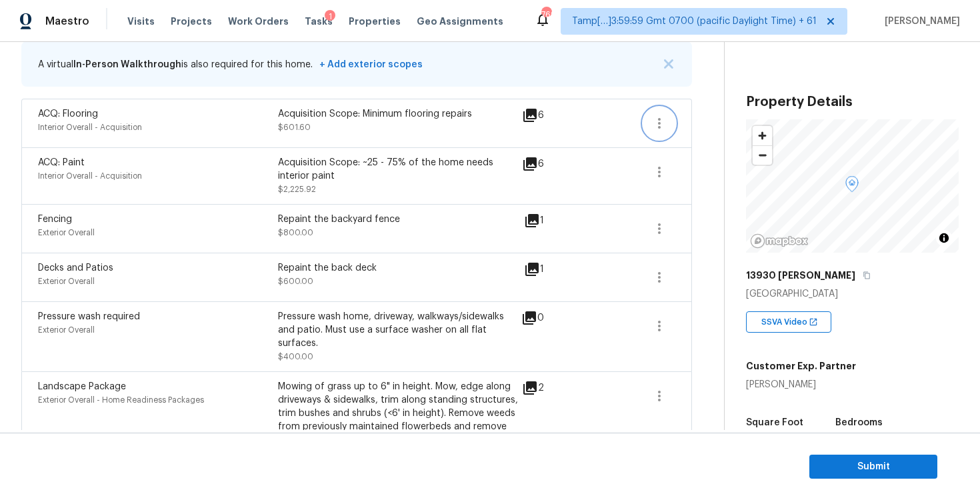
click at [650, 131] on button "button" at bounding box center [660, 123] width 32 height 32
click at [694, 127] on link "Edit" at bounding box center [735, 121] width 113 height 20
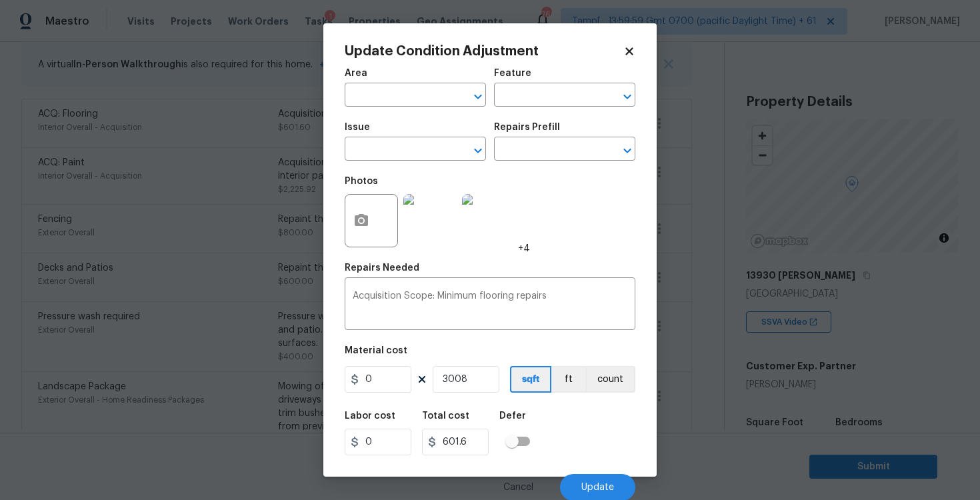
type input "Interior Overall"
type input "Acquisition"
type input "ACQ: Flooring"
type input "0.2"
click at [569, 158] on input "text" at bounding box center [546, 150] width 104 height 21
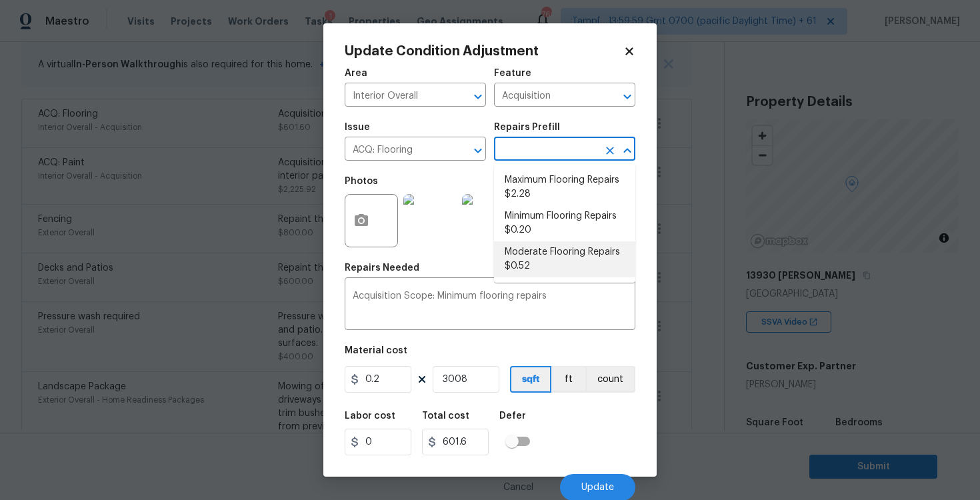
click at [556, 250] on li "Moderate Flooring Repairs $0.52" at bounding box center [564, 259] width 141 height 36
type textarea "Acquisition Scope: Moderate flooring repairs"
type input "0.52"
type input "1564.16"
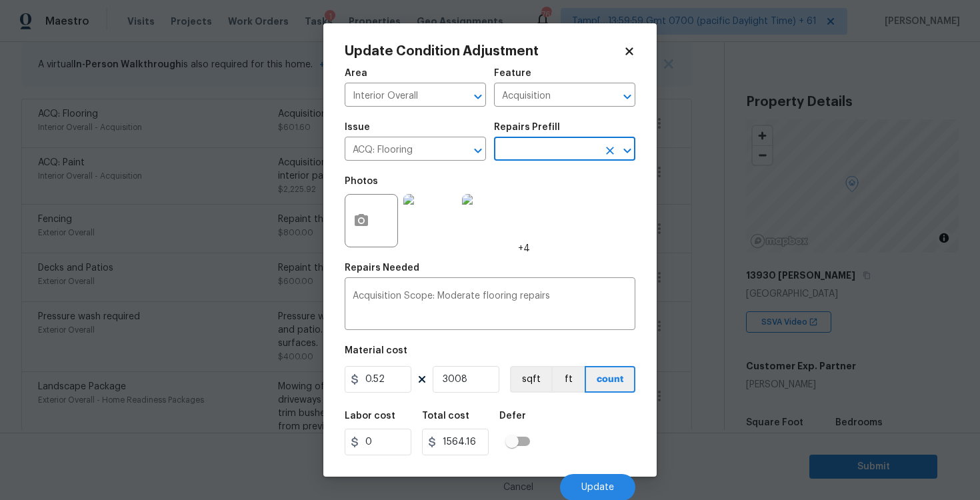
scroll to position [1, 0]
click at [531, 379] on button "sqft" at bounding box center [530, 378] width 41 height 27
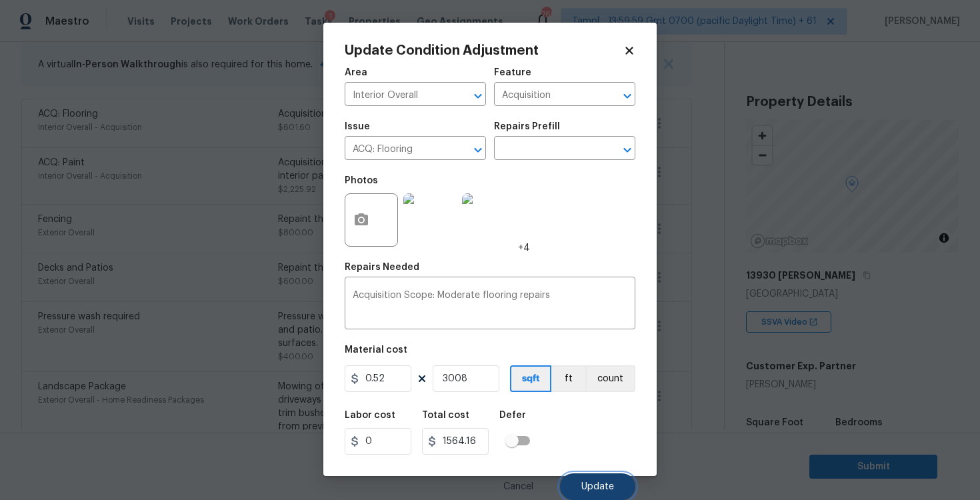
click at [574, 476] on button "Update" at bounding box center [597, 487] width 75 height 27
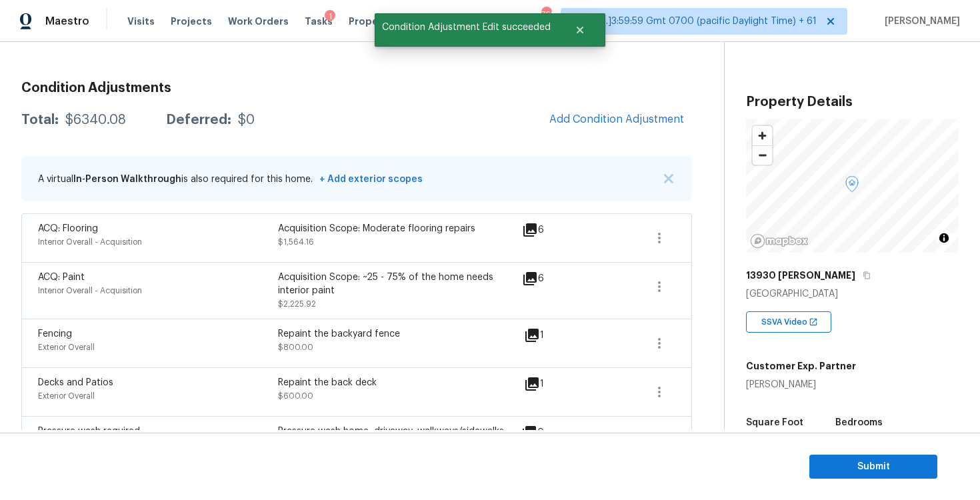
scroll to position [161, 0]
drag, startPoint x: 56, startPoint y: 118, endPoint x: 137, endPoint y: 117, distance: 80.7
click at [137, 118] on div "Total: $6340.08 Deferred: $0" at bounding box center [137, 121] width 233 height 13
copy div "$6340.08"
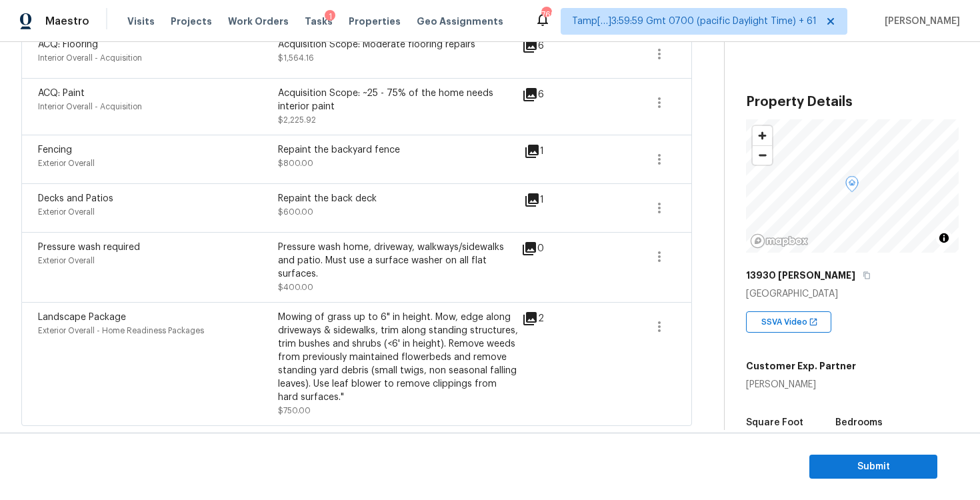
scroll to position [324, 0]
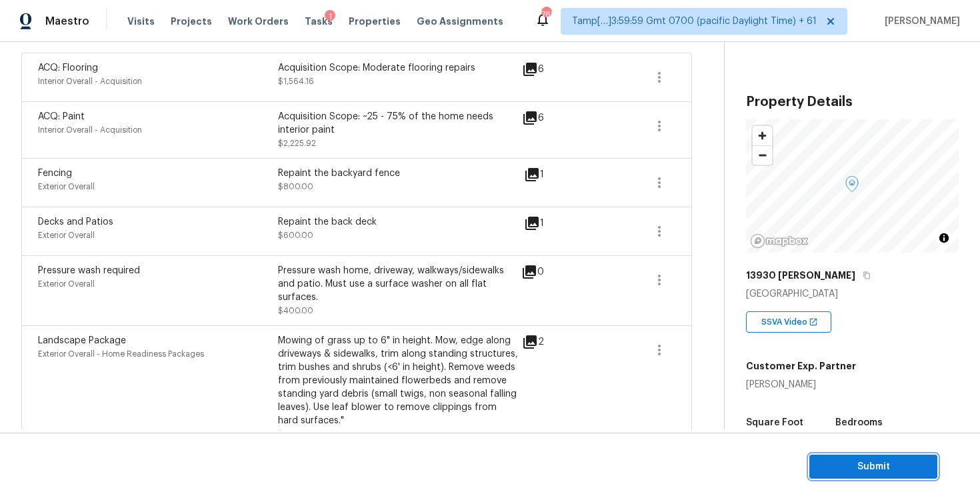
click at [854, 470] on span "Submit" at bounding box center [873, 467] width 107 height 17
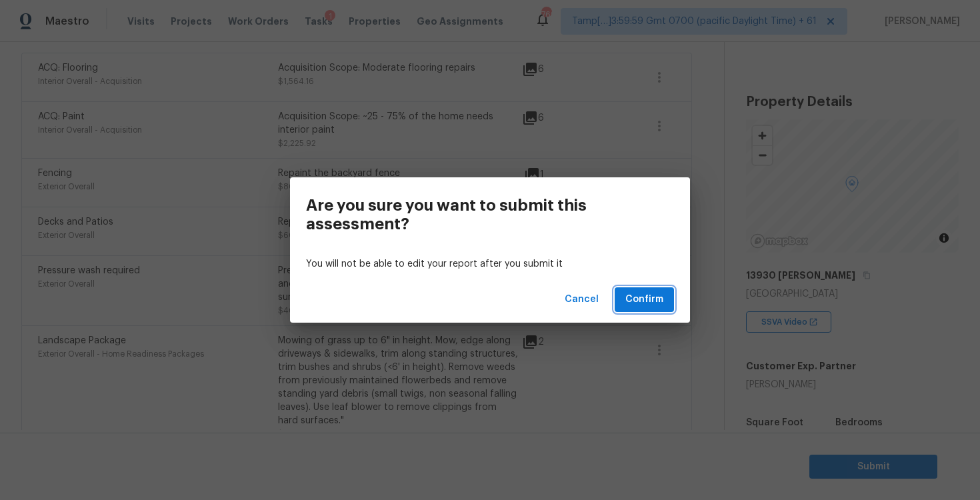
click at [654, 299] on span "Confirm" at bounding box center [645, 299] width 38 height 17
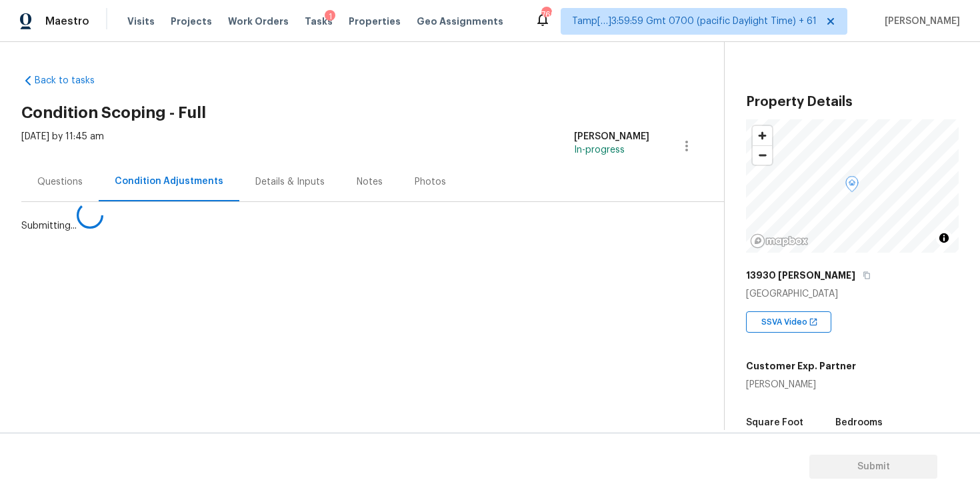
scroll to position [0, 0]
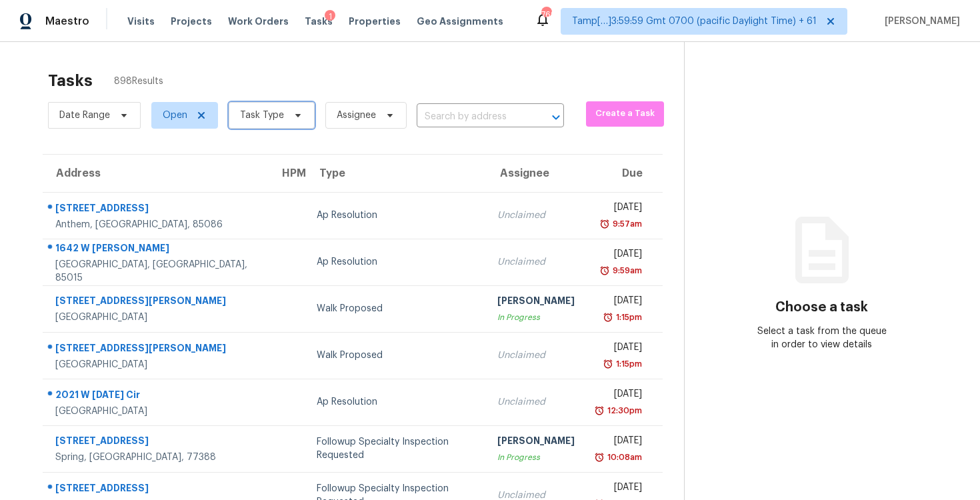
click at [301, 109] on span "Task Type" at bounding box center [272, 115] width 86 height 27
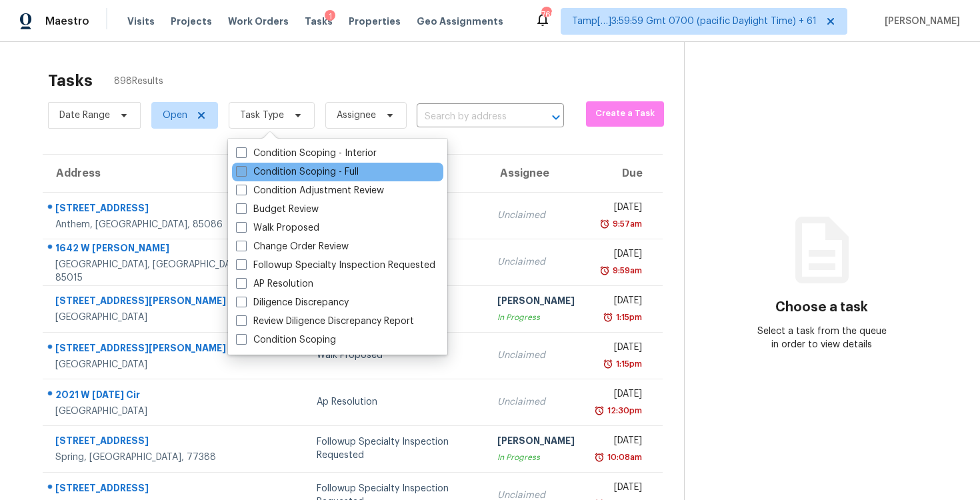
click at [317, 169] on label "Condition Scoping - Full" at bounding box center [297, 171] width 123 height 13
click at [245, 169] on input "Condition Scoping - Full" at bounding box center [240, 169] width 9 height 9
checkbox input "true"
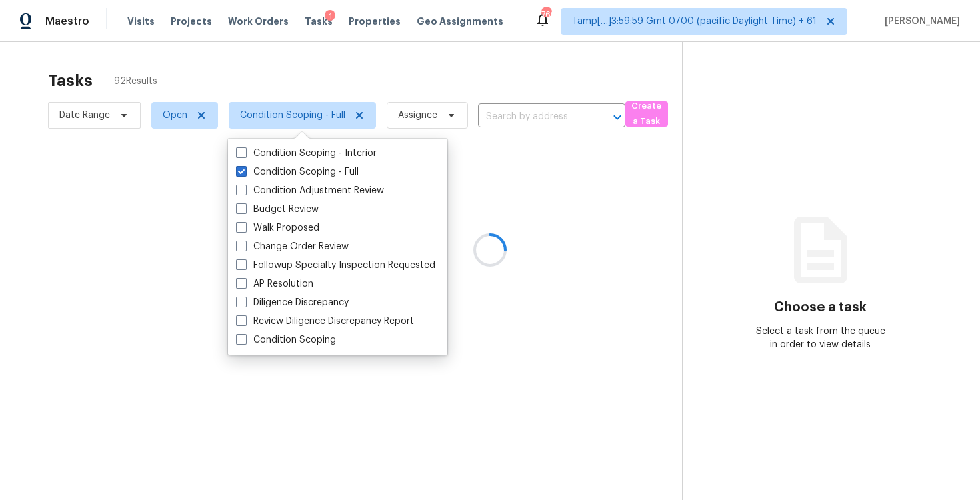
click at [272, 91] on div at bounding box center [490, 250] width 980 height 500
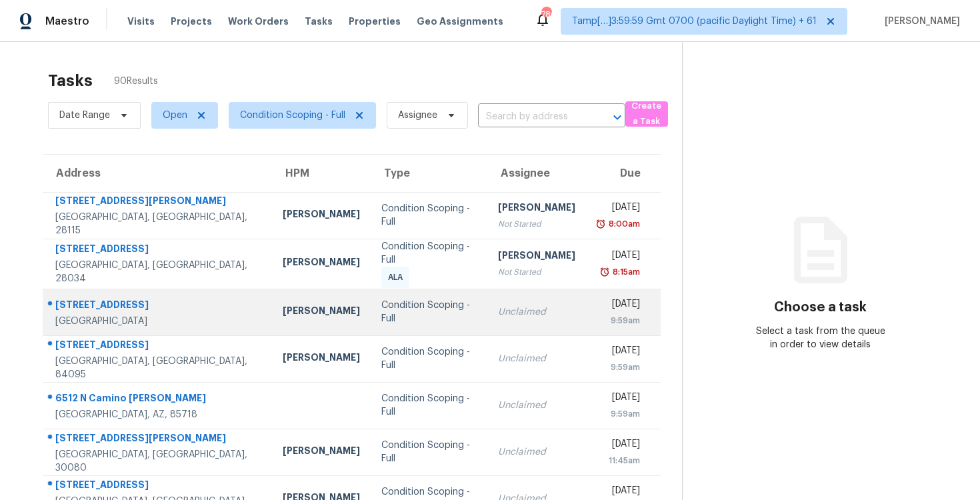
scroll to position [28, 0]
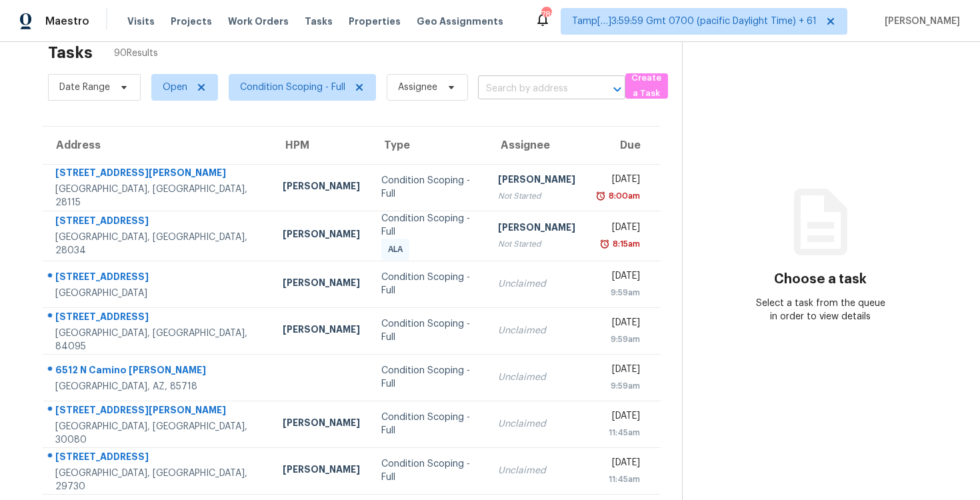
click at [532, 93] on input "text" at bounding box center [533, 89] width 110 height 21
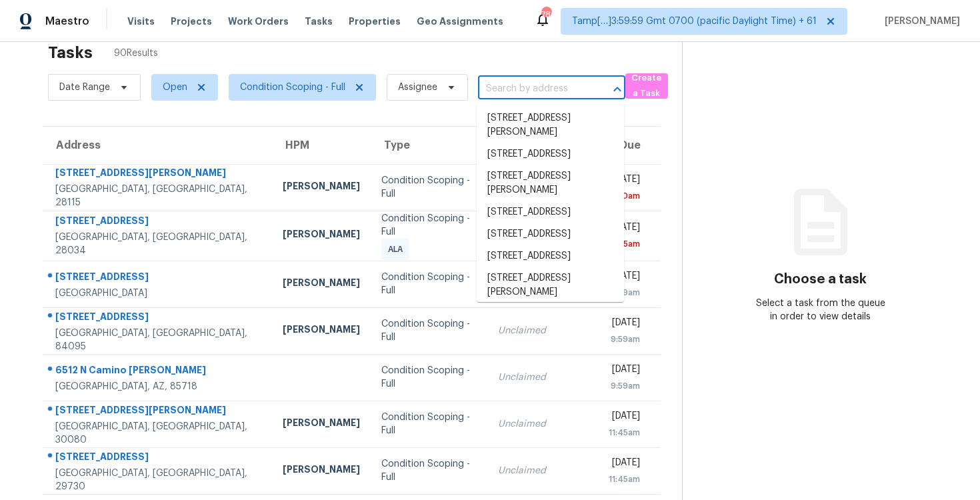
paste input "11502 Primwood Dr, Houston, TX 77070"
type input "11502 Primwood Dr, Houston, TX 77070"
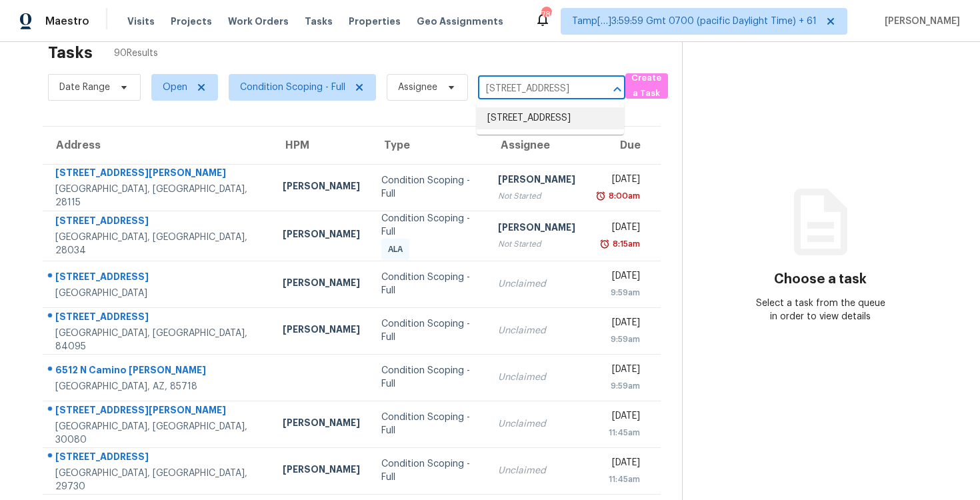
click at [545, 124] on li "11502 Primwood Dr, Houston, TX 77070" at bounding box center [550, 118] width 147 height 22
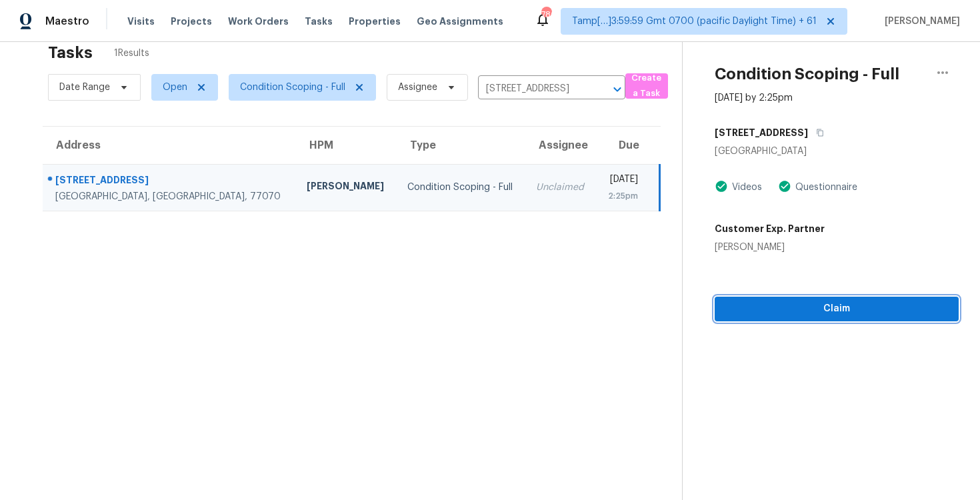
click at [754, 297] on button "Claim" at bounding box center [837, 309] width 244 height 25
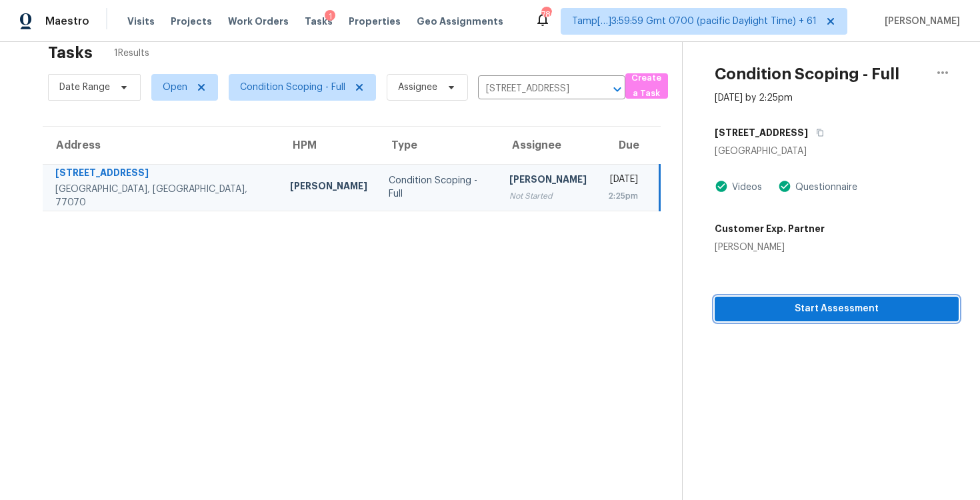
click at [754, 297] on button "Start Assessment" at bounding box center [837, 309] width 244 height 25
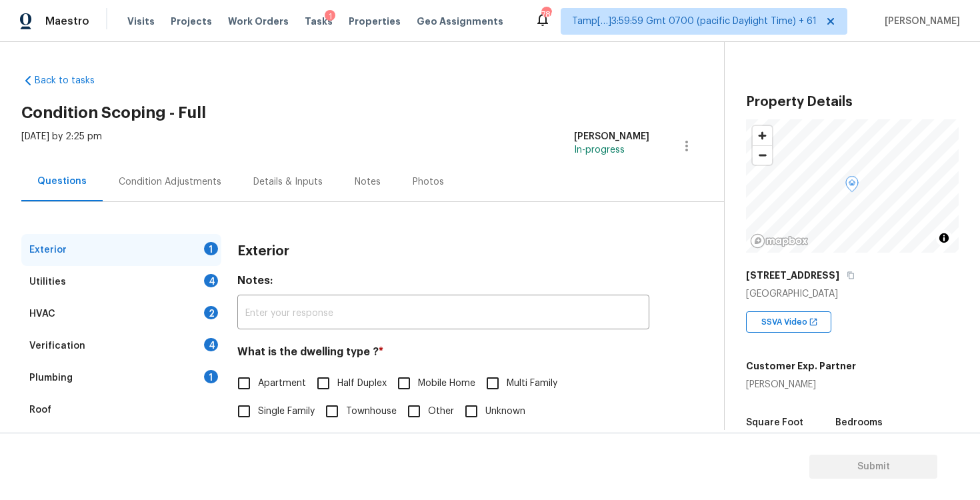
click at [339, 135] on div "Wed, Sep 03 2025 by 2:25 pm Vigneshwaran B In-progress" at bounding box center [372, 146] width 703 height 32
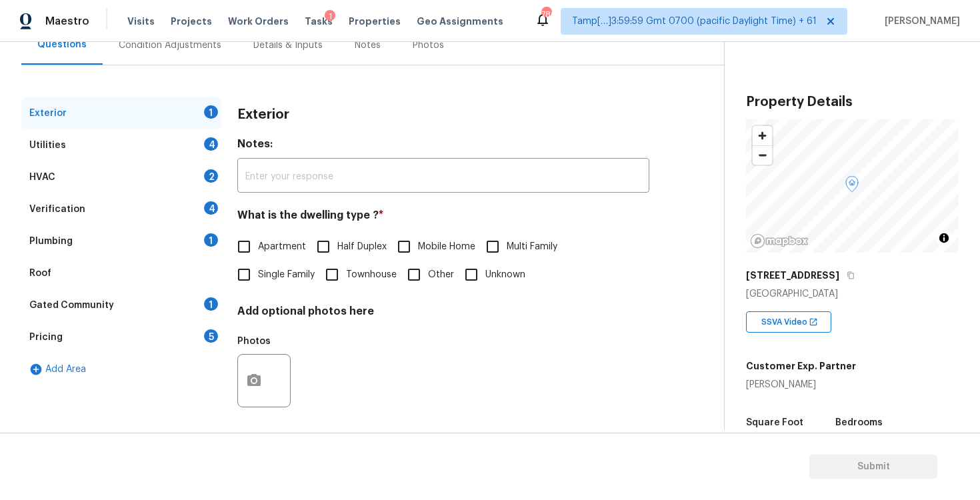
scroll to position [142, 0]
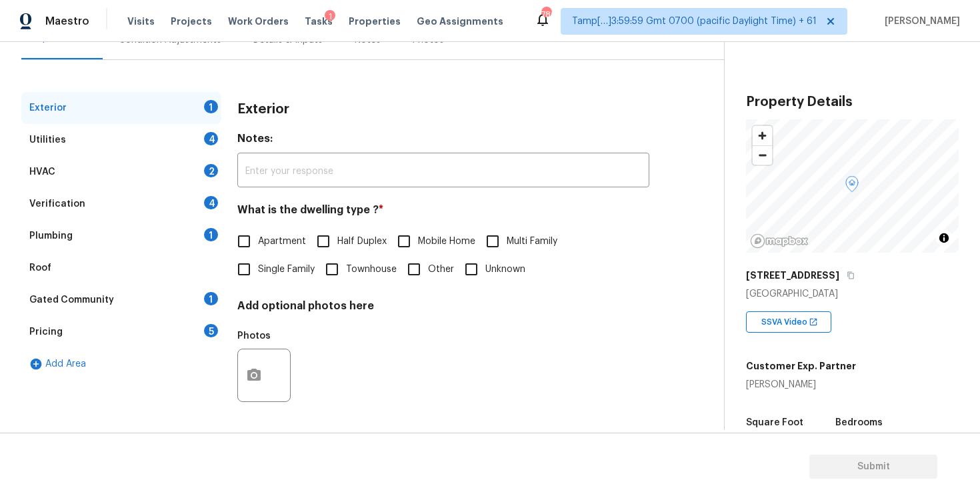
click at [271, 269] on span "Single Family" at bounding box center [286, 270] width 57 height 14
click at [258, 269] on input "Single Family" at bounding box center [244, 269] width 28 height 28
checkbox input "true"
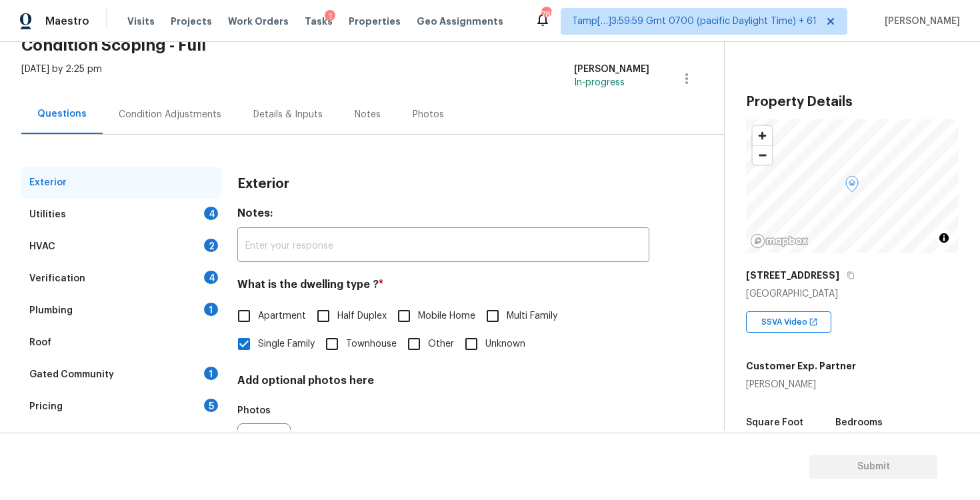
scroll to position [58, 0]
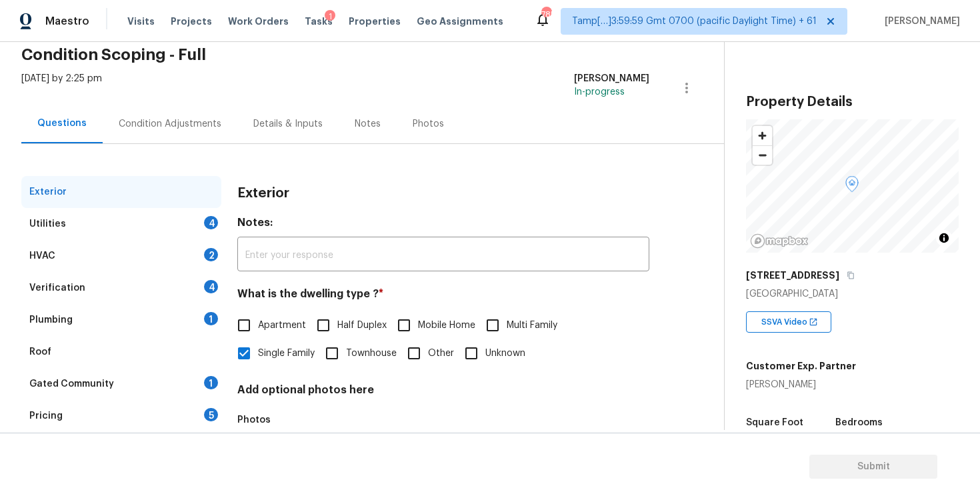
click at [216, 133] on div "Condition Adjustments" at bounding box center [170, 123] width 135 height 39
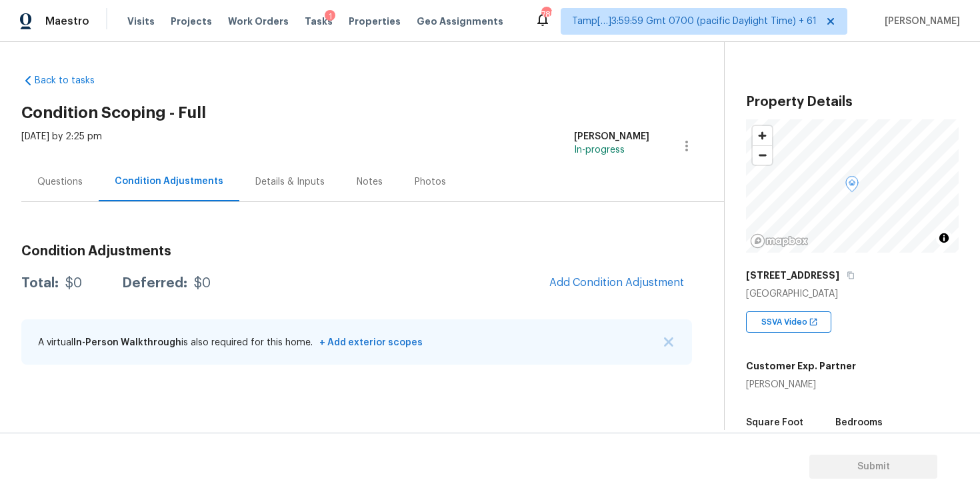
click at [630, 301] on div "Condition Adjustments Total: $0 Deferred: $0 Add Condition Adjustment A virtual…" at bounding box center [356, 305] width 671 height 143
click at [622, 285] on span "Add Condition Adjustment" at bounding box center [617, 283] width 135 height 12
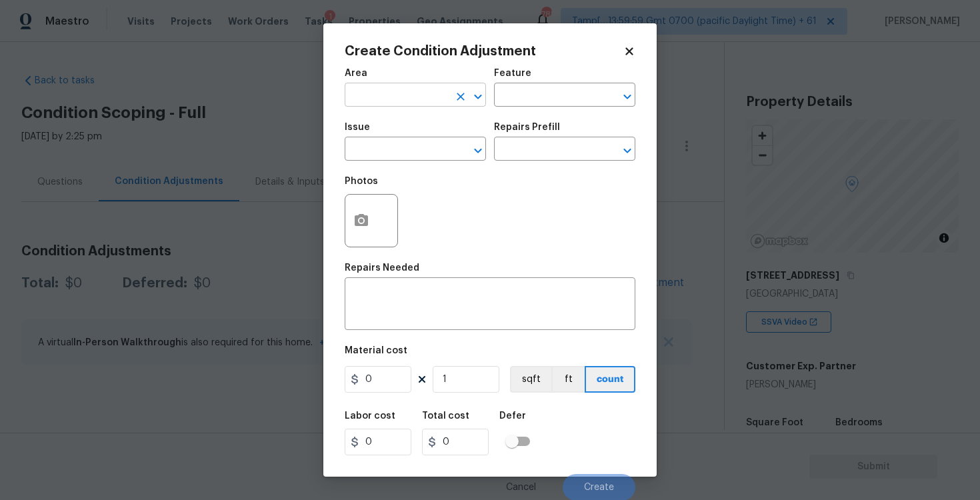
click at [425, 100] on input "text" at bounding box center [397, 96] width 104 height 21
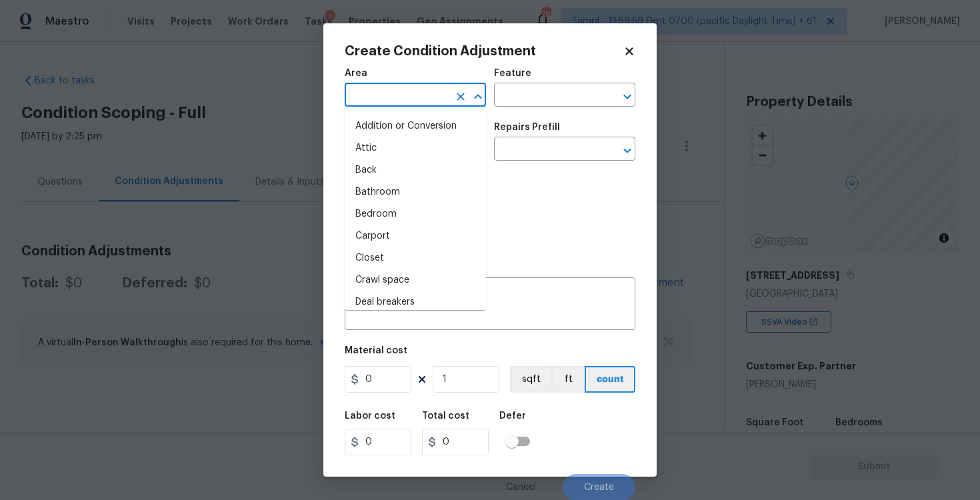
type input "e"
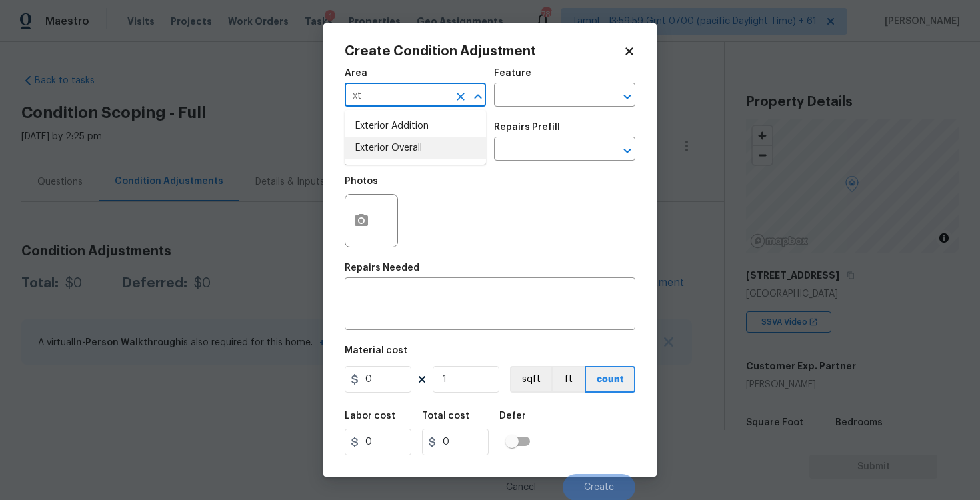
click at [423, 148] on li "Exterior Overall" at bounding box center [415, 148] width 141 height 22
type input "Exterior Overall"
click at [423, 148] on input "text" at bounding box center [397, 150] width 104 height 21
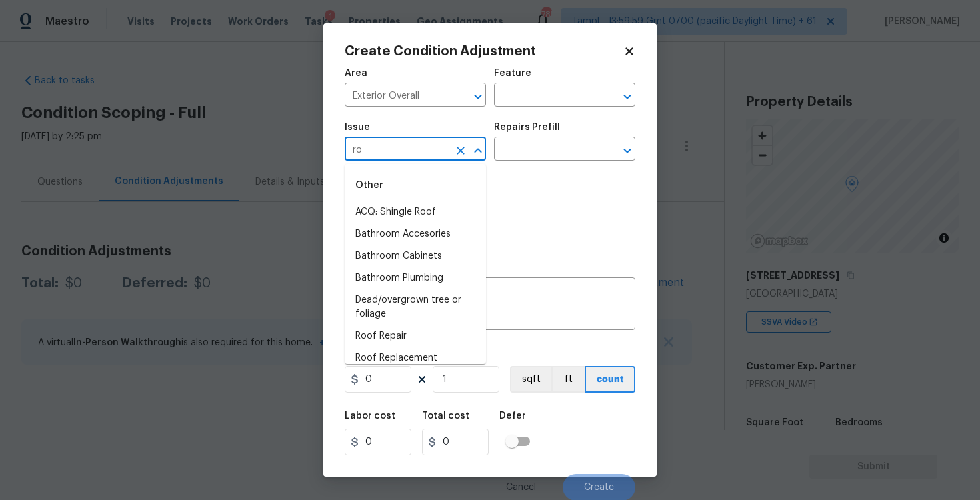
click at [432, 199] on div "Other" at bounding box center [415, 185] width 141 height 32
click at [432, 203] on li "ACQ: Shingle Roof" at bounding box center [415, 212] width 141 height 22
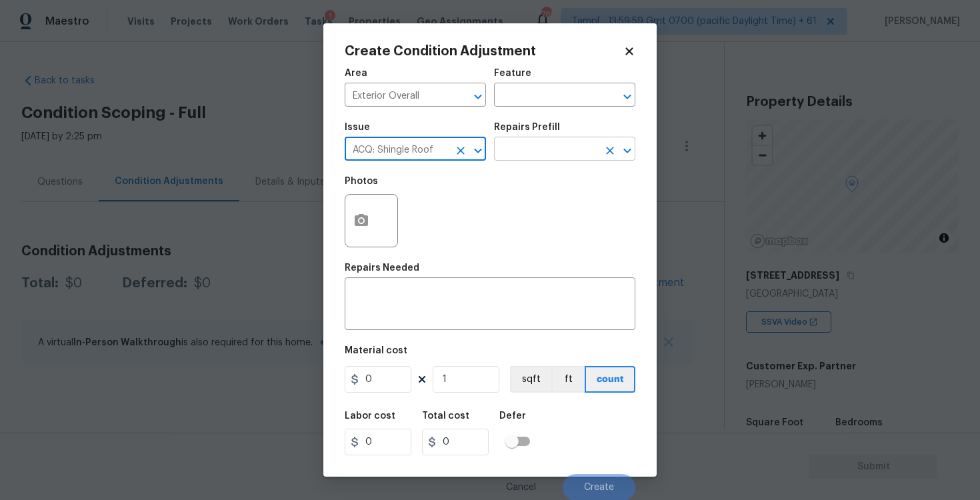
type input "ACQ: Shingle Roof"
click at [514, 157] on input "text" at bounding box center [546, 150] width 104 height 21
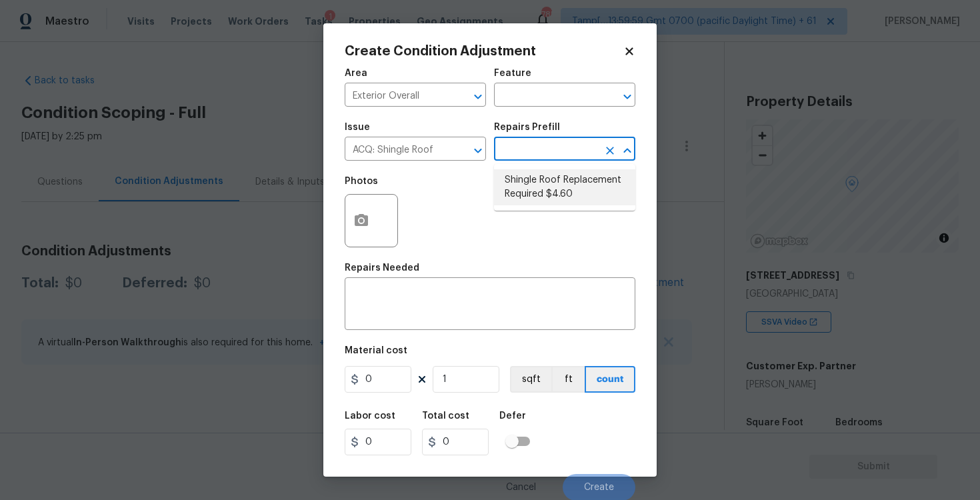
click at [523, 177] on li "Shingle Roof Replacement Required $4.60" at bounding box center [564, 187] width 141 height 36
type input "Acquisition"
type textarea "Acquisition Scope: Shingle Roof Replacement Required."
type input "4.6"
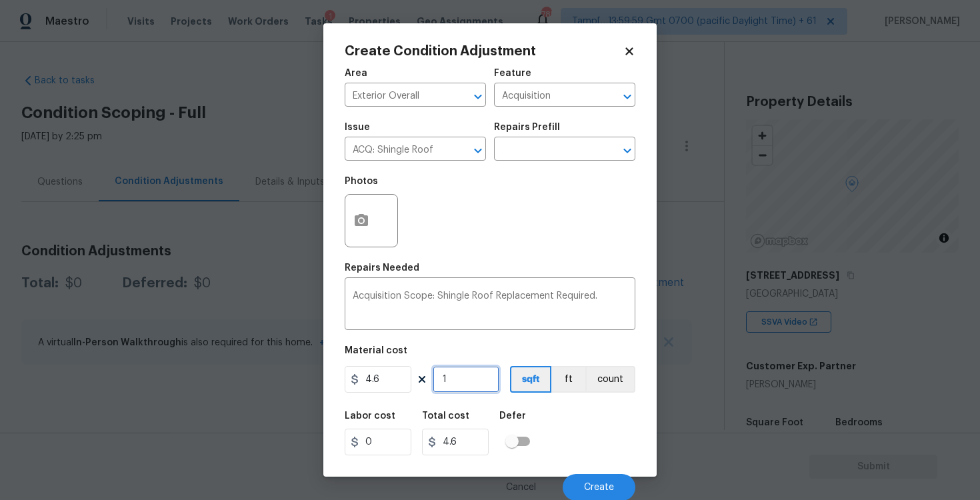
click at [452, 378] on input "1" at bounding box center [466, 379] width 67 height 27
type input "0"
paste input "2831"
type input "2831"
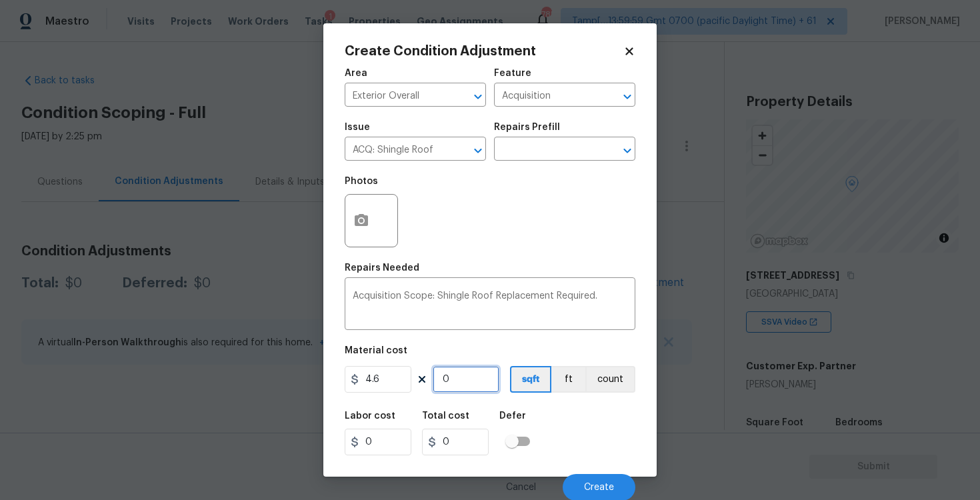
type input "13022.6"
type input "2831"
click at [564, 399] on div "Area Exterior Overall ​ Feature Acquisition ​ Issue ACQ: Shingle Roof ​ Repairs…" at bounding box center [490, 281] width 291 height 440
click at [582, 464] on div "Cancel Create" at bounding box center [490, 481] width 291 height 37
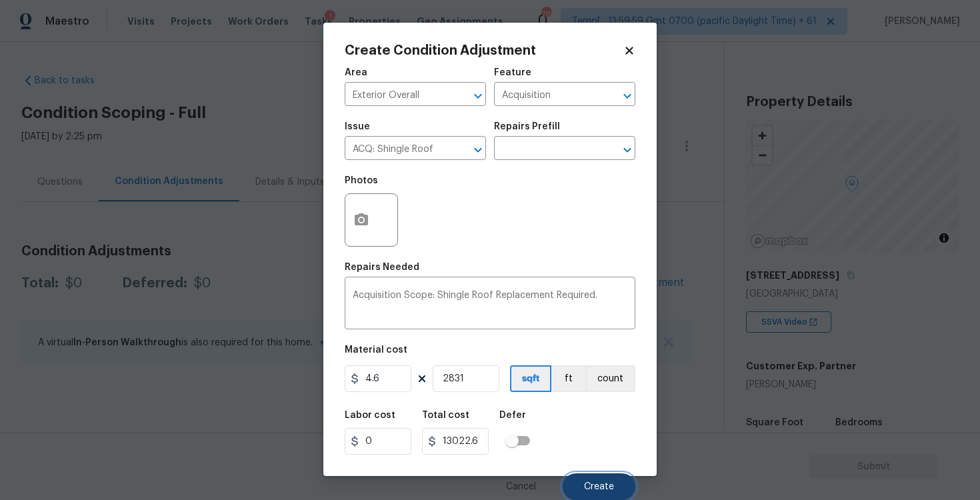
click at [586, 486] on span "Create" at bounding box center [599, 487] width 30 height 10
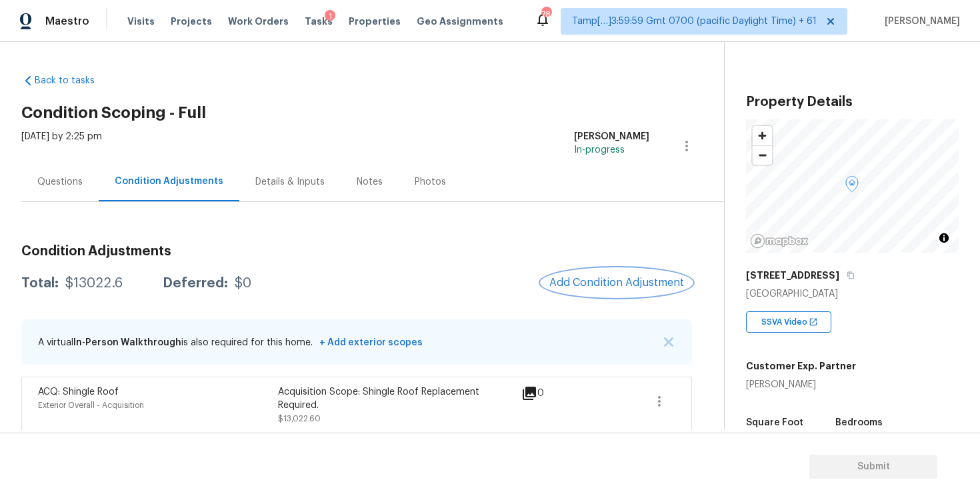
scroll to position [8, 0]
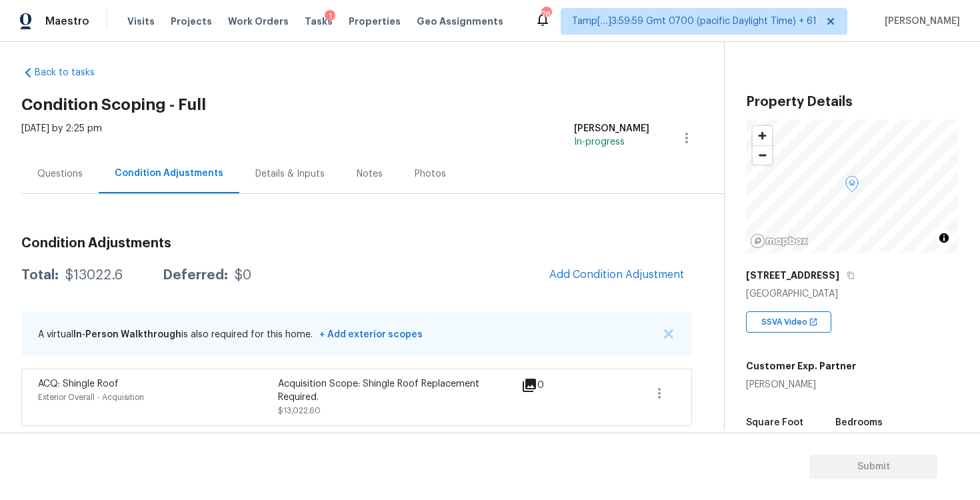
click at [613, 258] on div "Condition Adjustments Total: $13022.6 Deferred: $0 Add Condition Adjustment A v…" at bounding box center [356, 326] width 671 height 200
click at [612, 272] on span "Add Condition Adjustment" at bounding box center [617, 275] width 135 height 12
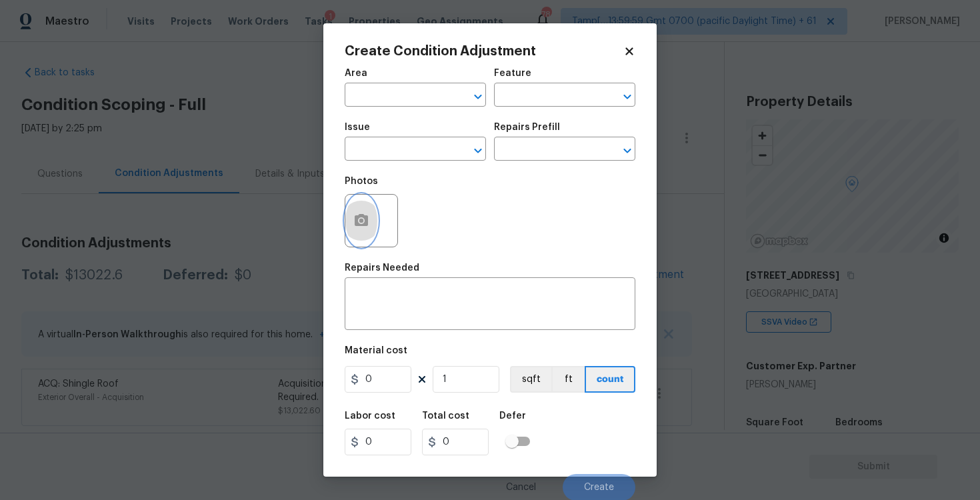
click at [360, 203] on button "button" at bounding box center [361, 221] width 32 height 52
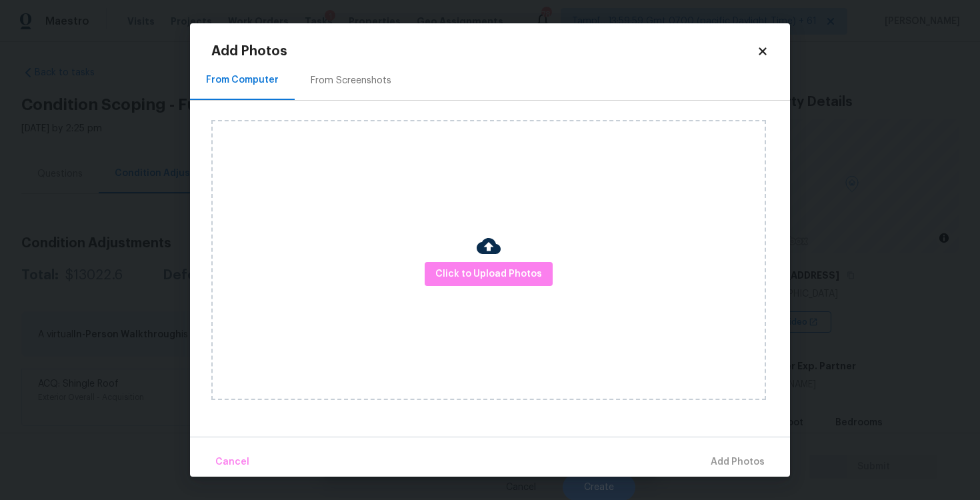
click at [473, 259] on div "Click to Upload Photos" at bounding box center [488, 260] width 555 height 280
click at [499, 272] on span "Click to Upload Photos" at bounding box center [488, 274] width 107 height 17
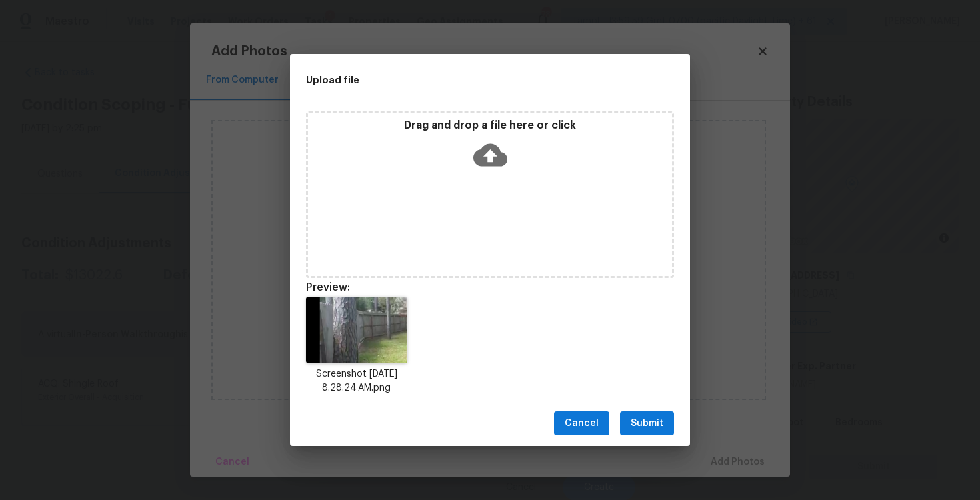
click at [478, 155] on icon at bounding box center [491, 155] width 34 height 23
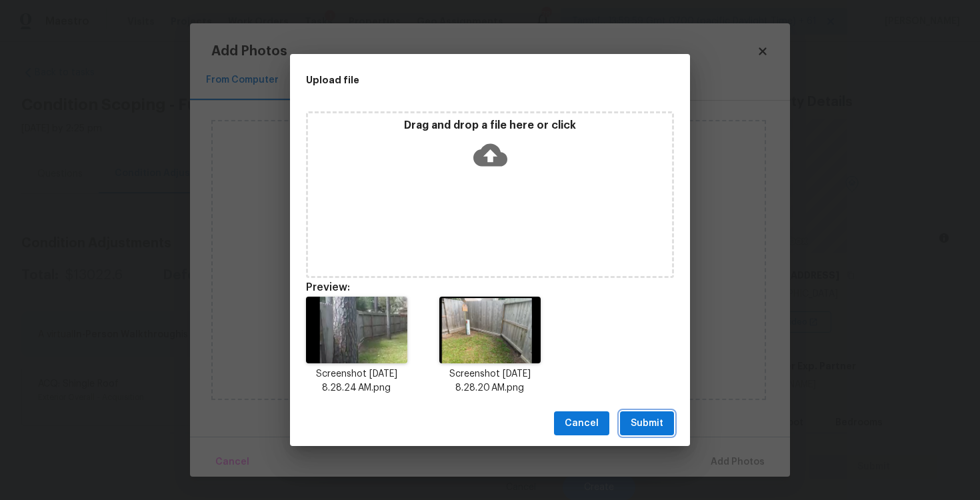
click at [665, 431] on button "Submit" at bounding box center [647, 423] width 54 height 25
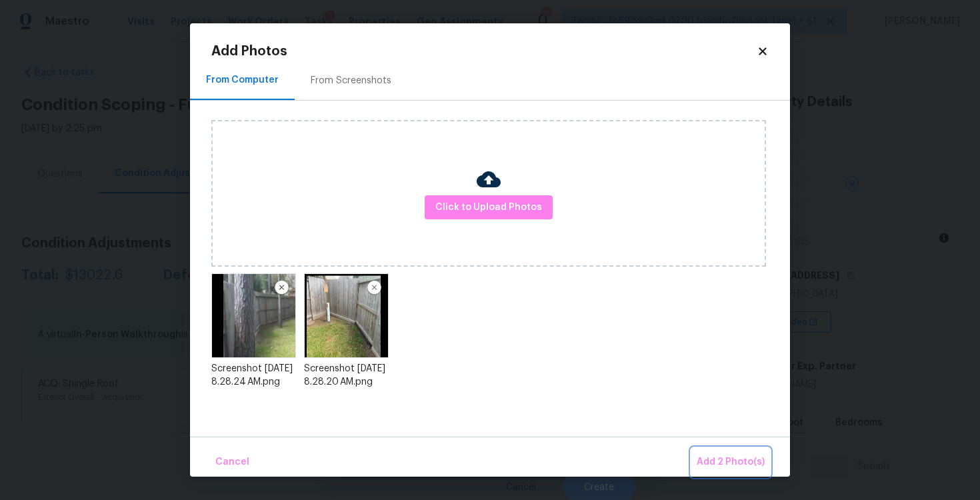
click at [744, 465] on span "Add 2 Photo(s)" at bounding box center [731, 462] width 68 height 17
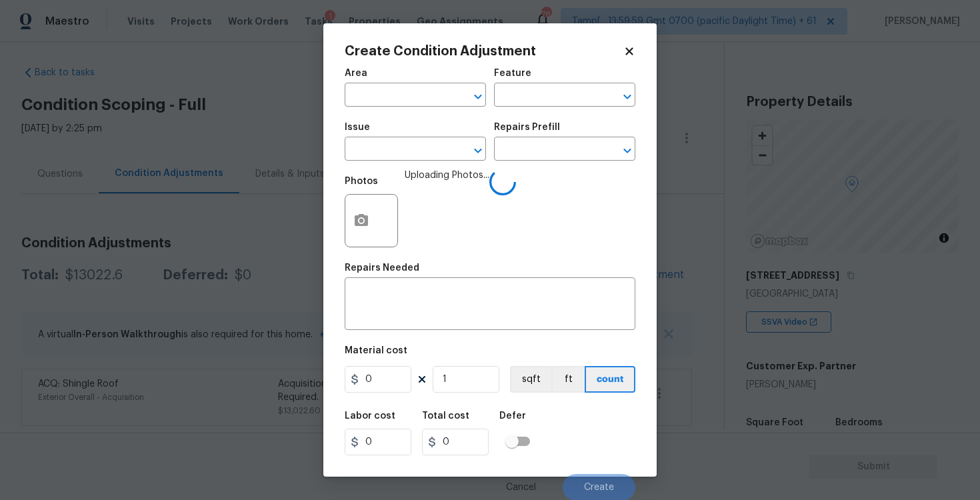
click at [429, 113] on span "Area ​" at bounding box center [415, 88] width 141 height 54
click at [427, 101] on input "text" at bounding box center [397, 96] width 104 height 21
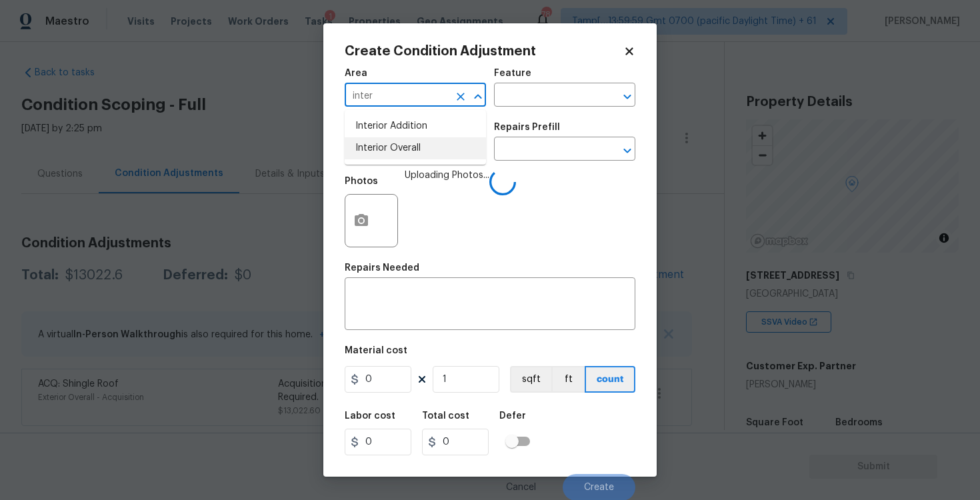
click at [427, 161] on ul "Interior Addition Interior Overall" at bounding box center [415, 137] width 141 height 55
click at [427, 158] on li "Interior Overall" at bounding box center [415, 148] width 141 height 22
type input "Interior Overall"
click at [427, 158] on input "text" at bounding box center [397, 150] width 104 height 21
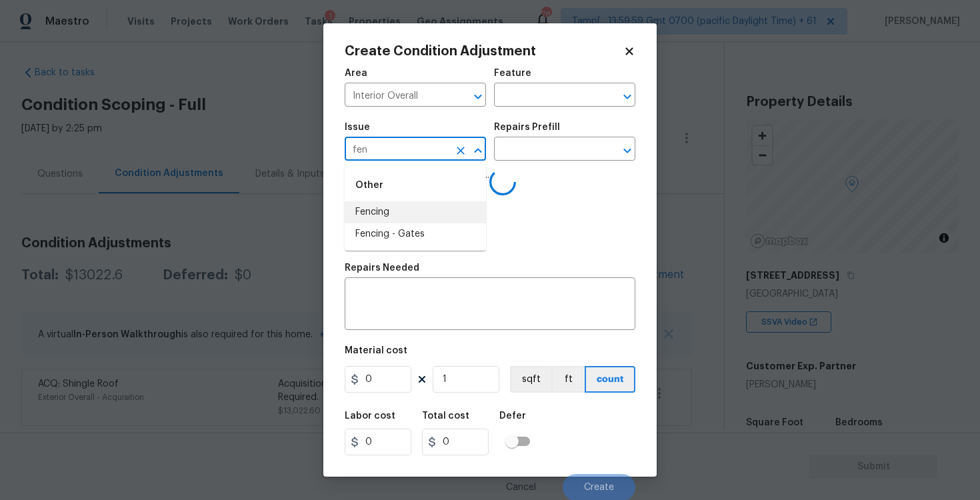
click at [428, 212] on li "Fencing" at bounding box center [415, 212] width 141 height 22
type input "Fencing"
click at [446, 287] on div "x ​" at bounding box center [490, 305] width 291 height 49
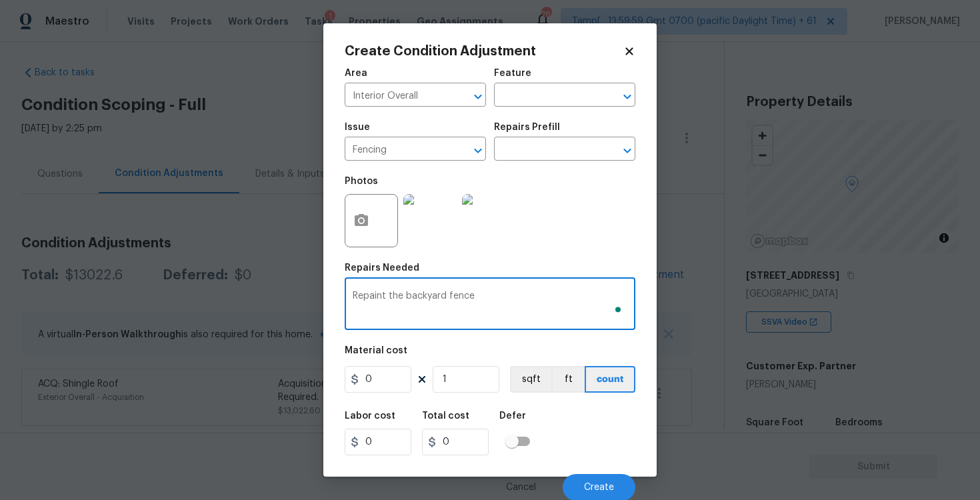
type textarea "Repaint the backyard fence"
click at [383, 376] on input "0" at bounding box center [378, 379] width 67 height 27
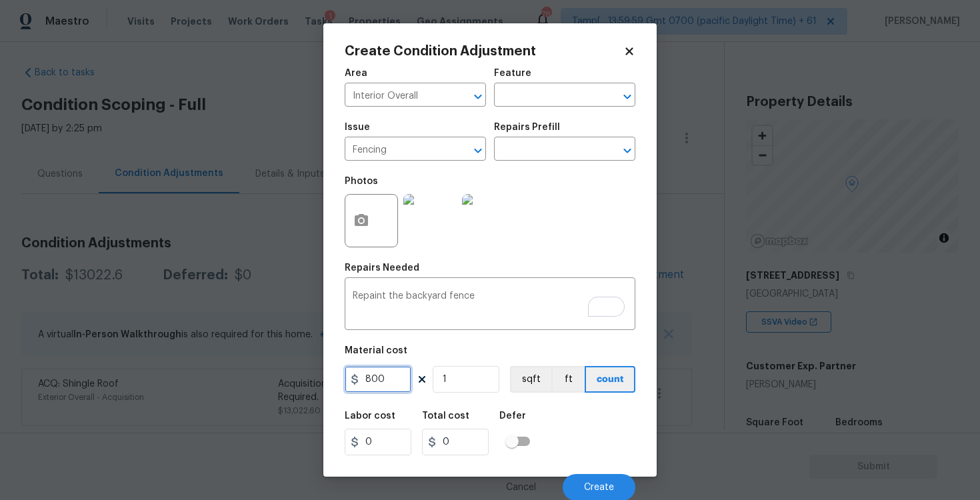
type input "800"
click at [608, 400] on div "Area Interior Overall ​ Feature ​ Issue Fencing ​ Repairs Prefill ​ Photos Repa…" at bounding box center [490, 281] width 291 height 440
type input "800"
click at [622, 482] on button "Create" at bounding box center [599, 487] width 73 height 27
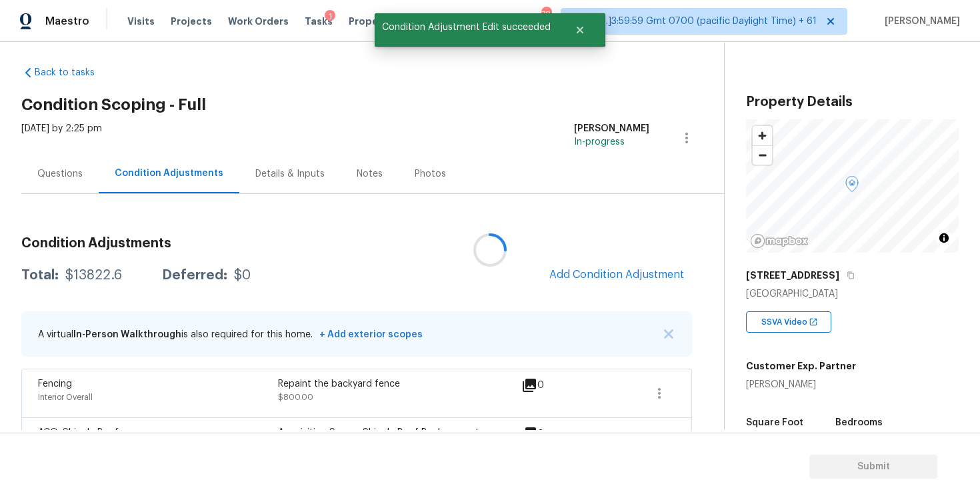
scroll to position [0, 0]
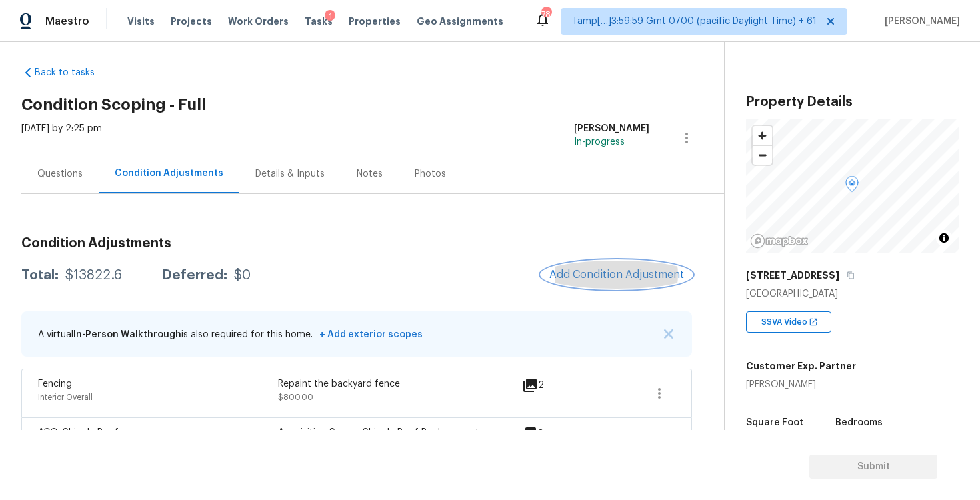
click at [590, 275] on span "Add Condition Adjustment" at bounding box center [617, 275] width 135 height 12
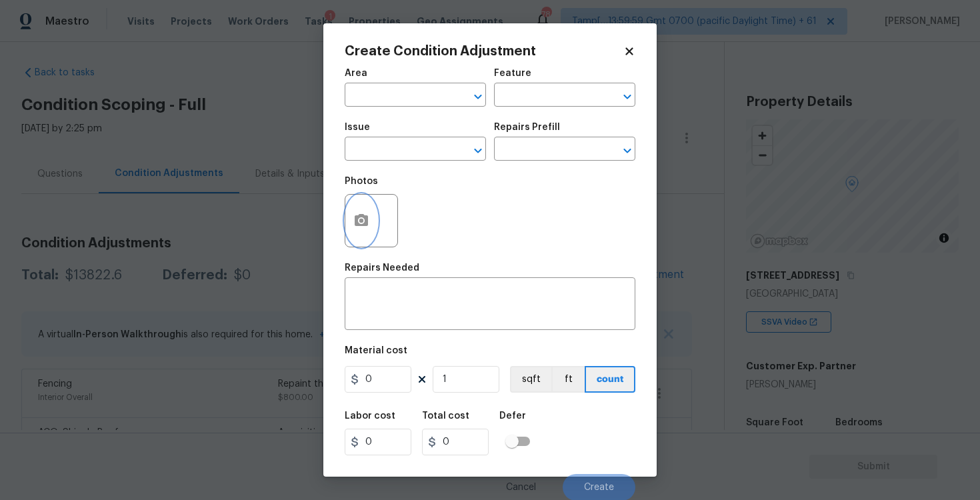
click at [353, 205] on button "button" at bounding box center [361, 221] width 32 height 52
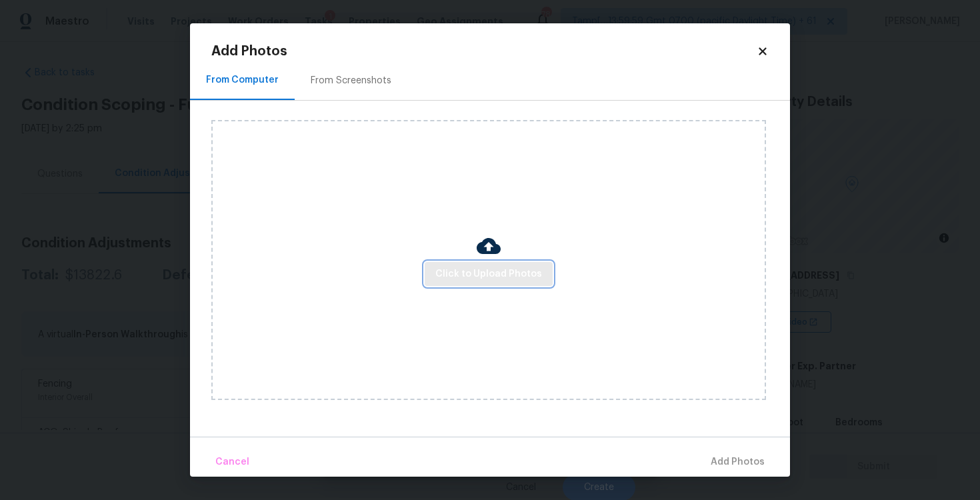
click at [482, 271] on span "Click to Upload Photos" at bounding box center [488, 274] width 107 height 17
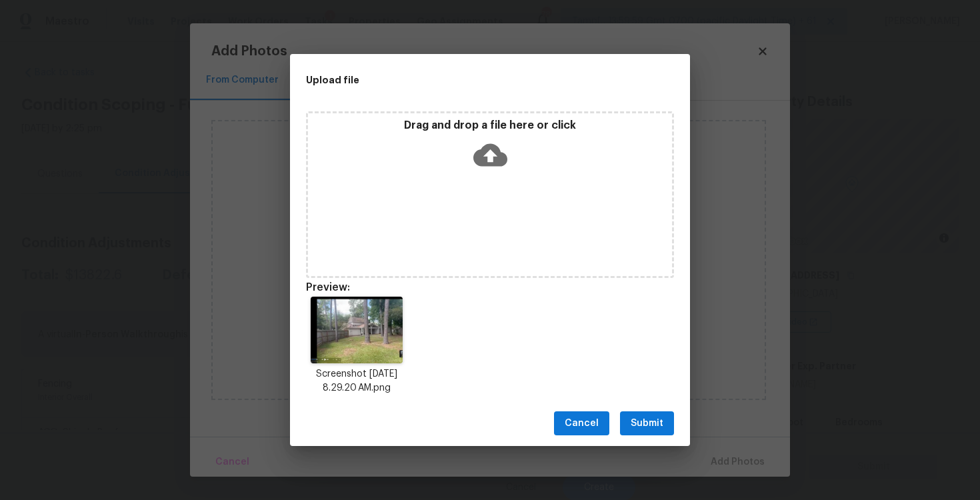
click at [510, 175] on div "Drag and drop a file here or click" at bounding box center [490, 194] width 368 height 167
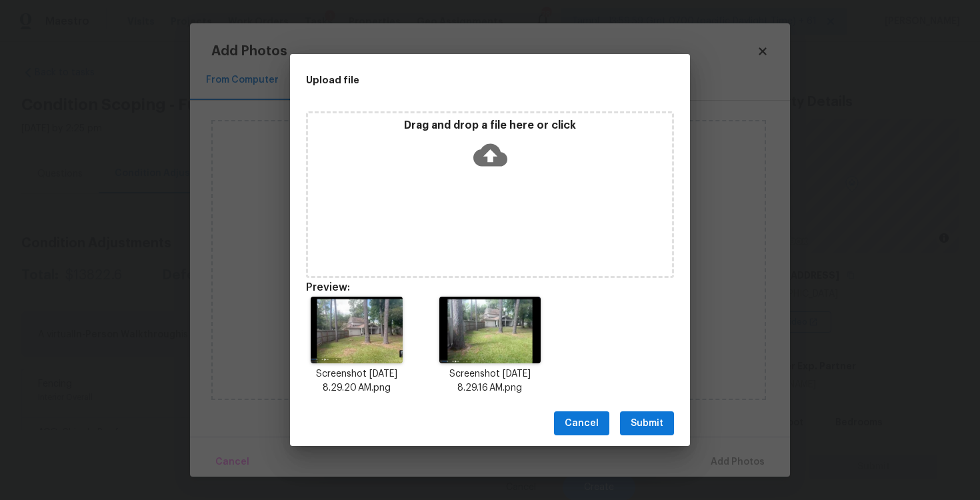
click at [660, 417] on span "Submit" at bounding box center [647, 423] width 33 height 17
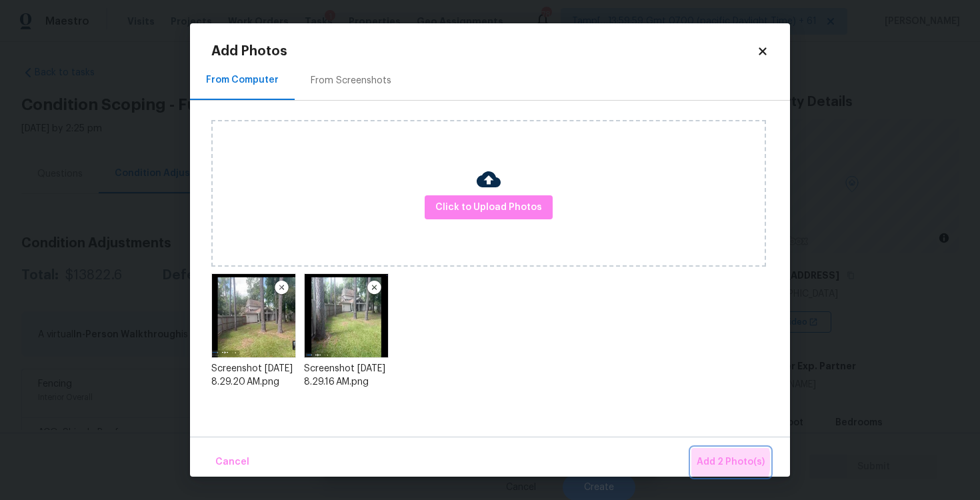
click at [722, 462] on span "Add 2 Photo(s)" at bounding box center [731, 462] width 68 height 17
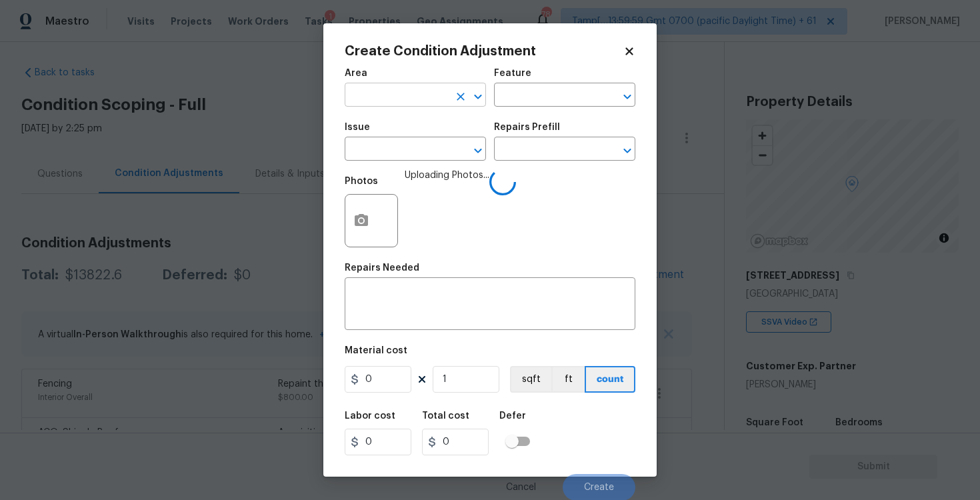
click at [399, 92] on input "text" at bounding box center [397, 96] width 104 height 21
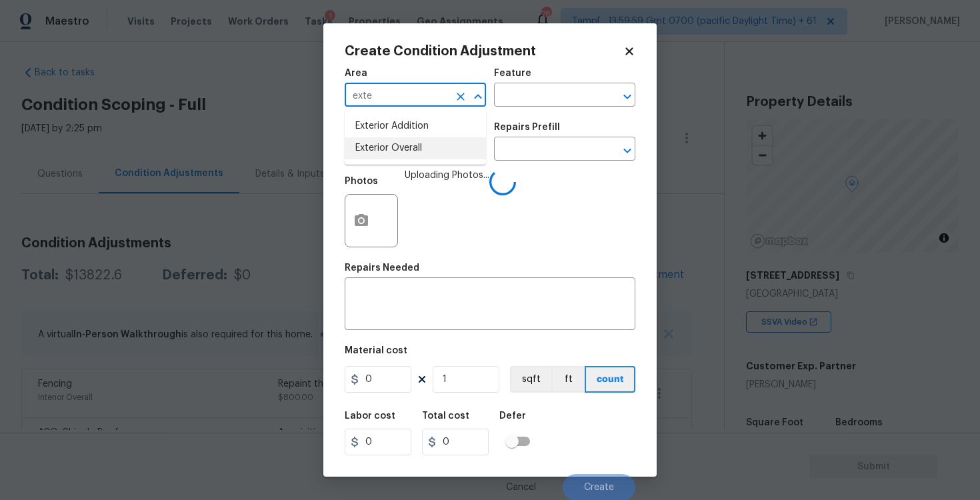
click at [403, 150] on li "Exterior Overall" at bounding box center [415, 148] width 141 height 22
type input "Exterior Overall"
click at [403, 150] on input "text" at bounding box center [397, 150] width 104 height 21
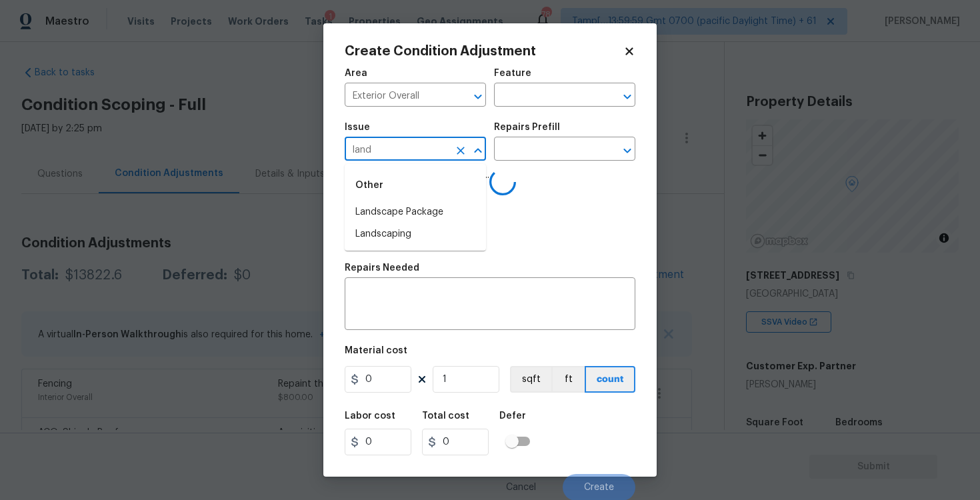
click at [406, 201] on div "Other" at bounding box center [415, 185] width 141 height 32
click at [407, 205] on li "Landscape Package" at bounding box center [415, 212] width 141 height 22
type input "Landscape Package"
click at [423, 294] on textarea at bounding box center [490, 305] width 275 height 28
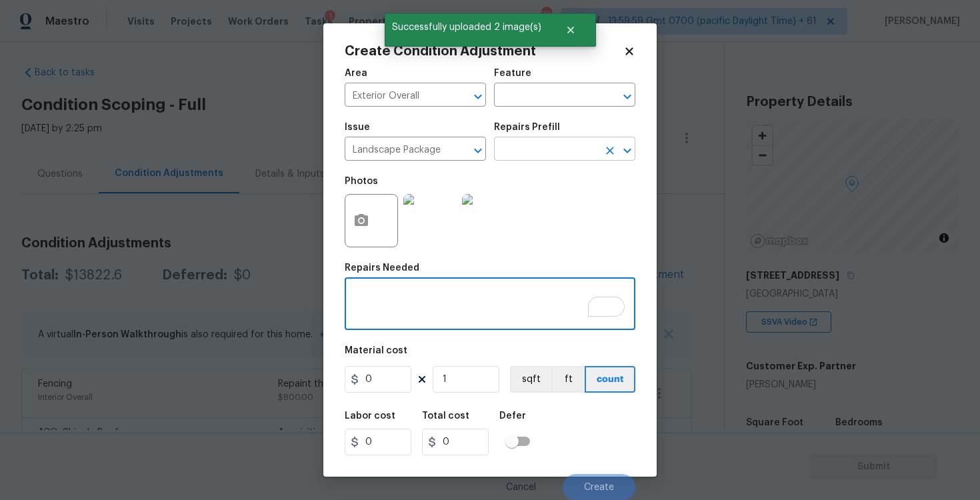
click at [557, 159] on input "text" at bounding box center [546, 150] width 104 height 21
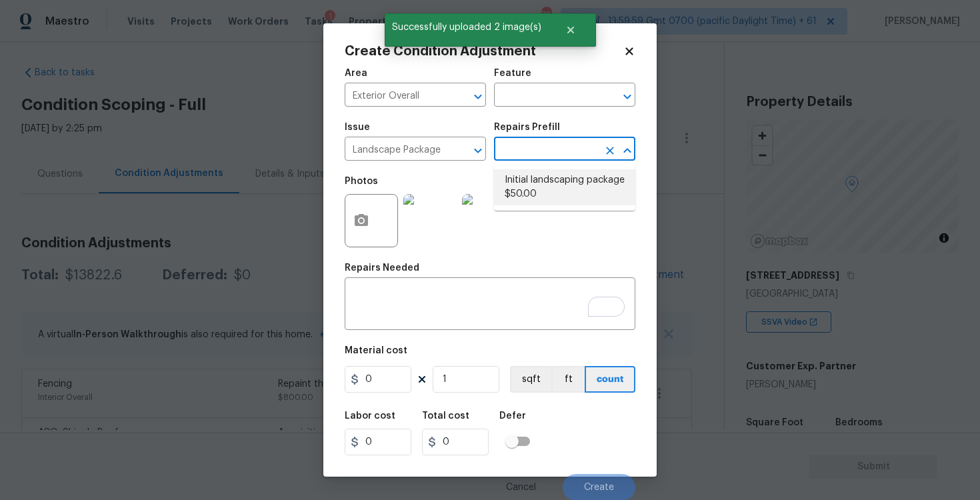
click at [558, 181] on li "Initial landscaping package $50.00" at bounding box center [564, 187] width 141 height 36
type input "Home Readiness Packages"
type textarea "Mowing of grass up to 6" in height. Mow, edge along driveways & sidewalks, trim…"
type input "50"
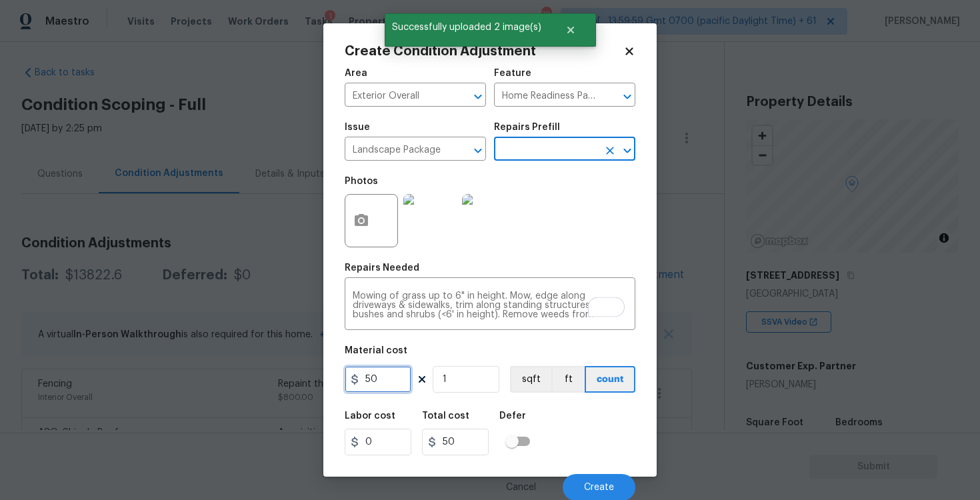
click at [393, 379] on input "50" at bounding box center [378, 379] width 67 height 27
type input "2000"
click at [586, 415] on div "Labor cost 0 Total cost 50 Defer" at bounding box center [490, 433] width 291 height 60
type input "2000"
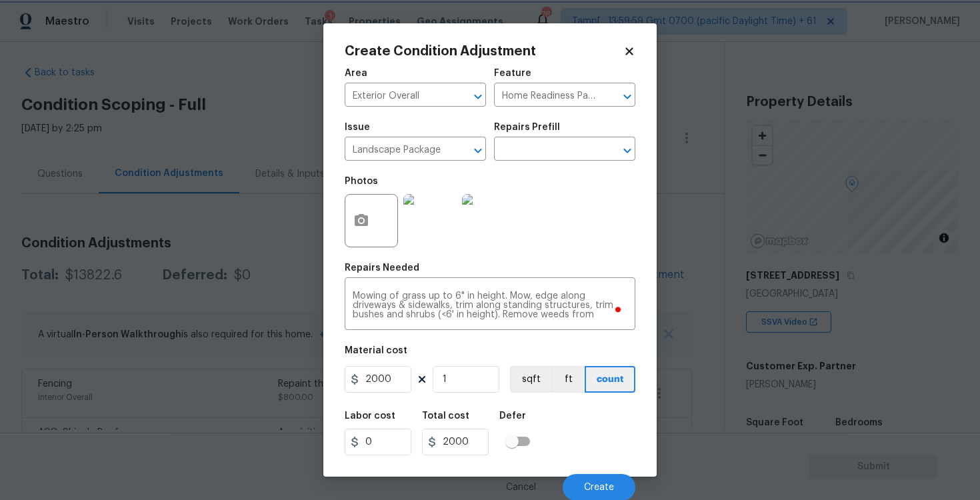
scroll to position [1, 0]
click at [617, 481] on button "Create" at bounding box center [599, 487] width 73 height 27
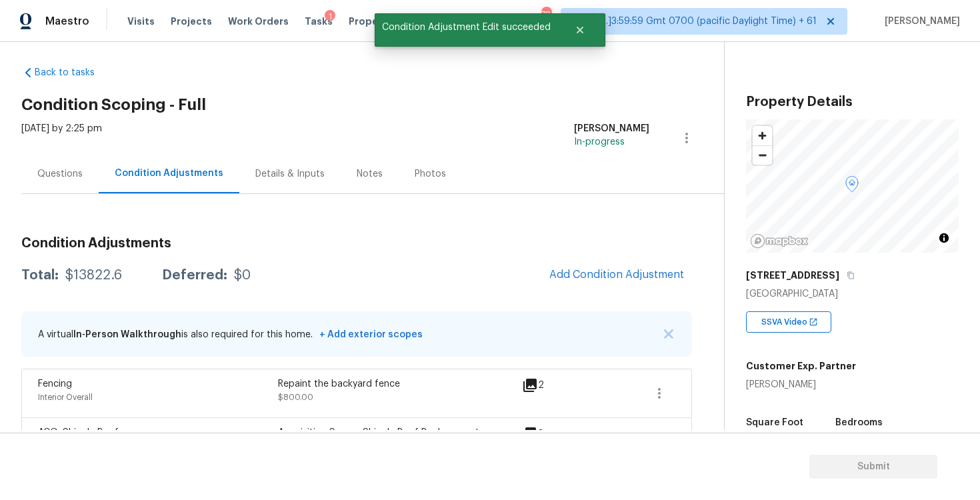
scroll to position [0, 0]
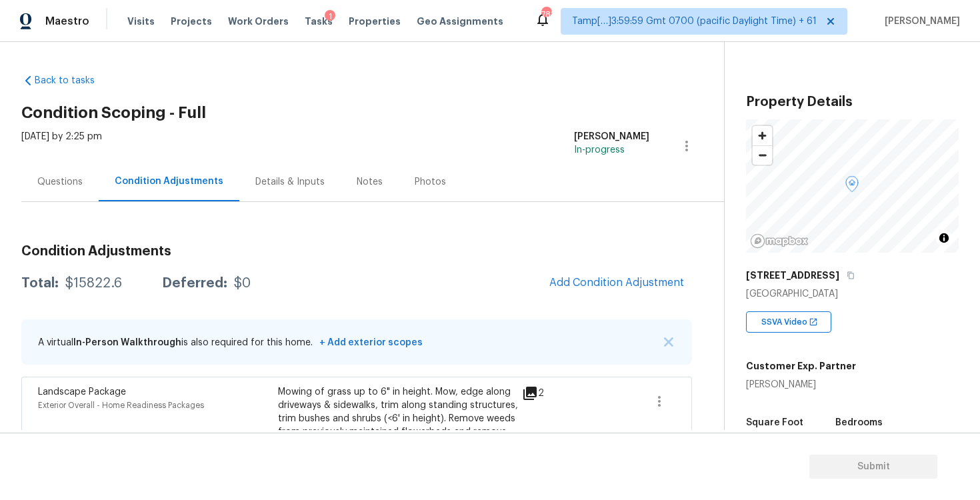
scroll to position [8, 0]
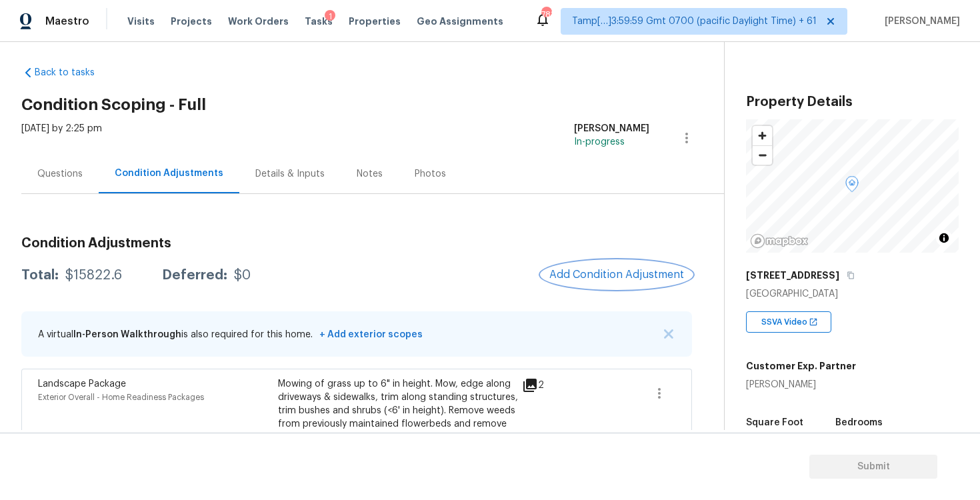
click at [628, 271] on span "Add Condition Adjustment" at bounding box center [617, 275] width 135 height 12
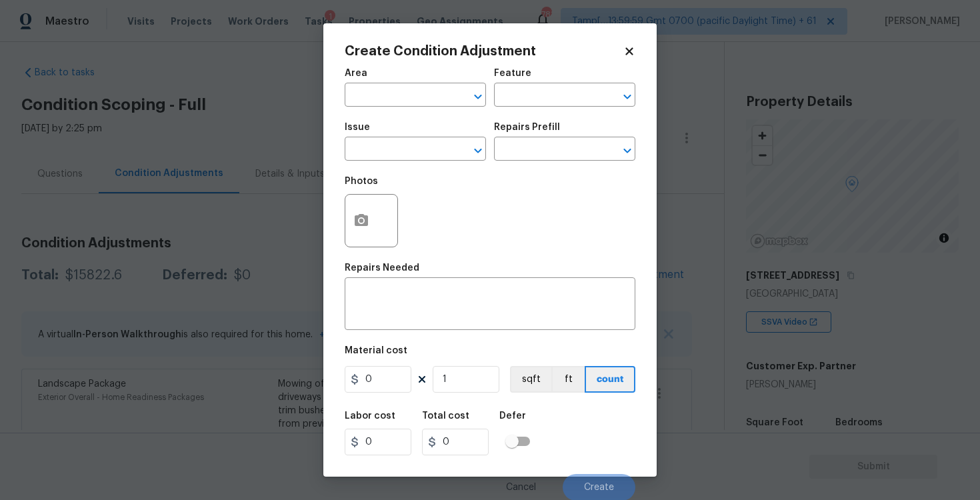
click at [380, 198] on div at bounding box center [371, 220] width 53 height 53
click at [363, 225] on icon "button" at bounding box center [361, 220] width 13 height 12
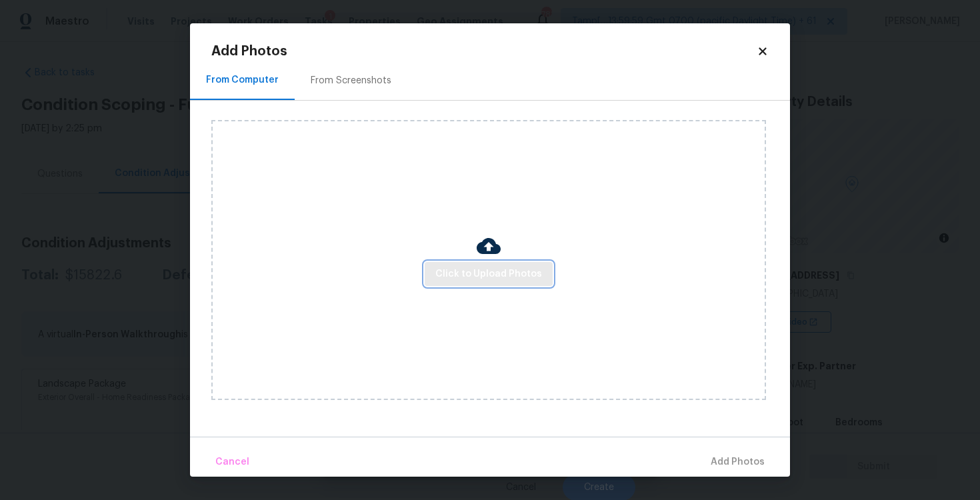
click at [490, 283] on button "Click to Upload Photos" at bounding box center [489, 274] width 128 height 25
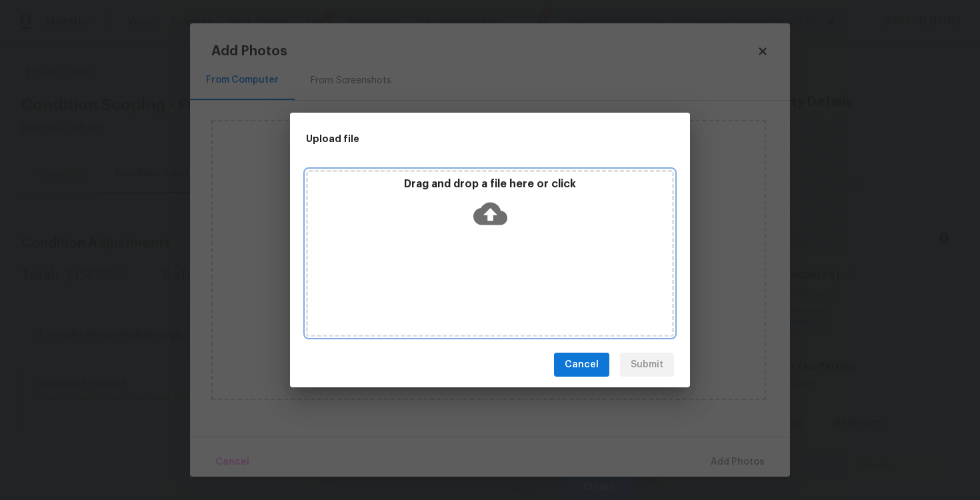
click at [460, 192] on div "Drag and drop a file here or click" at bounding box center [490, 205] width 364 height 57
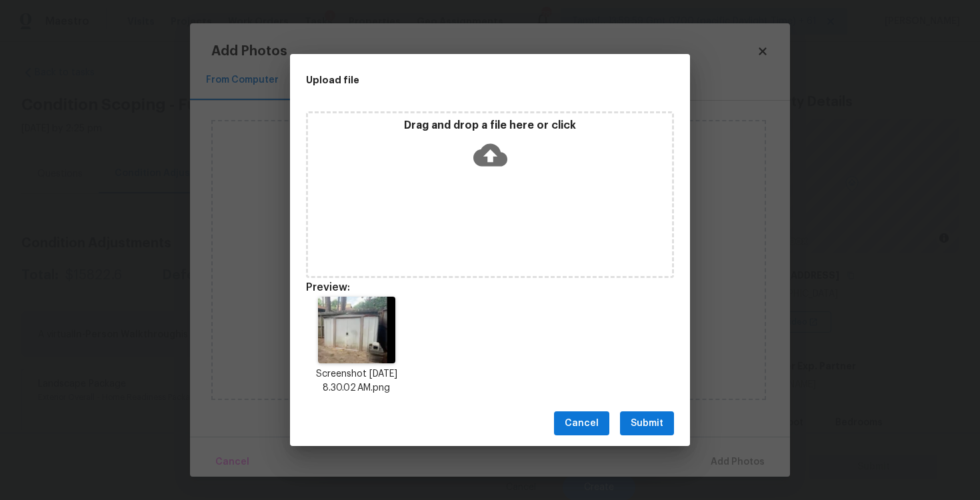
click at [667, 401] on div "Cancel Submit" at bounding box center [490, 424] width 400 height 46
click at [663, 431] on span "Submit" at bounding box center [647, 423] width 33 height 17
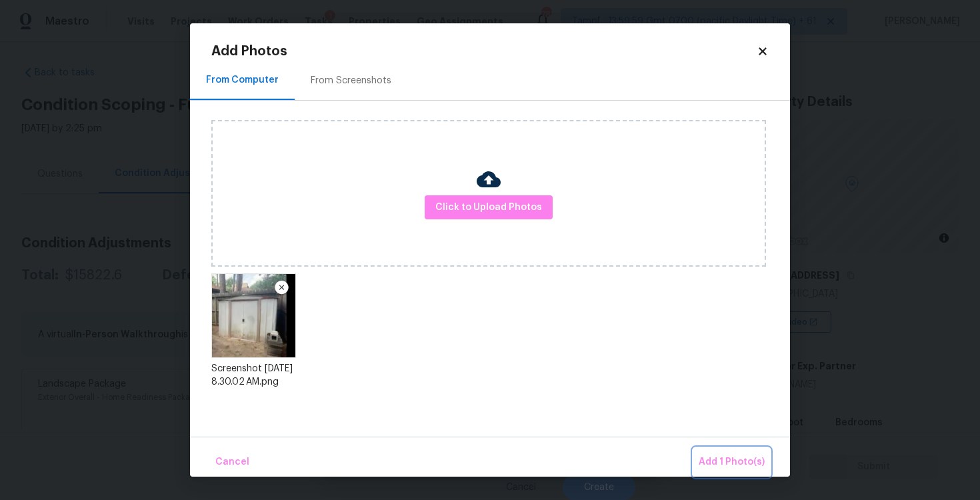
click at [748, 463] on span "Add 1 Photo(s)" at bounding box center [732, 462] width 66 height 17
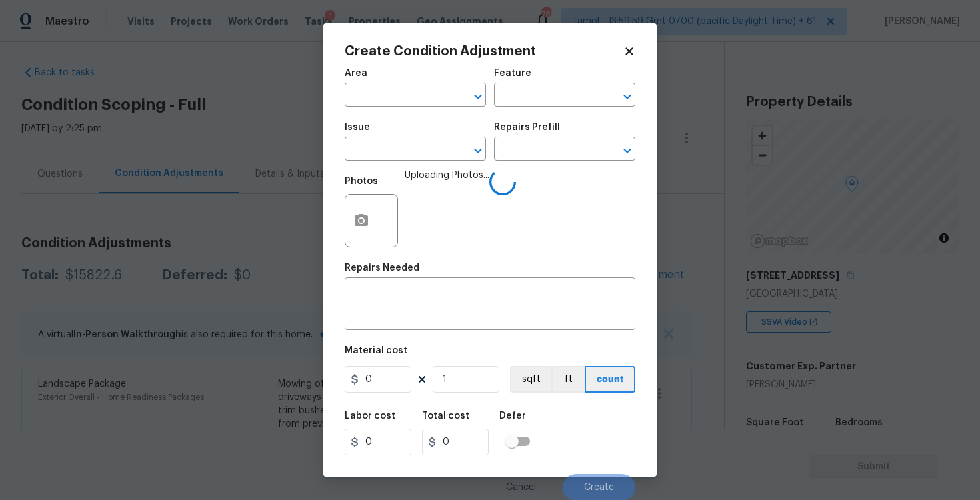
click at [412, 111] on span "Area ​" at bounding box center [415, 88] width 141 height 54
click at [411, 104] on input "text" at bounding box center [397, 96] width 104 height 21
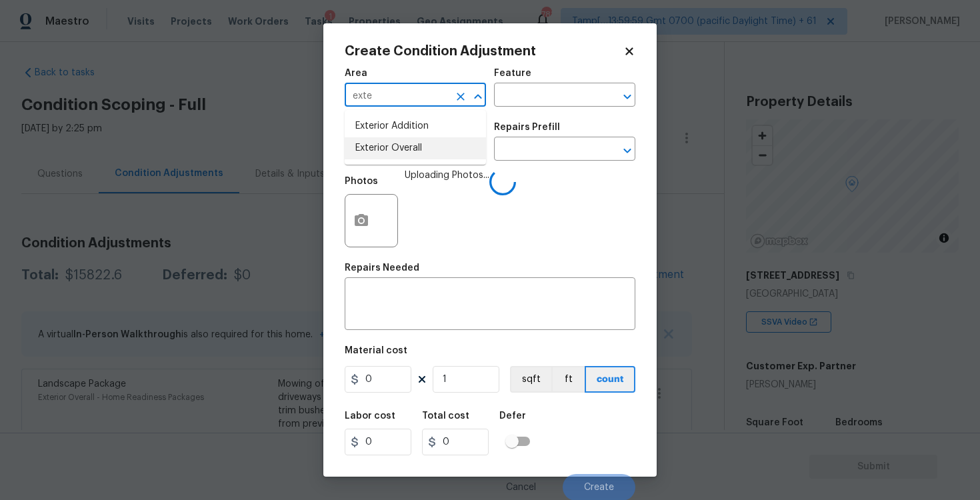
click at [413, 140] on li "Exterior Overall" at bounding box center [415, 148] width 141 height 22
type input "Exterior Overall"
click at [413, 140] on input "text" at bounding box center [397, 150] width 104 height 21
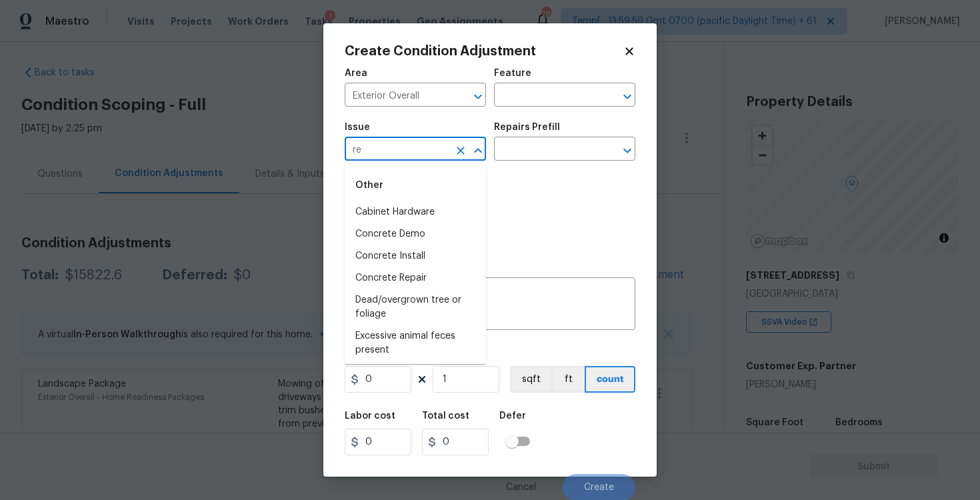
type input "r"
type input "l"
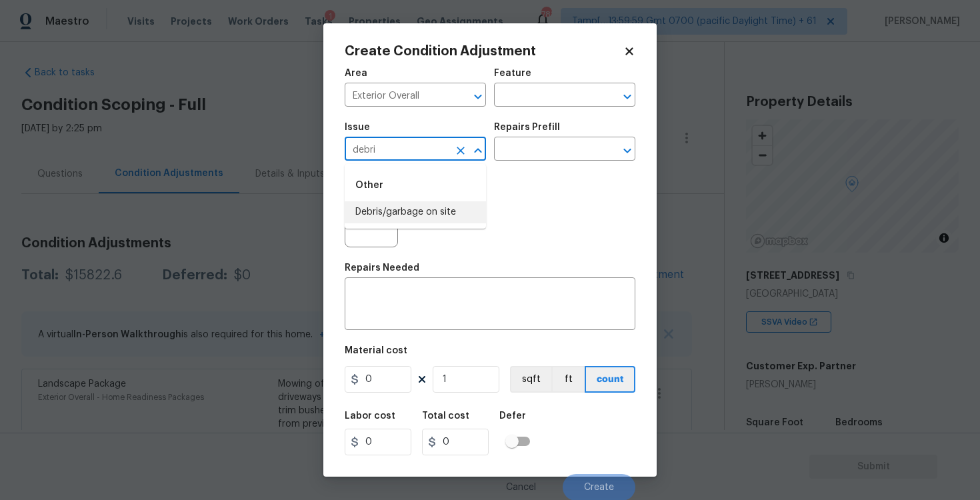
click at [414, 207] on li "Debris/garbage on site" at bounding box center [415, 212] width 141 height 22
type input "Debris/garbage on site"
click at [418, 302] on textarea at bounding box center [490, 305] width 275 height 28
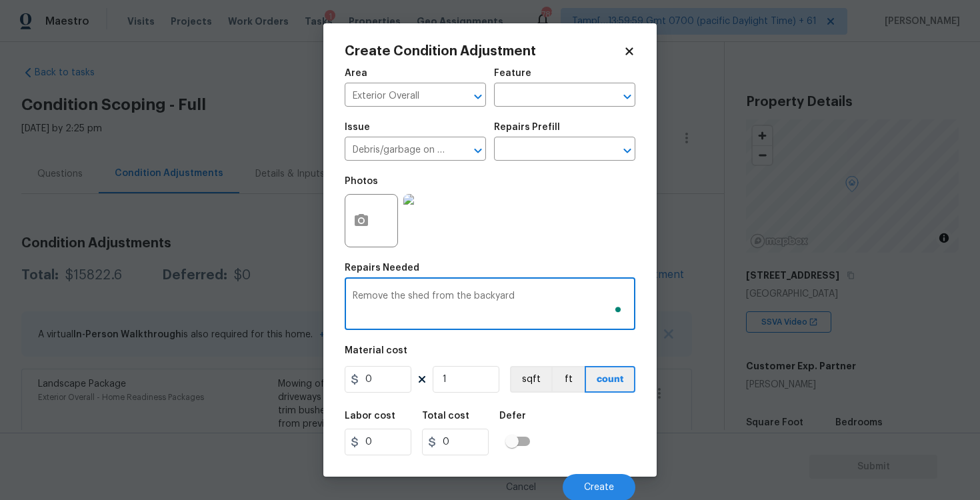
type textarea "Remove the shed from the backyard"
click at [371, 387] on input "0" at bounding box center [378, 379] width 67 height 27
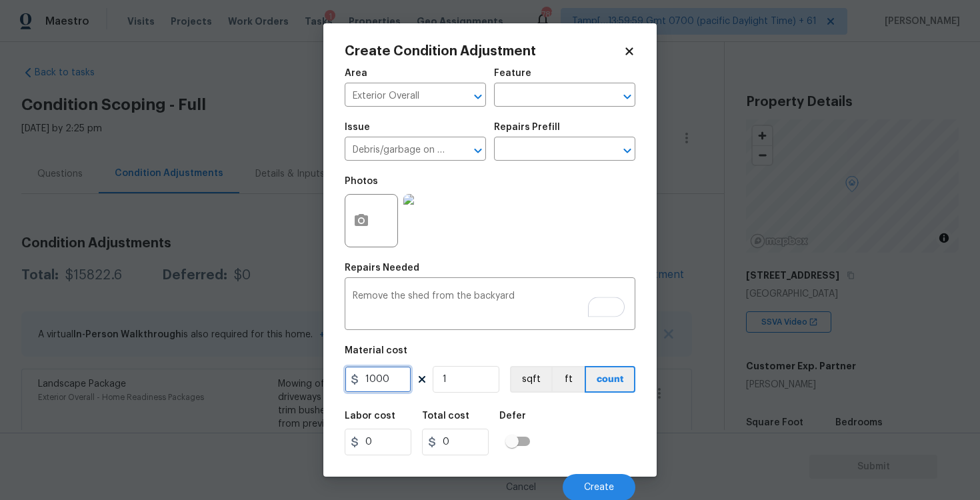
type input "1000"
click at [596, 420] on div "Labor cost 0 Total cost 0 Defer" at bounding box center [490, 433] width 291 height 60
type input "1000"
click at [603, 477] on button "Create" at bounding box center [599, 487] width 73 height 27
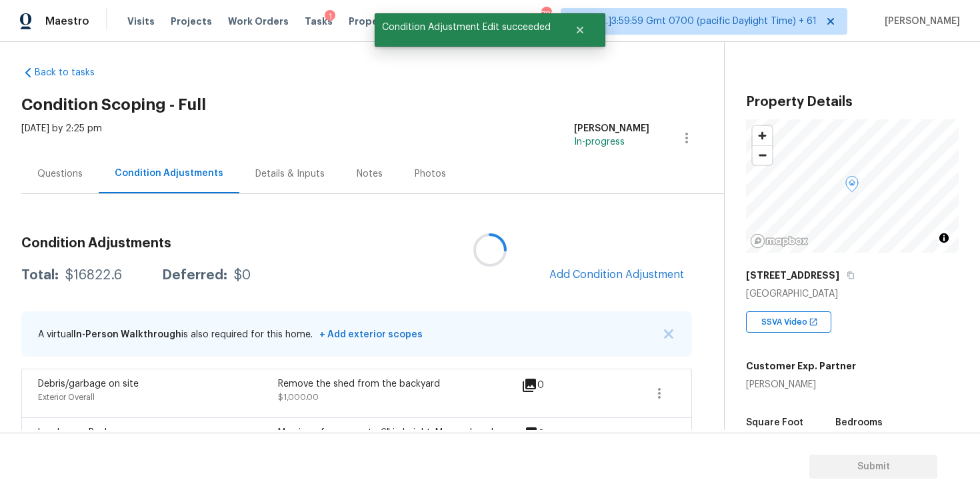
scroll to position [0, 0]
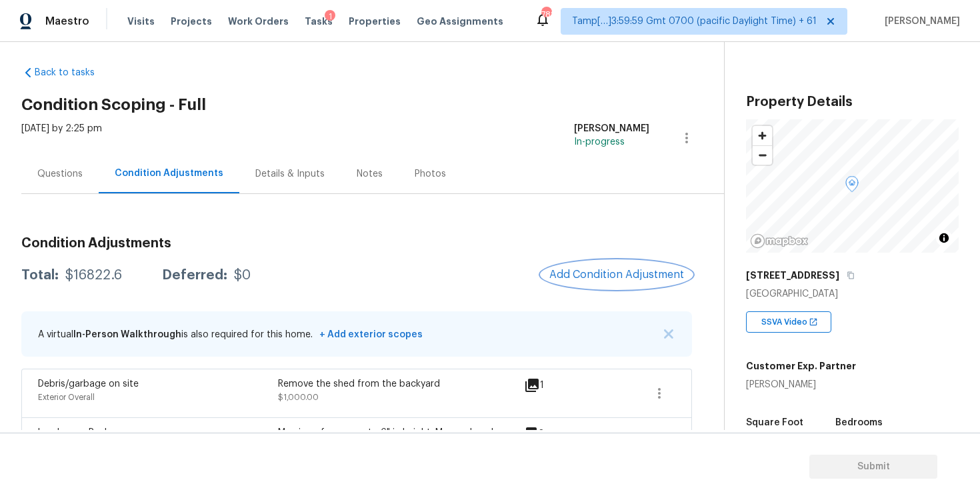
click at [594, 281] on button "Add Condition Adjustment" at bounding box center [617, 275] width 151 height 28
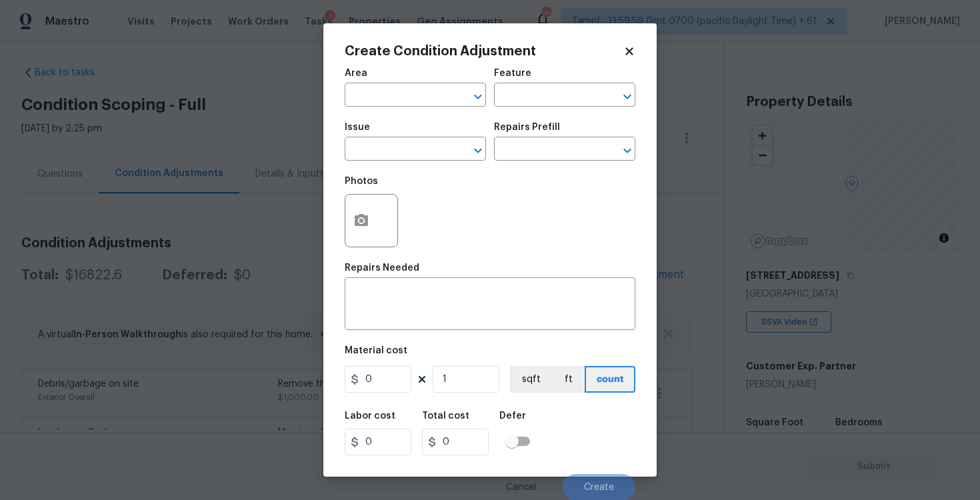
click at [359, 83] on div "Area" at bounding box center [415, 77] width 141 height 17
click at [371, 93] on input "text" at bounding box center [397, 96] width 104 height 21
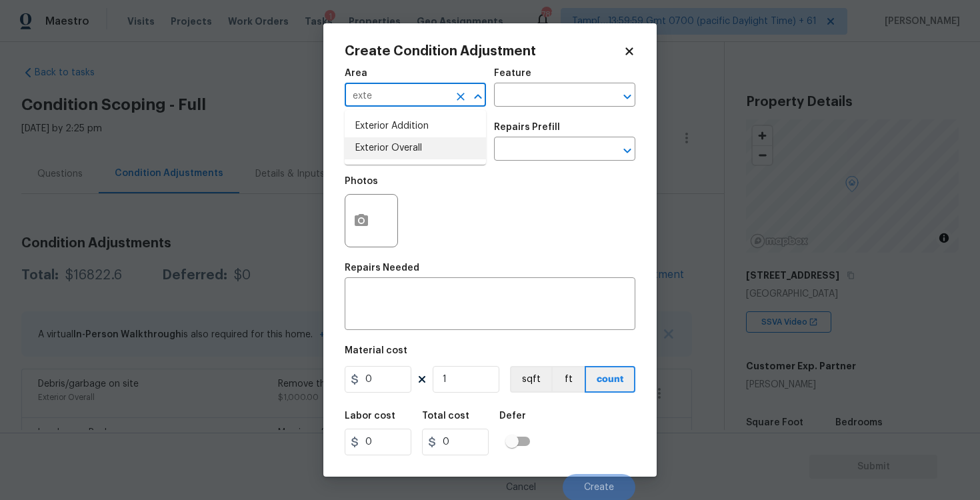
click at [371, 141] on li "Exterior Overall" at bounding box center [415, 148] width 141 height 22
type input "Exterior Overall"
click at [371, 141] on input "text" at bounding box center [397, 150] width 104 height 21
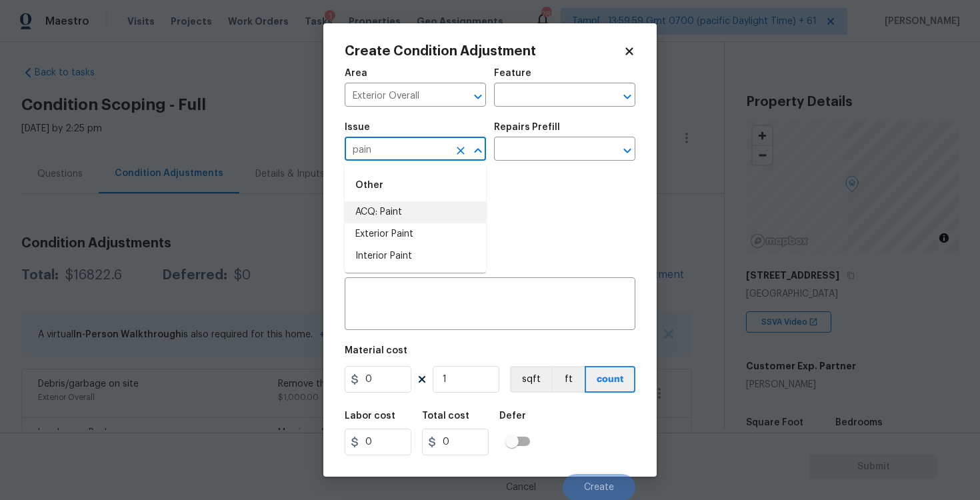
click at [425, 217] on li "ACQ: Paint" at bounding box center [415, 212] width 141 height 22
type input "ACQ: Paint"
click at [517, 148] on input "text" at bounding box center [546, 150] width 104 height 21
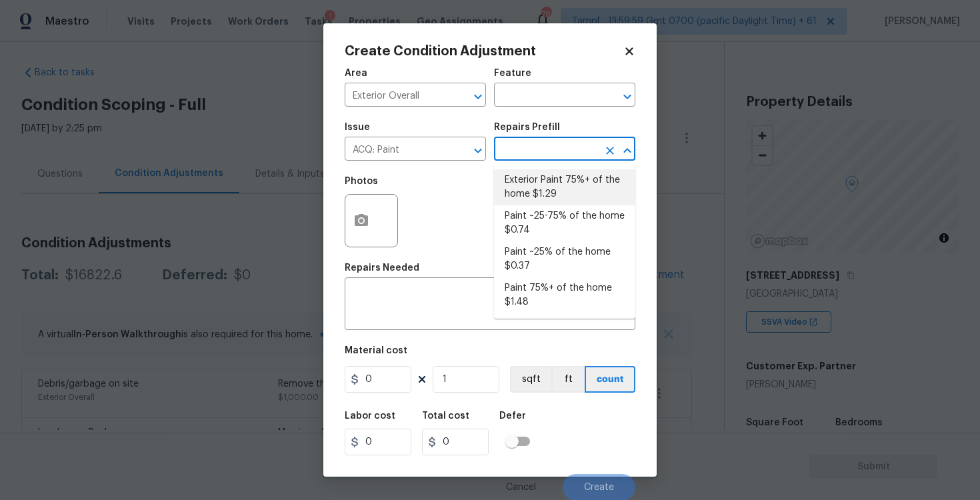
click at [531, 179] on li "Exterior Paint 75%+ of the home $1.29" at bounding box center [564, 187] width 141 height 36
type input "Acquisition"
type textarea "Acquisition Scope: 75%+ of the home exterior will likely require paint"
type input "1.29"
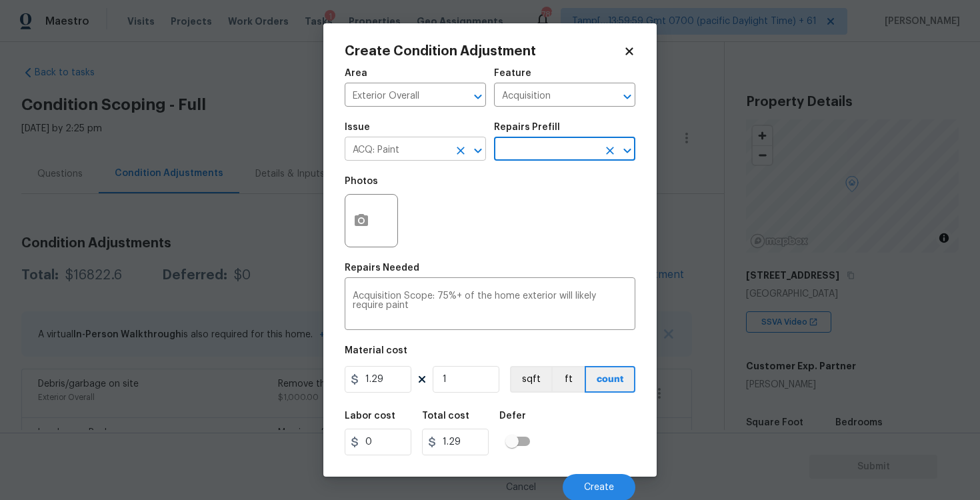
click at [458, 149] on icon "Clear" at bounding box center [460, 150] width 13 height 13
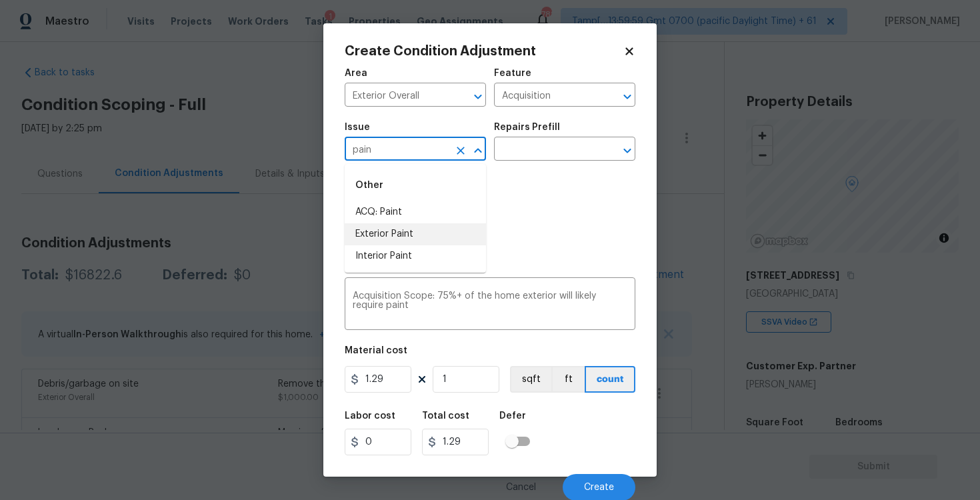
click at [427, 239] on li "Exterior Paint" at bounding box center [415, 234] width 141 height 22
type input "Exterior Paint"
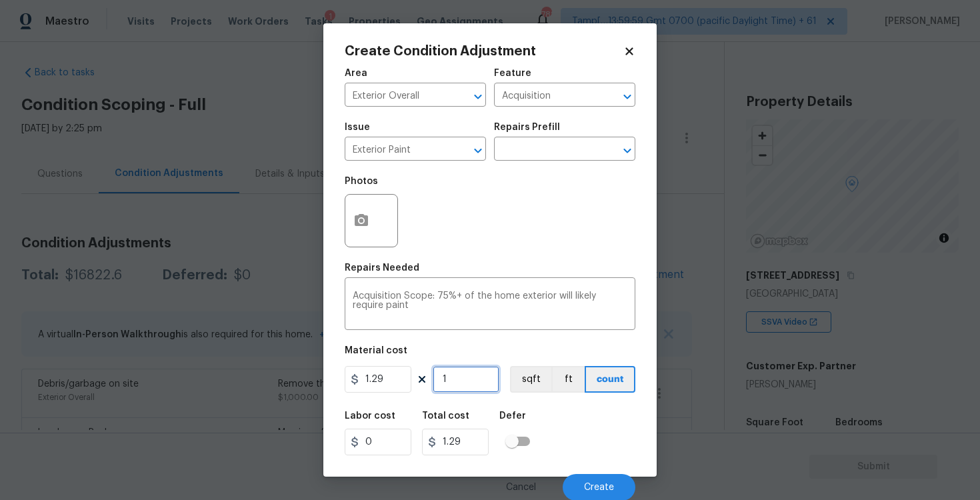
click at [468, 369] on input "1" at bounding box center [466, 379] width 67 height 27
type input "0"
paste input "2831"
type input "2831"
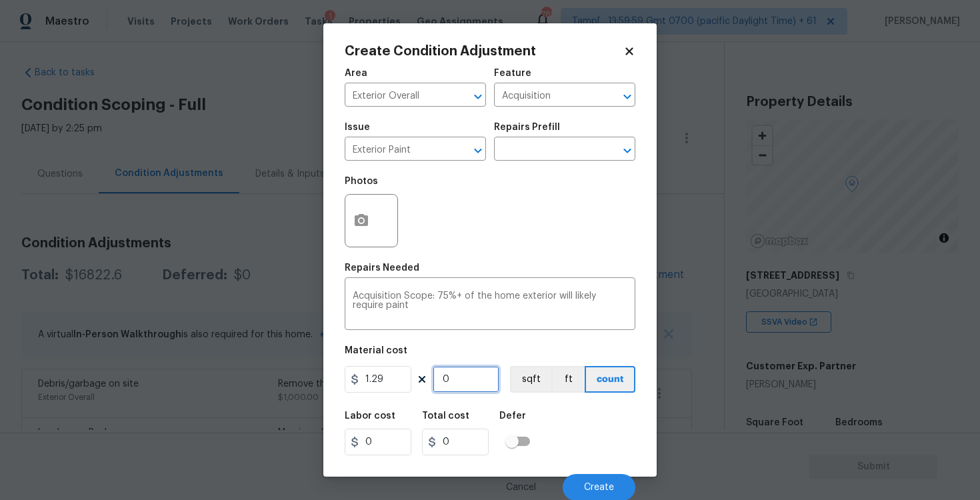
type input "3651.99"
type input "2831"
click at [611, 417] on div "Labor cost 0 Total cost 3651.99 Defer" at bounding box center [490, 433] width 291 height 60
click at [516, 375] on button "sqft" at bounding box center [530, 378] width 41 height 27
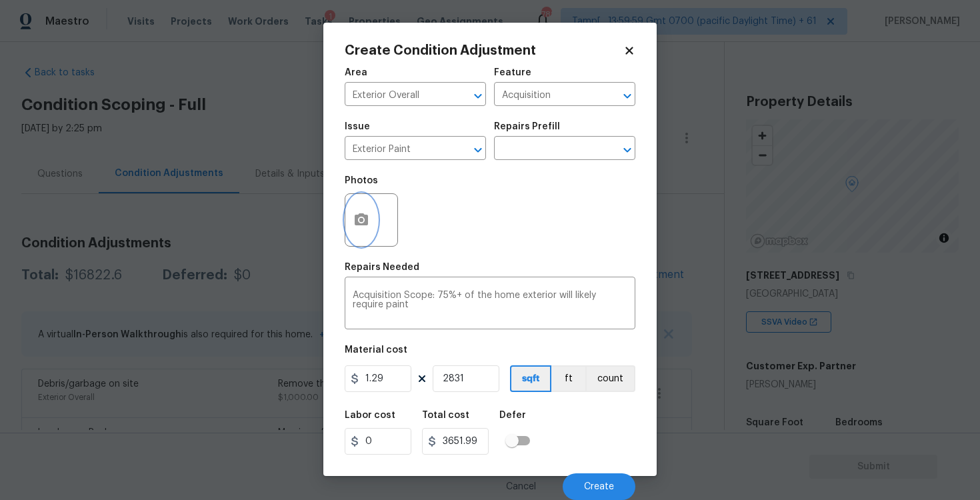
click at [367, 223] on icon "button" at bounding box center [361, 219] width 13 height 12
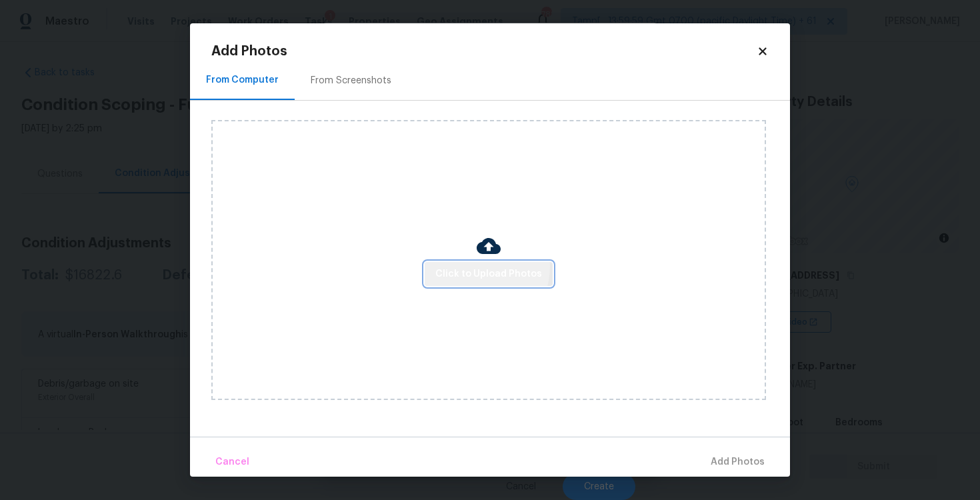
click at [475, 266] on span "Click to Upload Photos" at bounding box center [488, 274] width 107 height 17
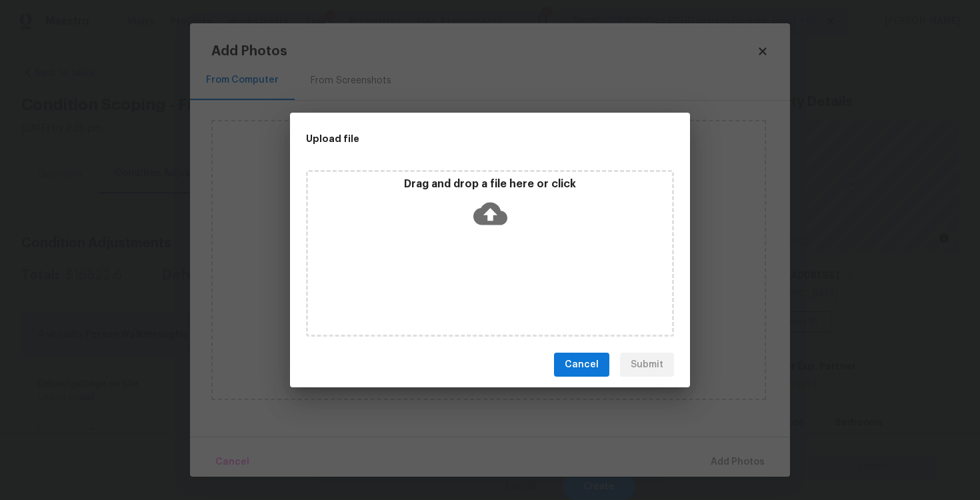
click at [479, 213] on icon at bounding box center [491, 214] width 34 height 23
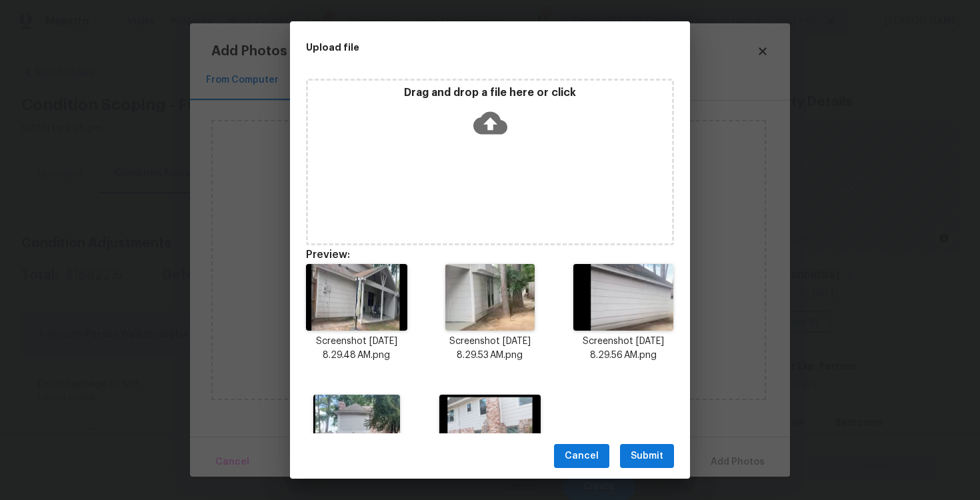
scroll to position [76, 0]
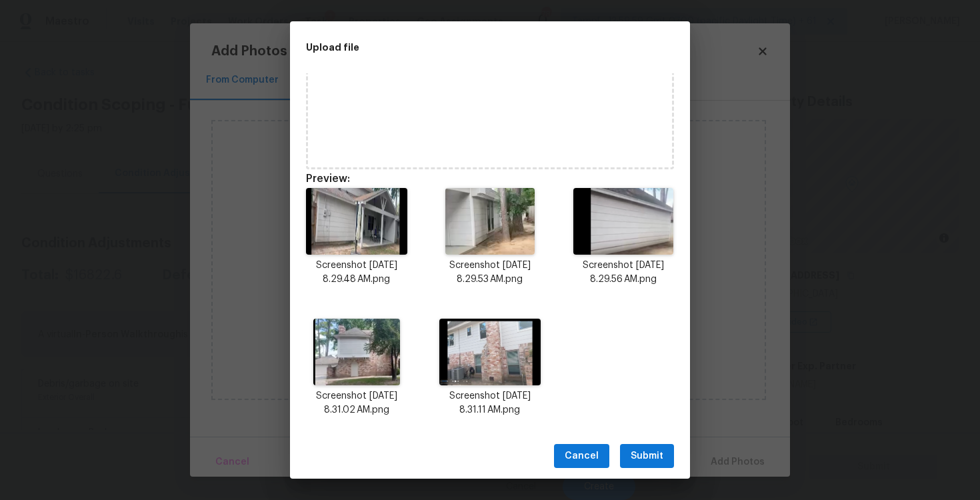
click at [650, 439] on div "Cancel Submit" at bounding box center [490, 456] width 400 height 46
click at [663, 456] on span "Submit" at bounding box center [647, 456] width 33 height 17
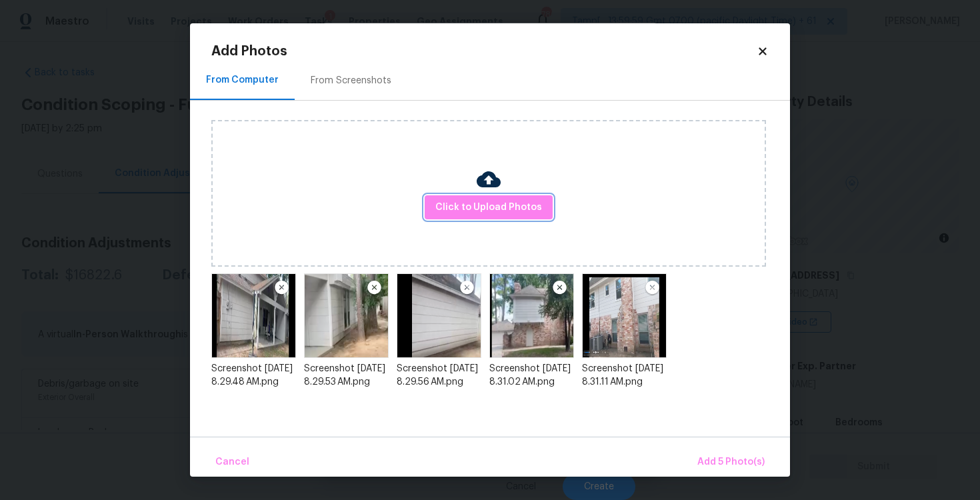
scroll to position [0, 0]
click at [732, 461] on span "Add 5 Photo(s)" at bounding box center [731, 462] width 67 height 17
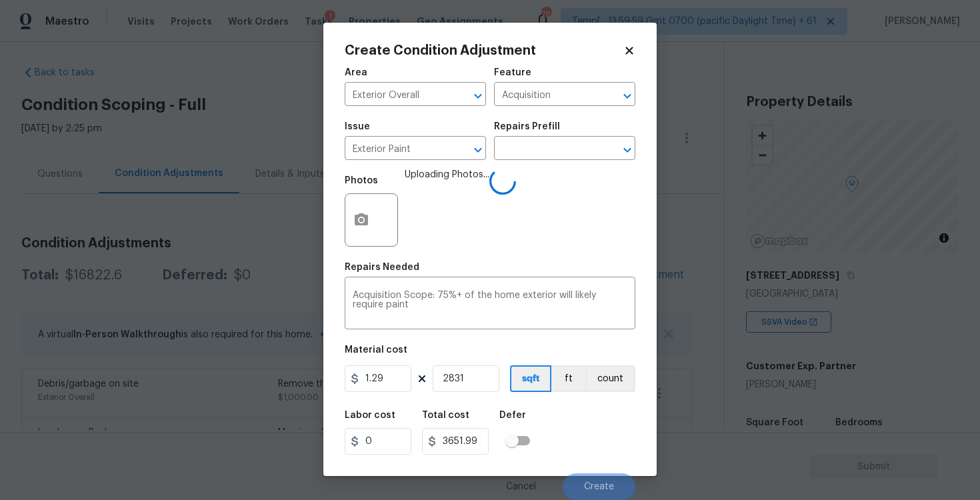
click at [599, 470] on div "Cancel Create" at bounding box center [490, 481] width 291 height 37
click at [592, 421] on div "Labor cost 0 Total cost 3651.99 Defer" at bounding box center [490, 433] width 291 height 60
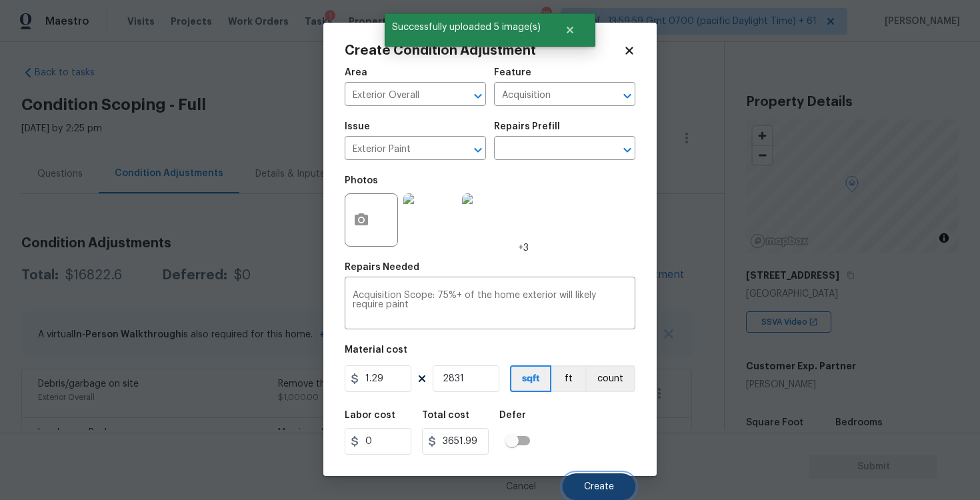
click at [594, 476] on button "Create" at bounding box center [599, 487] width 73 height 27
